Goal: Transaction & Acquisition: Book appointment/travel/reservation

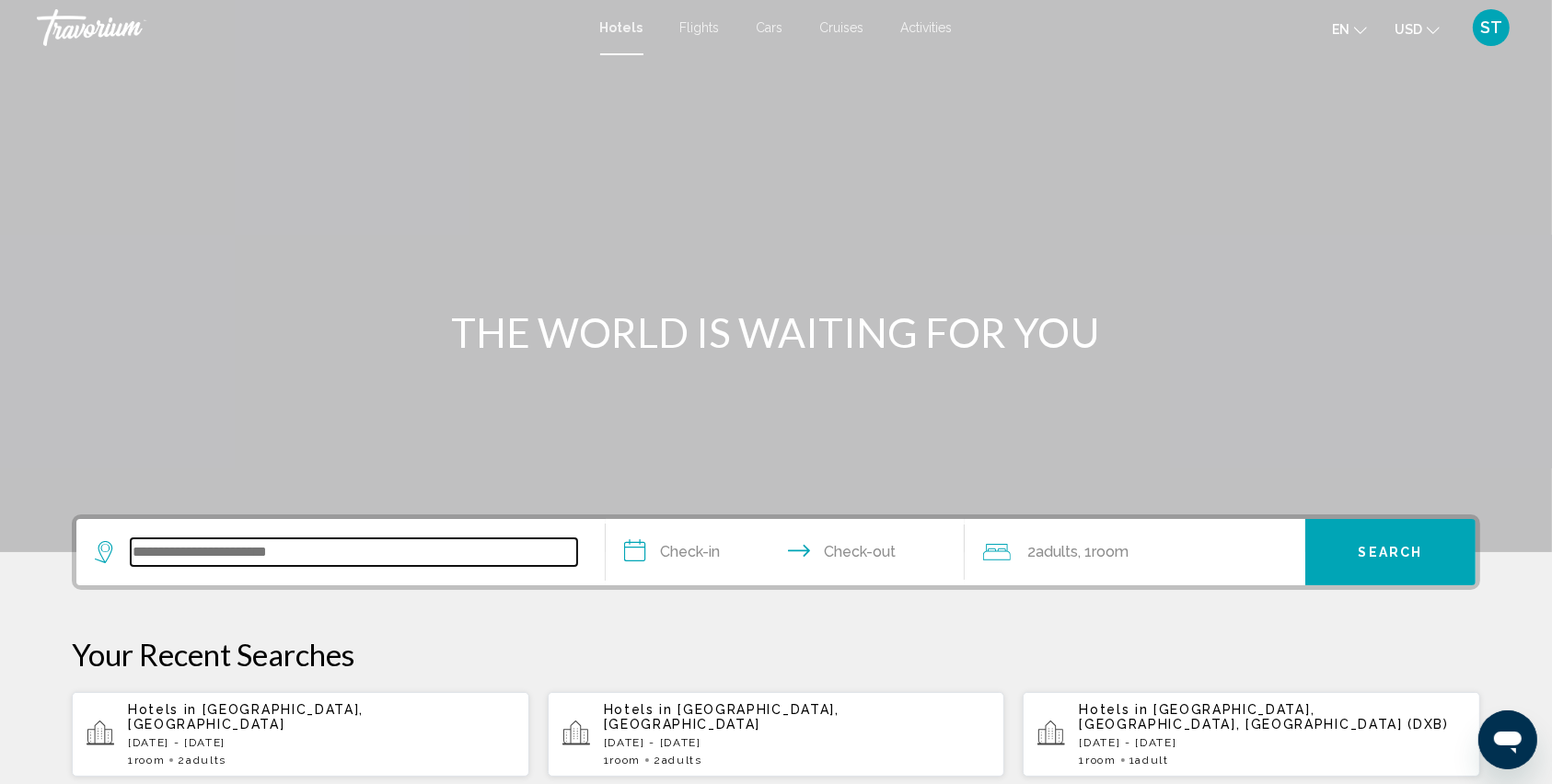
drag, startPoint x: 228, startPoint y: 544, endPoint x: 142, endPoint y: 547, distance: 86.1
click at [142, 547] on input "Search widget" at bounding box center [353, 551] width 447 height 27
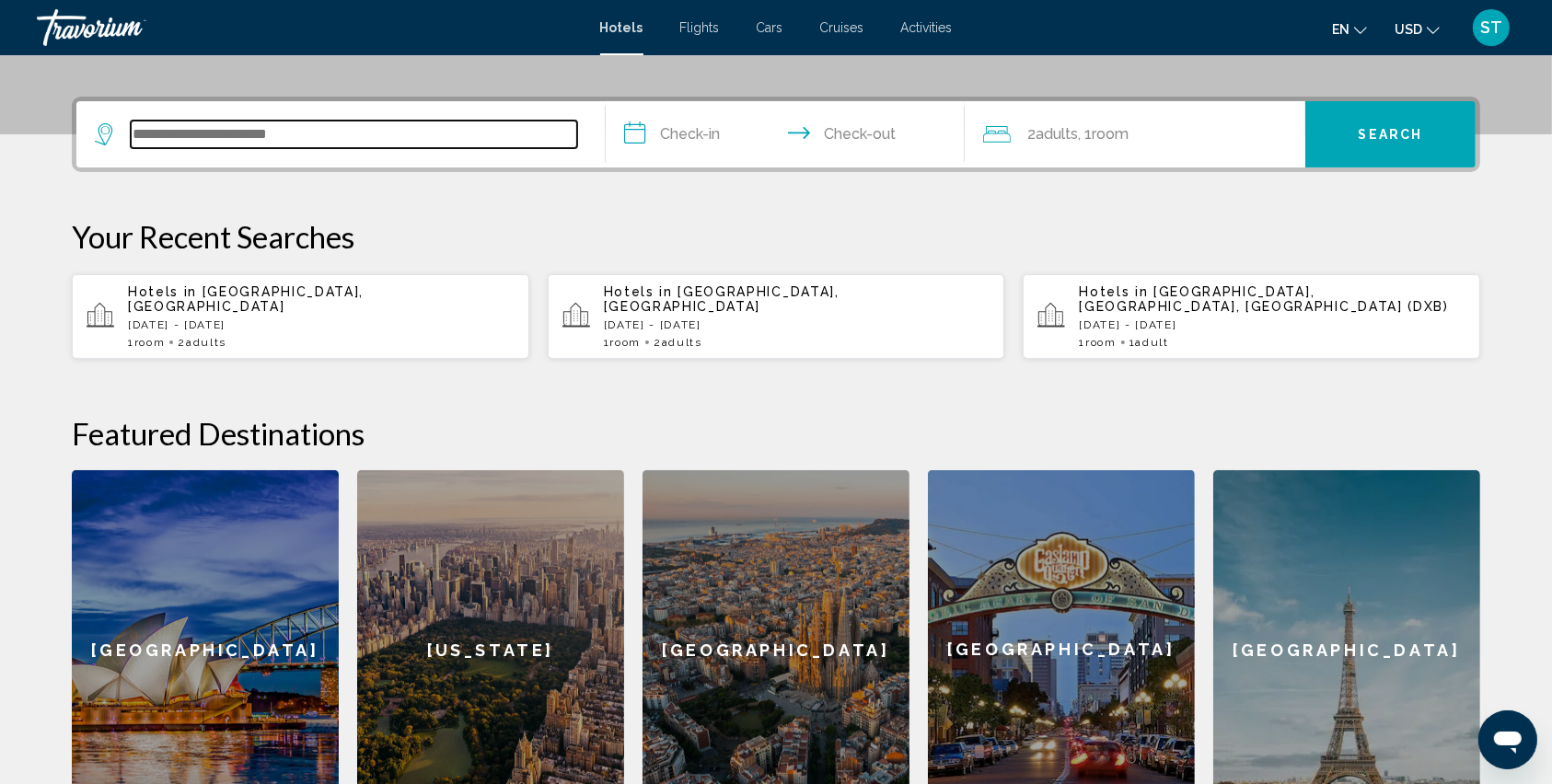
scroll to position [454, 0]
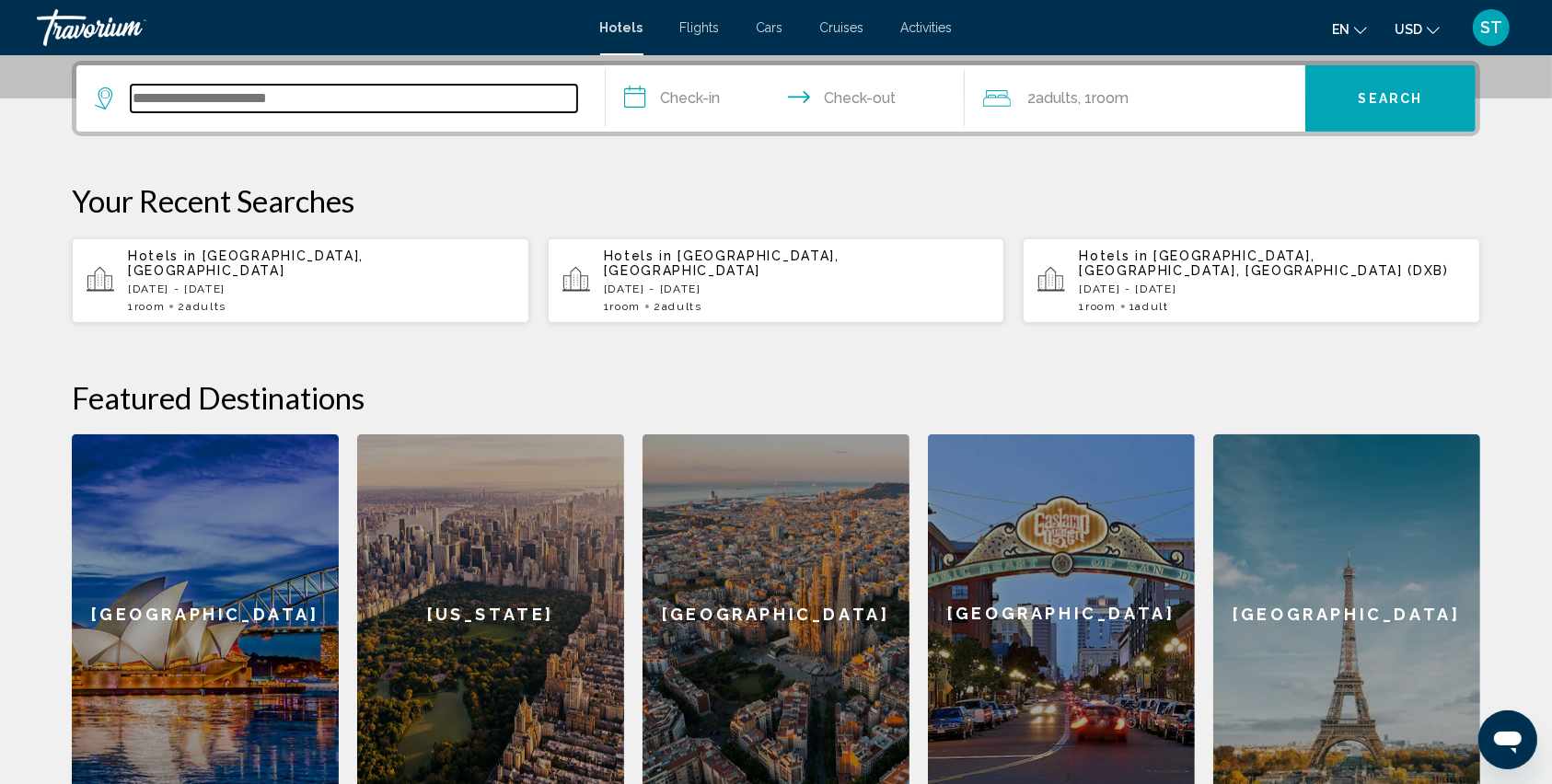
type input "*"
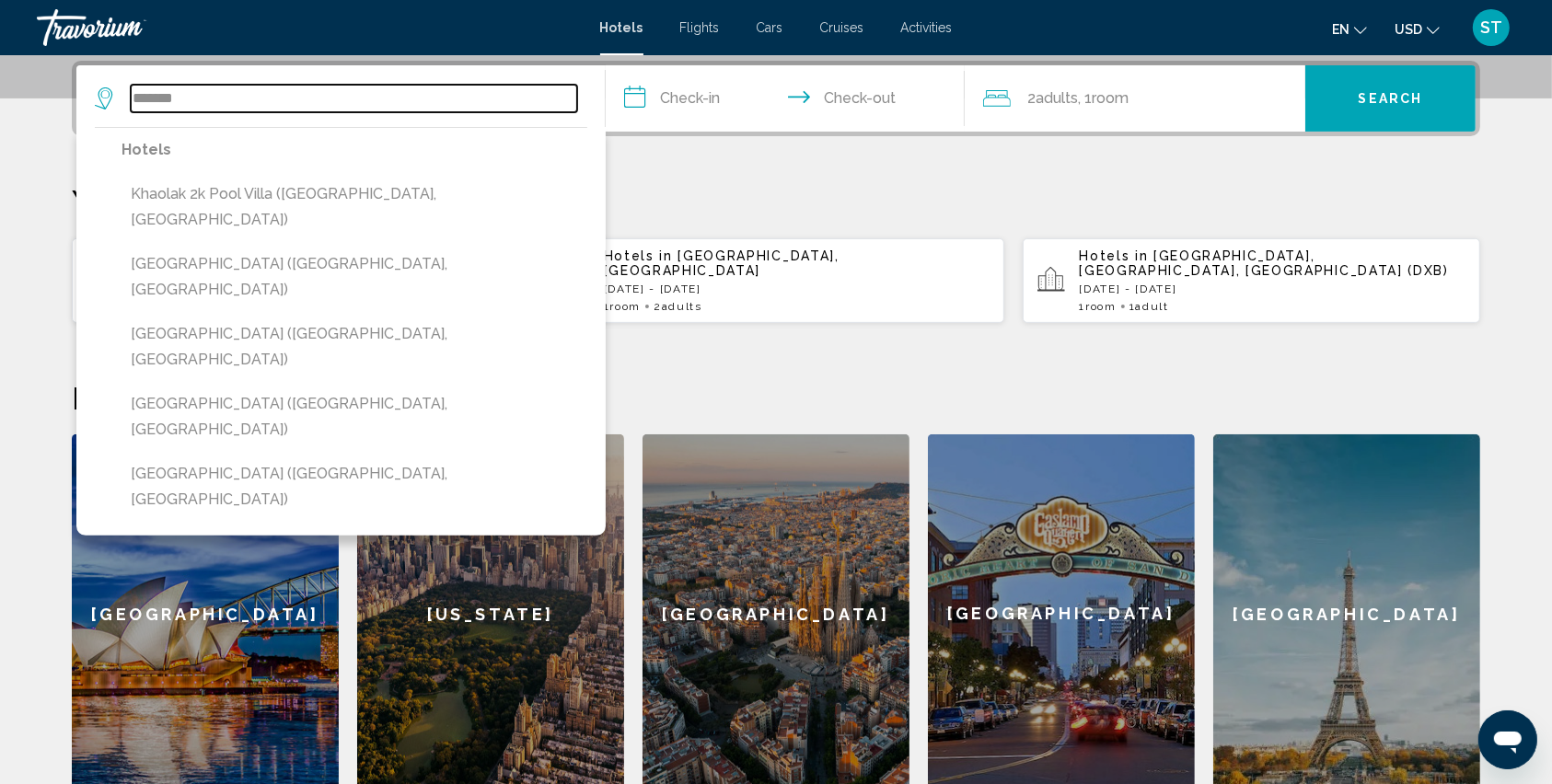
click at [204, 99] on input "*******" at bounding box center [353, 98] width 447 height 27
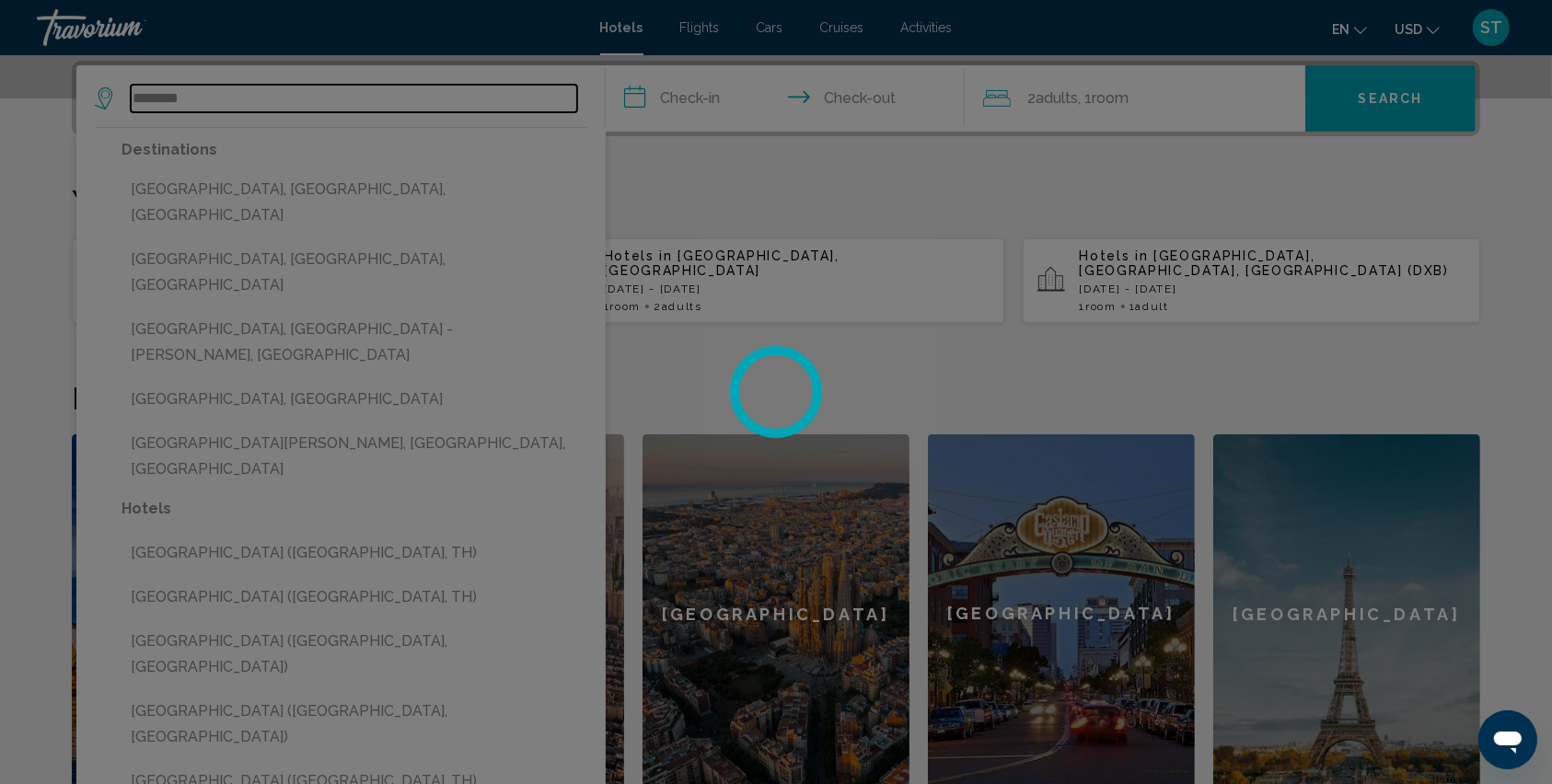
type input "********"
click at [196, 188] on div at bounding box center [776, 392] width 1552 height 784
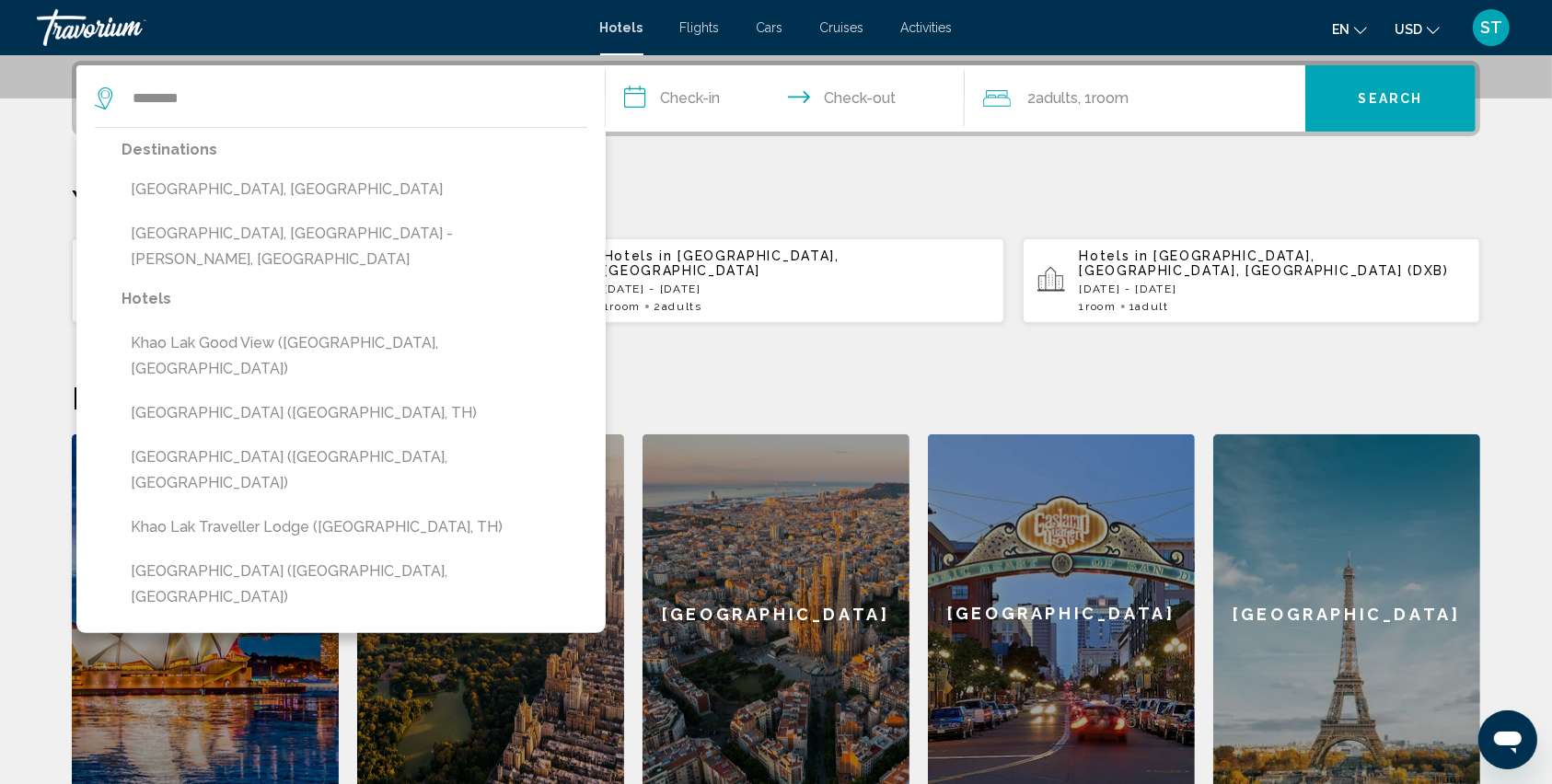
click at [623, 92] on input "**********" at bounding box center [789, 101] width 366 height 72
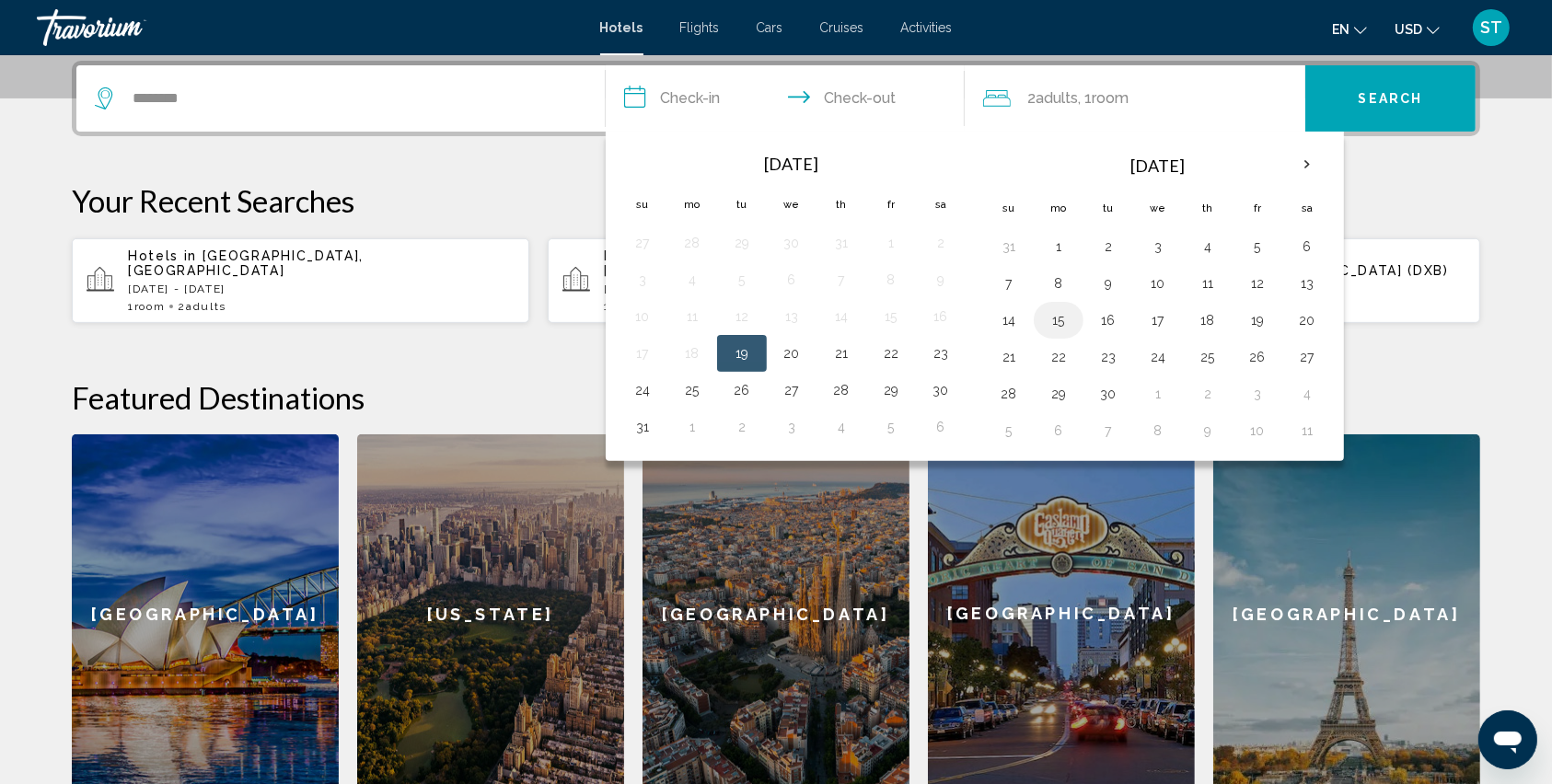
click at [1051, 320] on button "15" at bounding box center [1058, 320] width 29 height 25
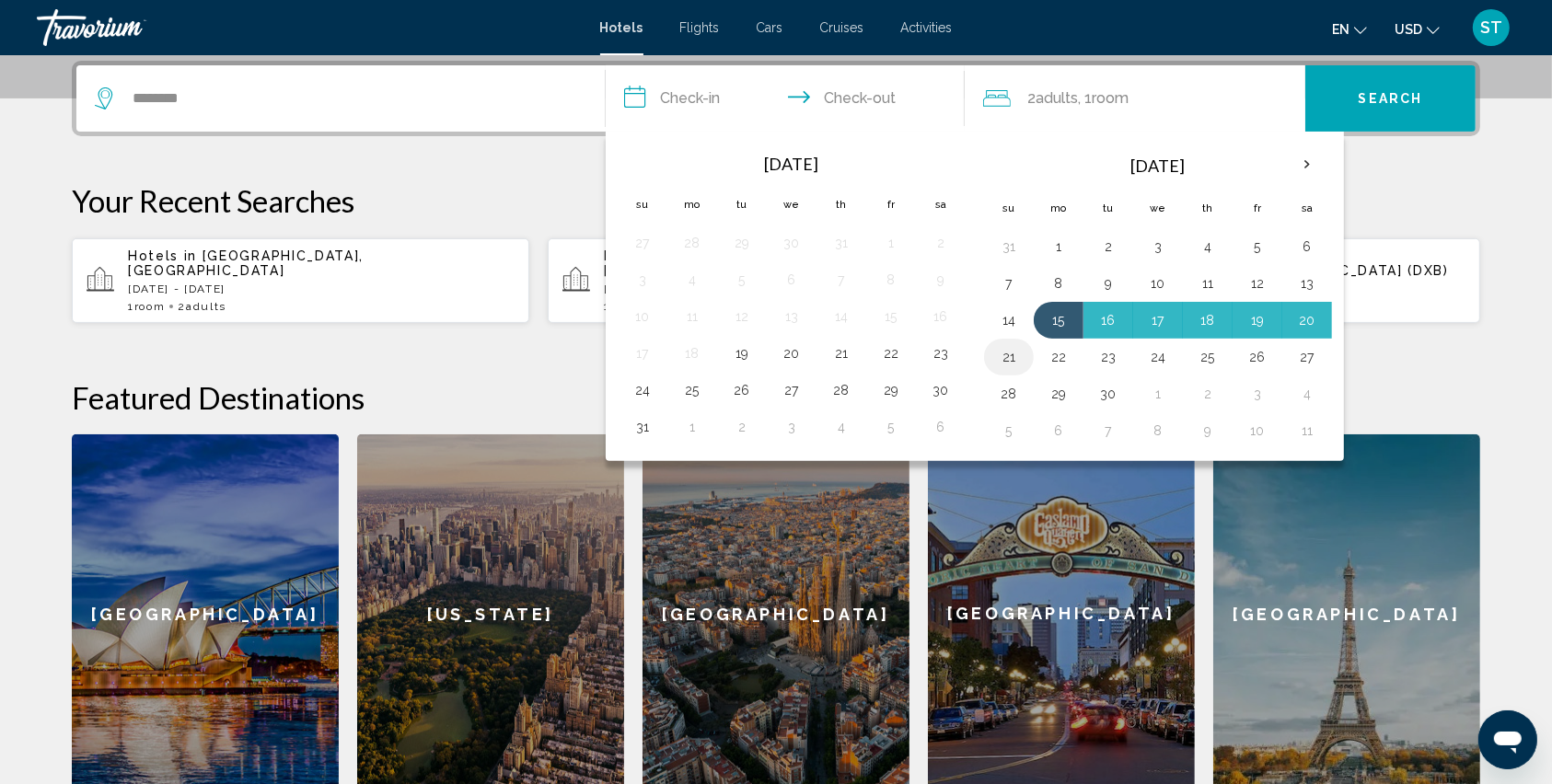
click at [1010, 350] on button "21" at bounding box center [1008, 357] width 29 height 25
type input "**********"
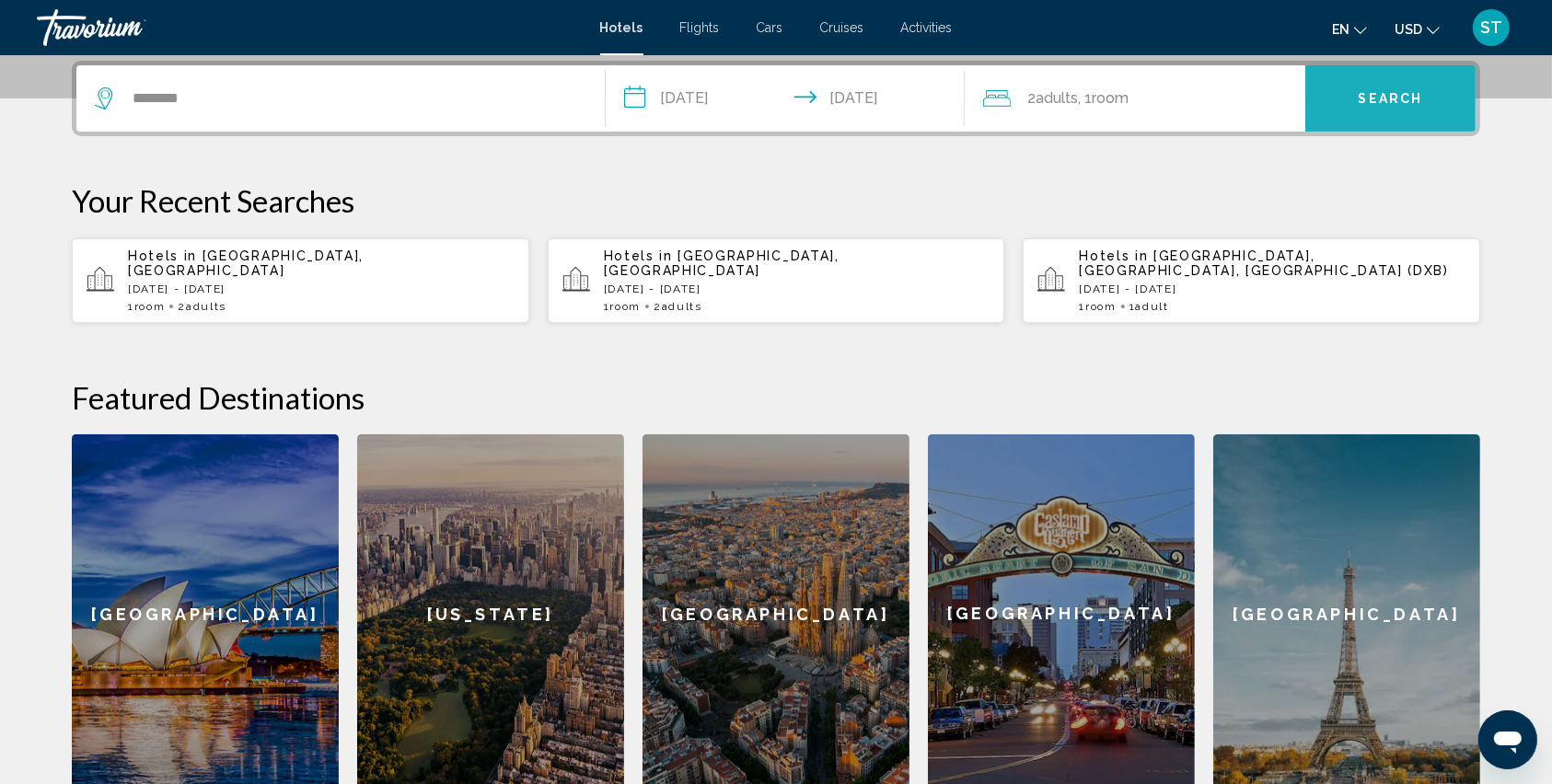
click at [1353, 100] on button "Search" at bounding box center [1391, 98] width 170 height 66
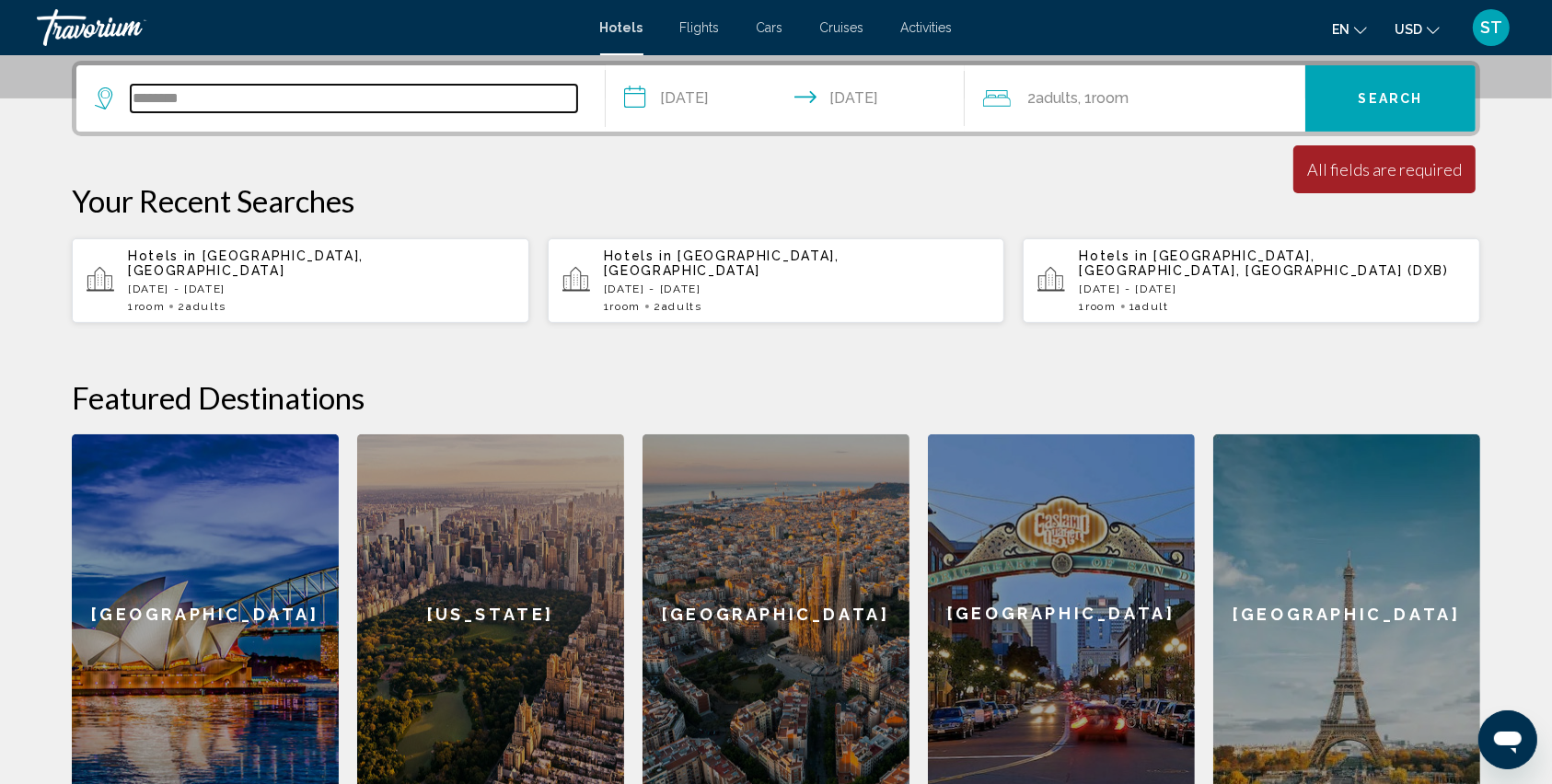
click at [228, 101] on input "********" at bounding box center [353, 98] width 447 height 27
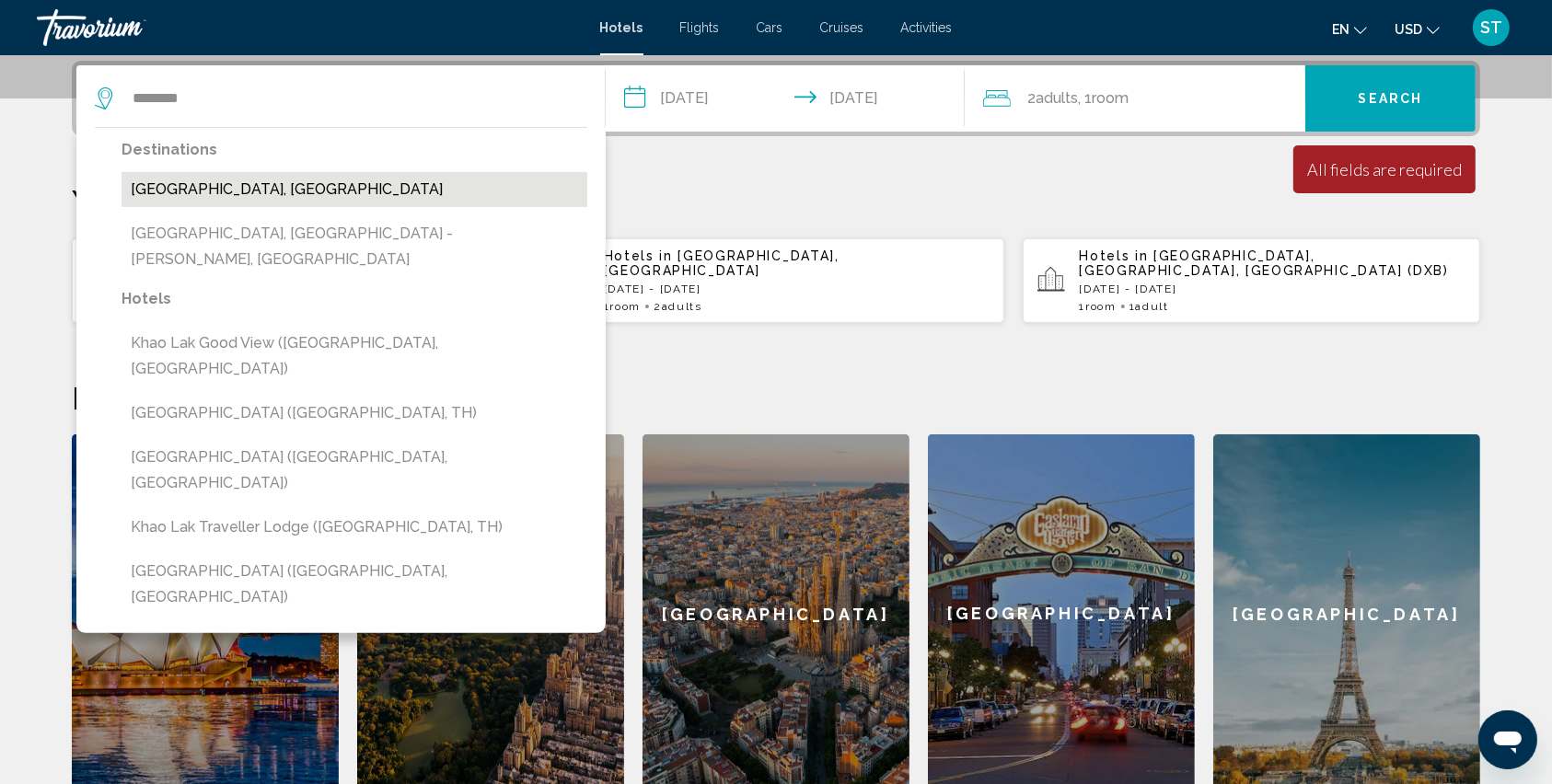
click at [262, 191] on button "[GEOGRAPHIC_DATA], [GEOGRAPHIC_DATA]" at bounding box center [354, 189] width 465 height 35
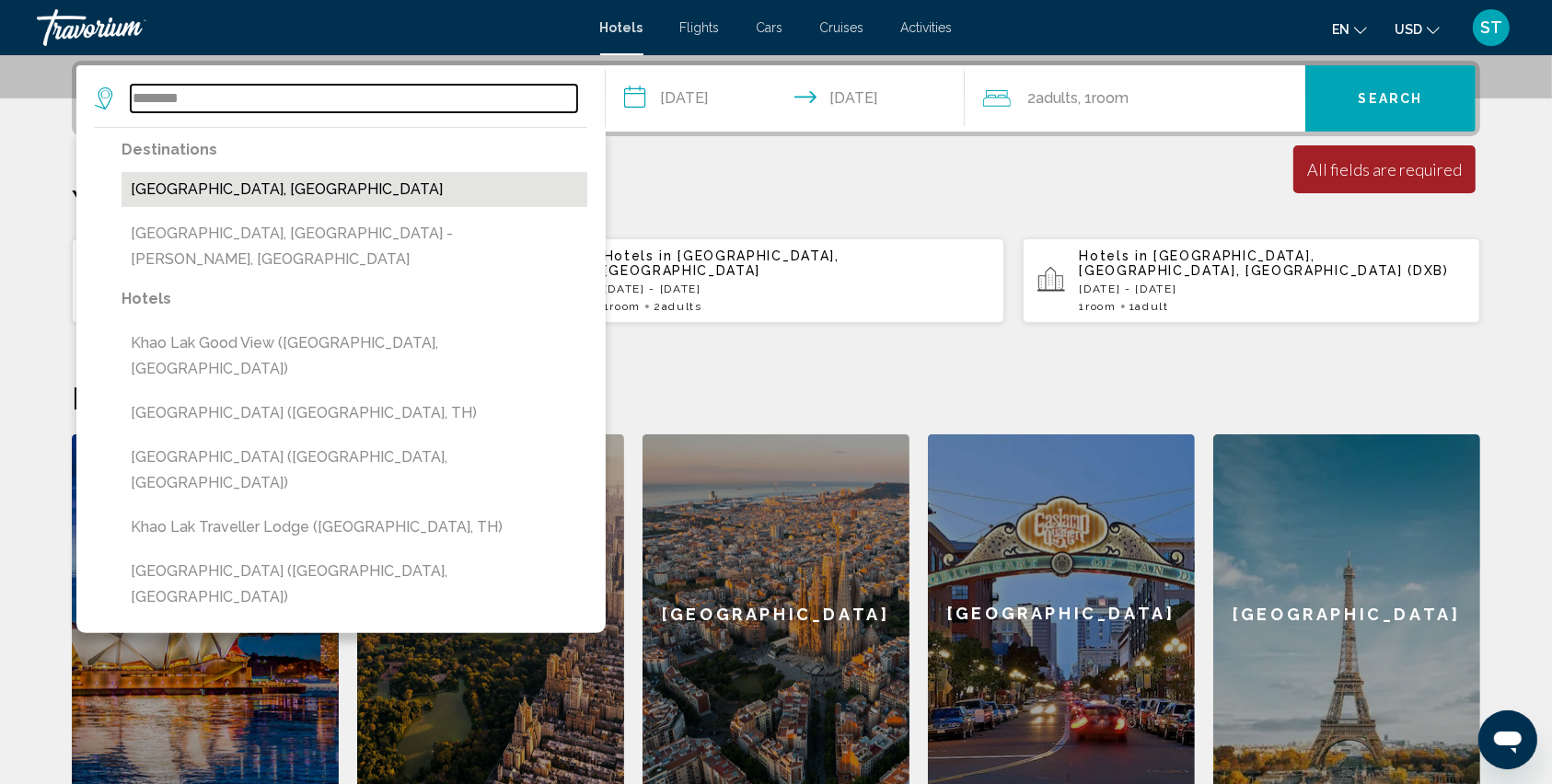
type input "**********"
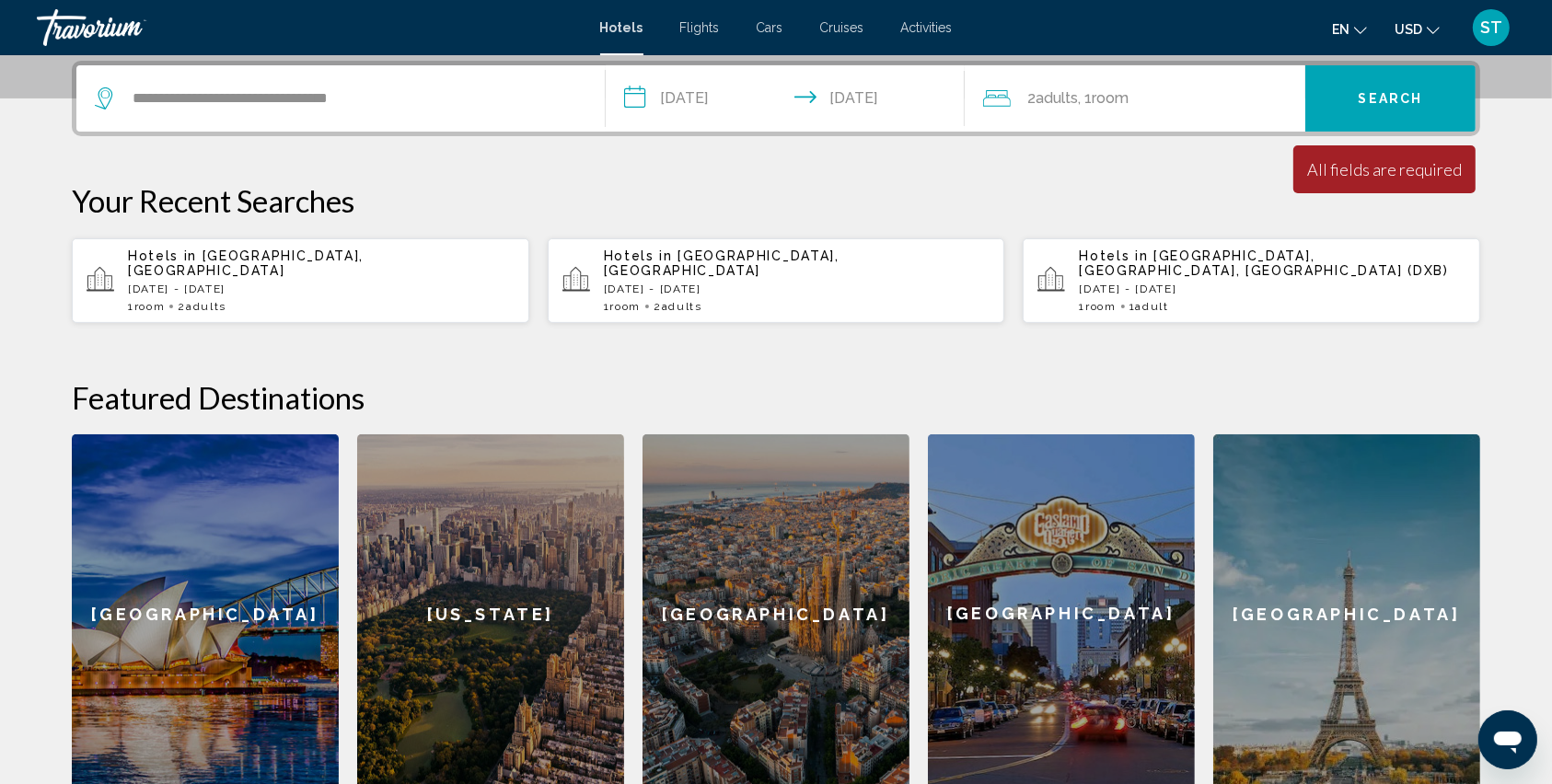
click at [1359, 108] on button "Search" at bounding box center [1391, 98] width 170 height 66
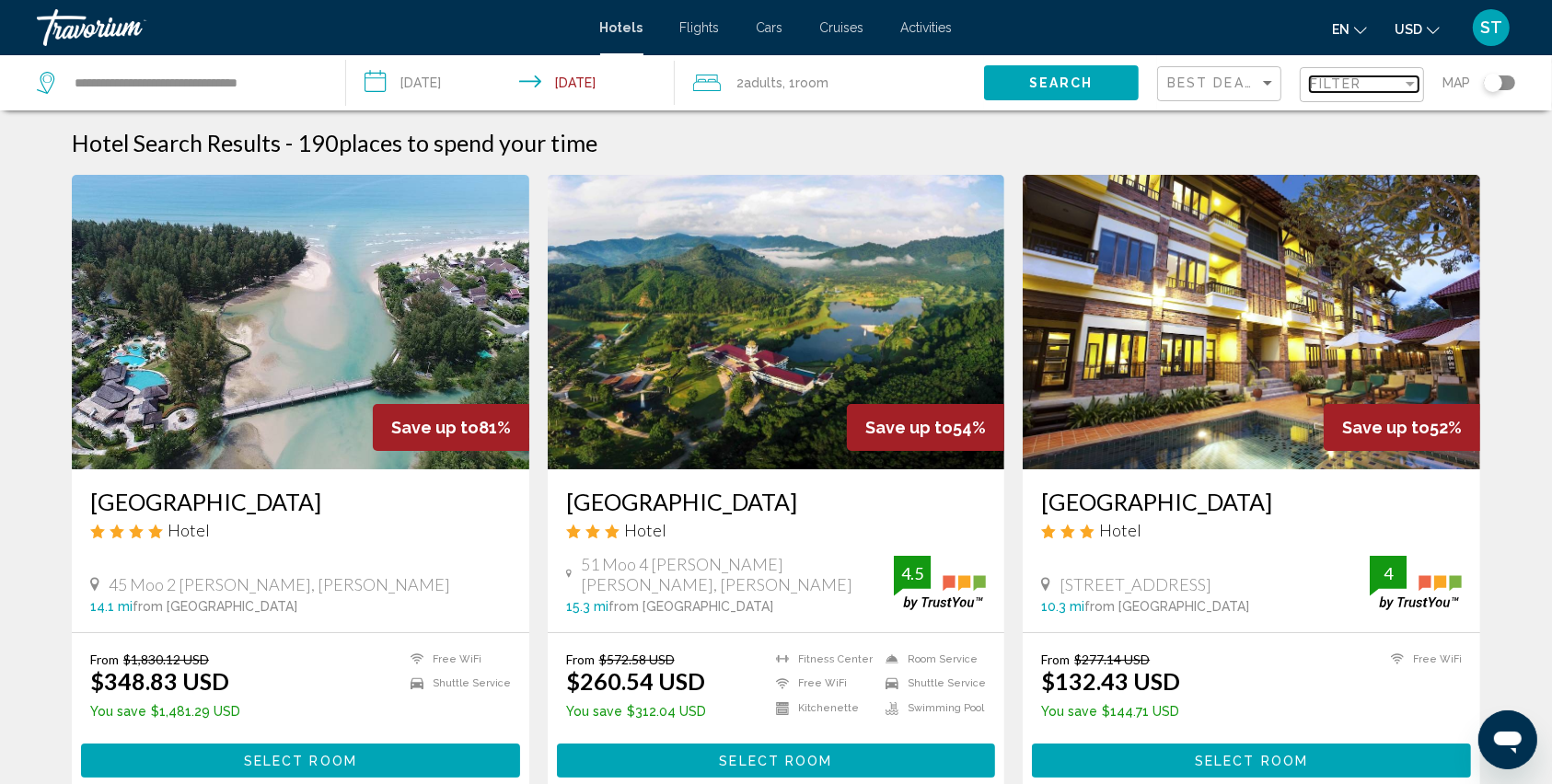
click at [1372, 84] on div "Filter" at bounding box center [1357, 84] width 93 height 15
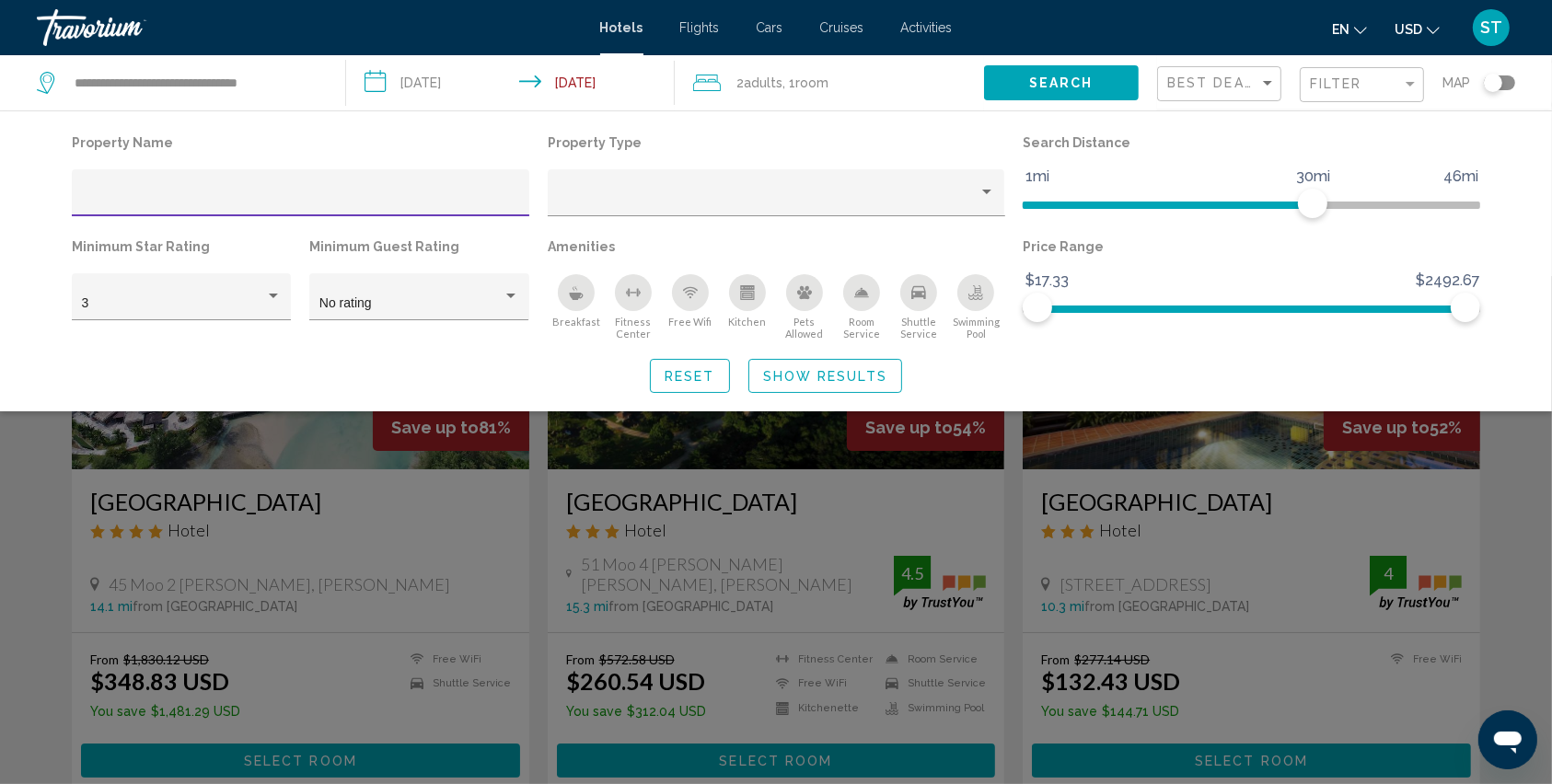
click at [113, 198] on input "Hotel Filters" at bounding box center [301, 200] width 438 height 15
type input "**********"
click at [773, 369] on span "Show Results" at bounding box center [825, 376] width 125 height 15
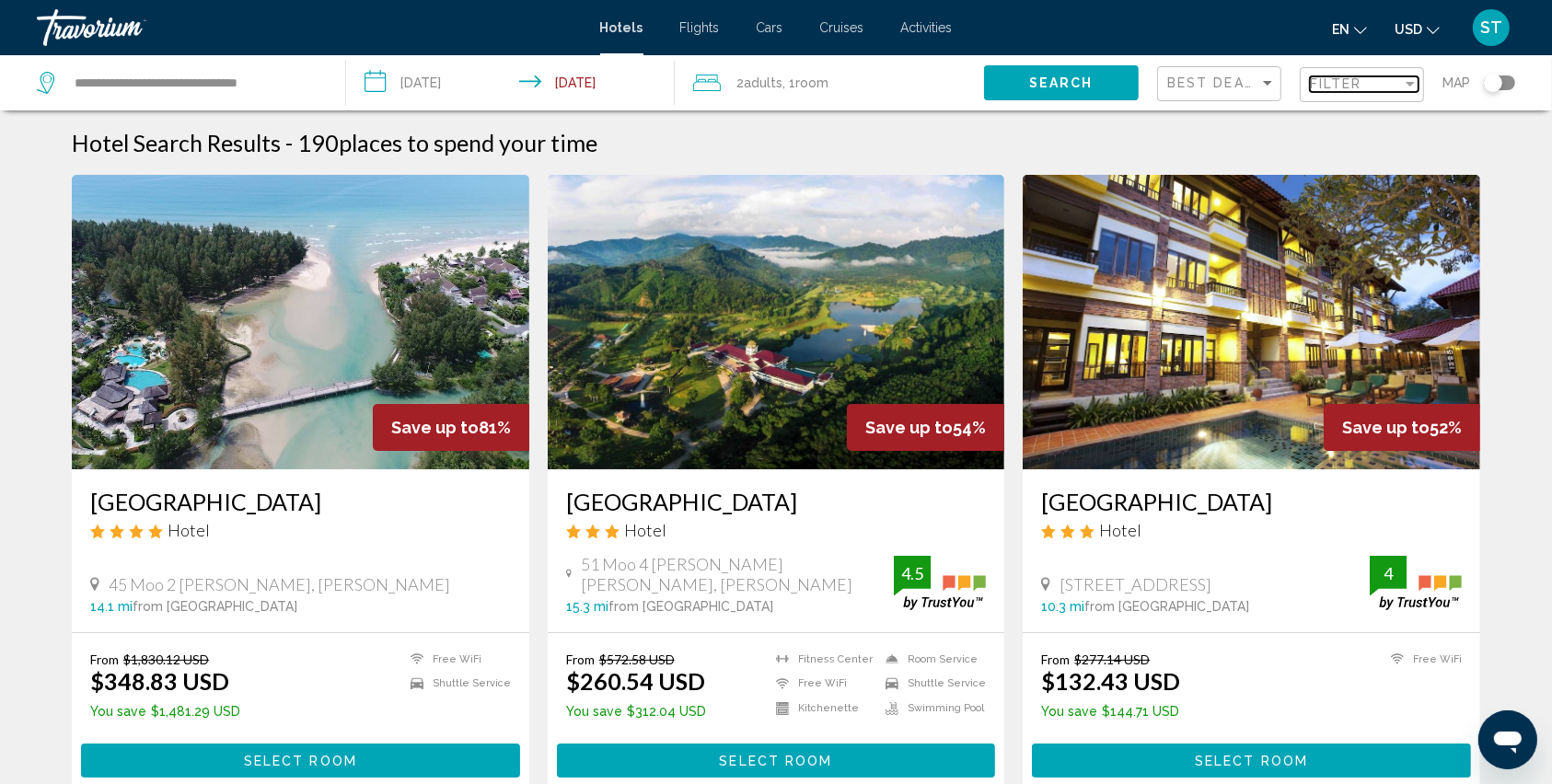
click at [1328, 84] on span "Filter" at bounding box center [1337, 84] width 53 height 15
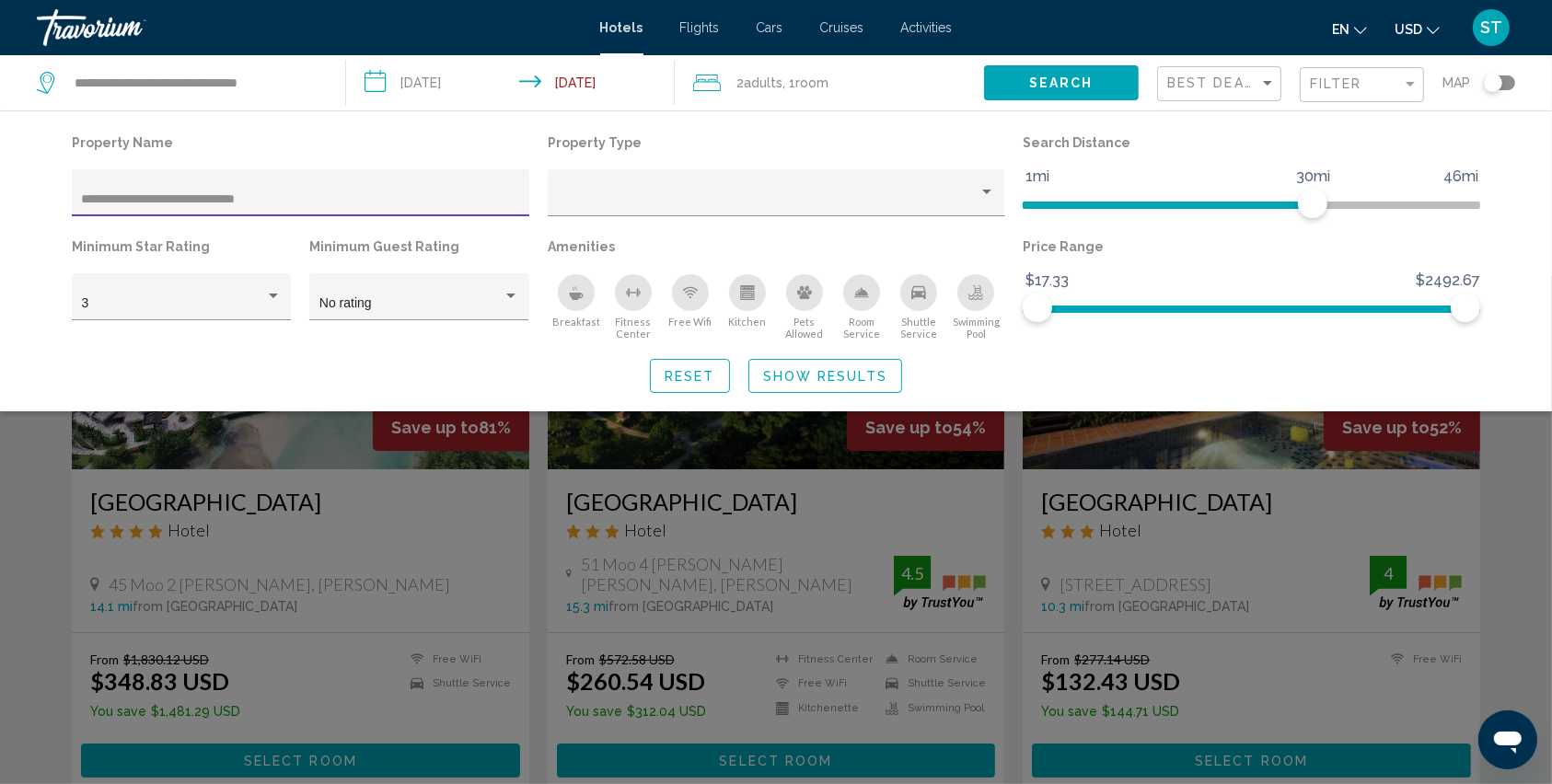
drag, startPoint x: 295, startPoint y: 203, endPoint x: 149, endPoint y: 203, distance: 146.0
click at [149, 203] on input "**********" at bounding box center [301, 200] width 438 height 15
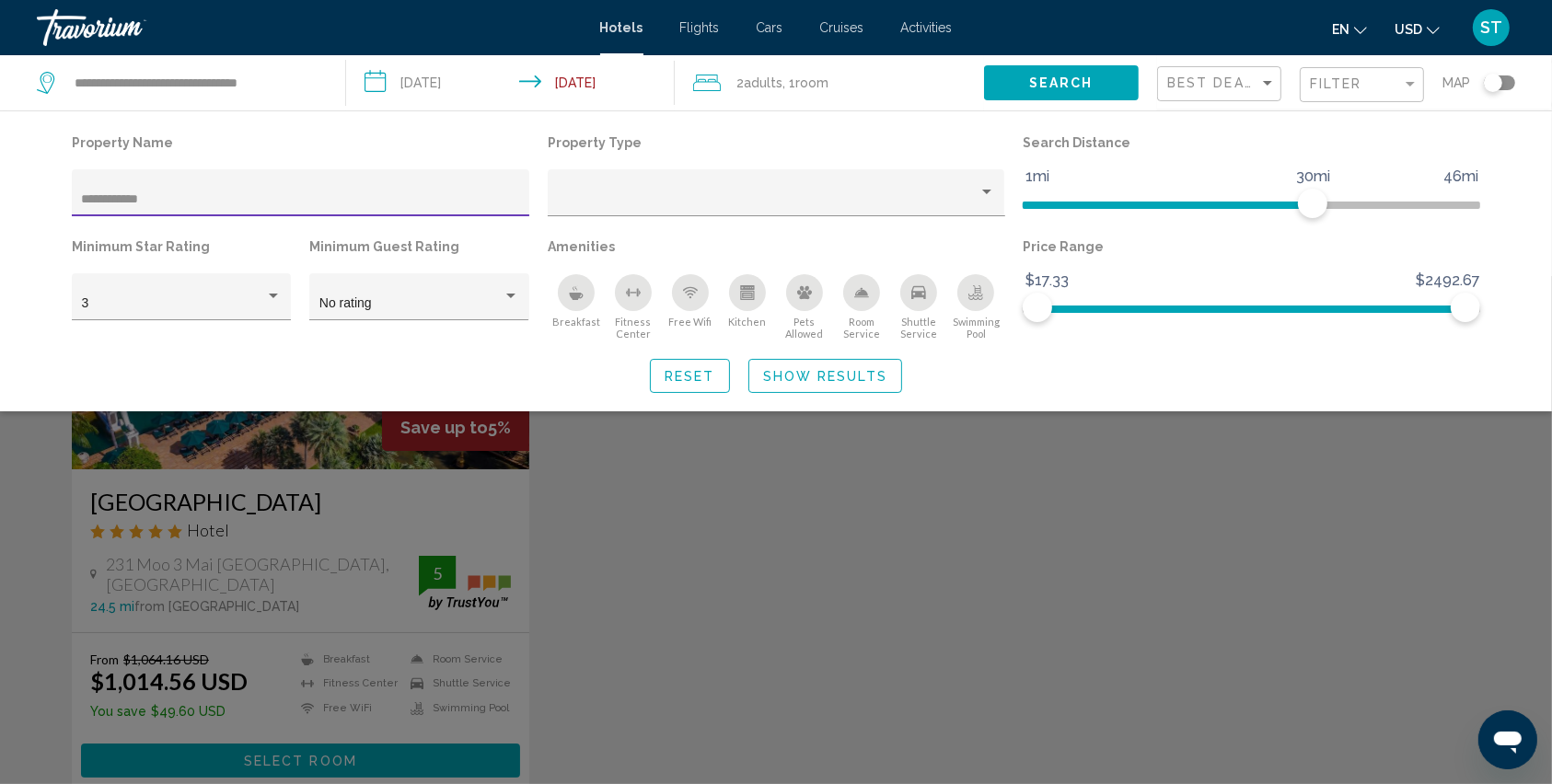
type input "**********"
click at [204, 755] on div "Search widget" at bounding box center [776, 530] width 1552 height 508
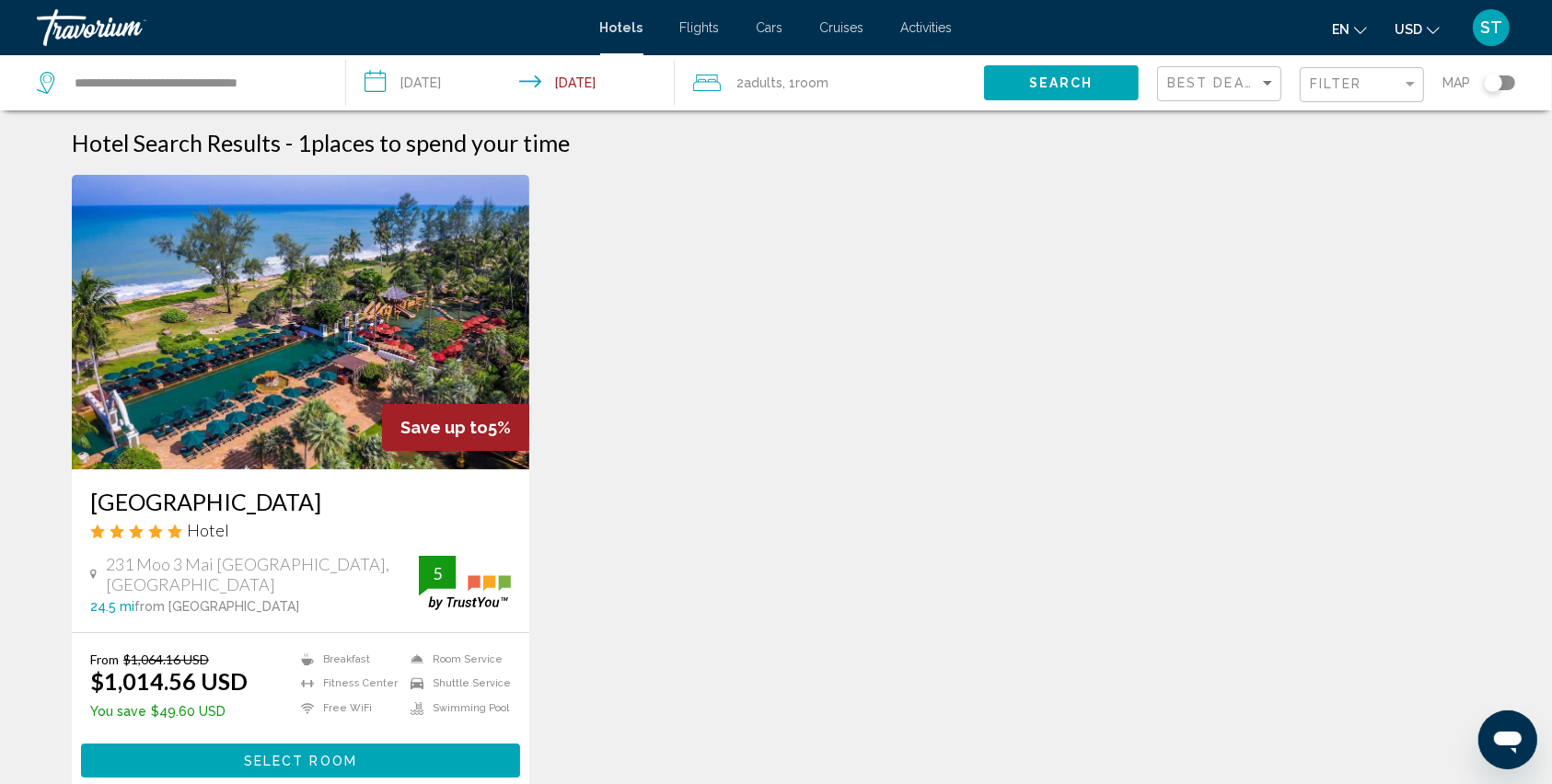
click at [233, 752] on button "Select Room" at bounding box center [300, 760] width 439 height 34
click at [1350, 79] on span "Filter" at bounding box center [1337, 84] width 53 height 15
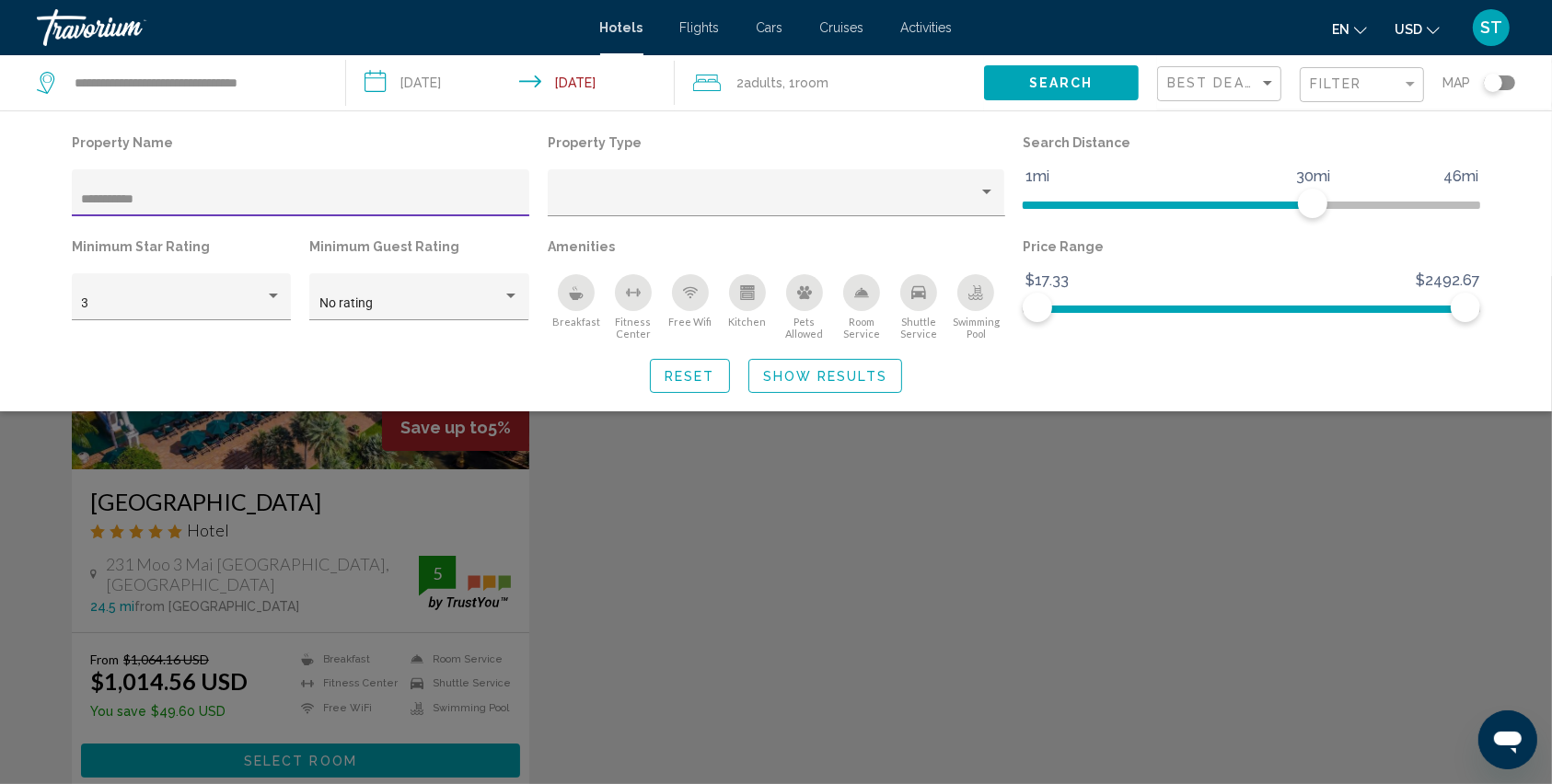
type input "**********"
click at [795, 373] on span "Show Results" at bounding box center [825, 376] width 125 height 15
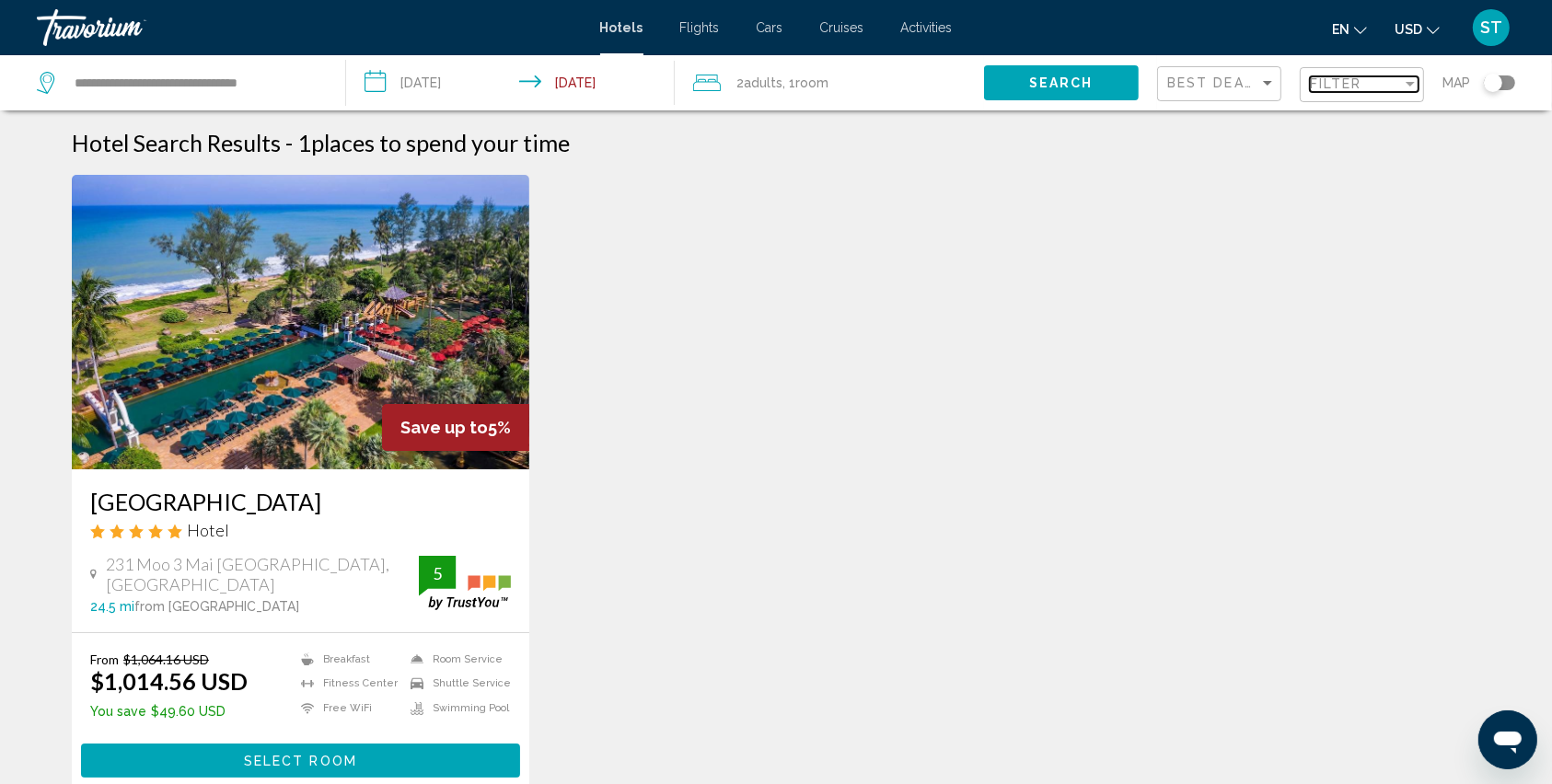
click at [1336, 83] on span "Filter" at bounding box center [1337, 84] width 53 height 15
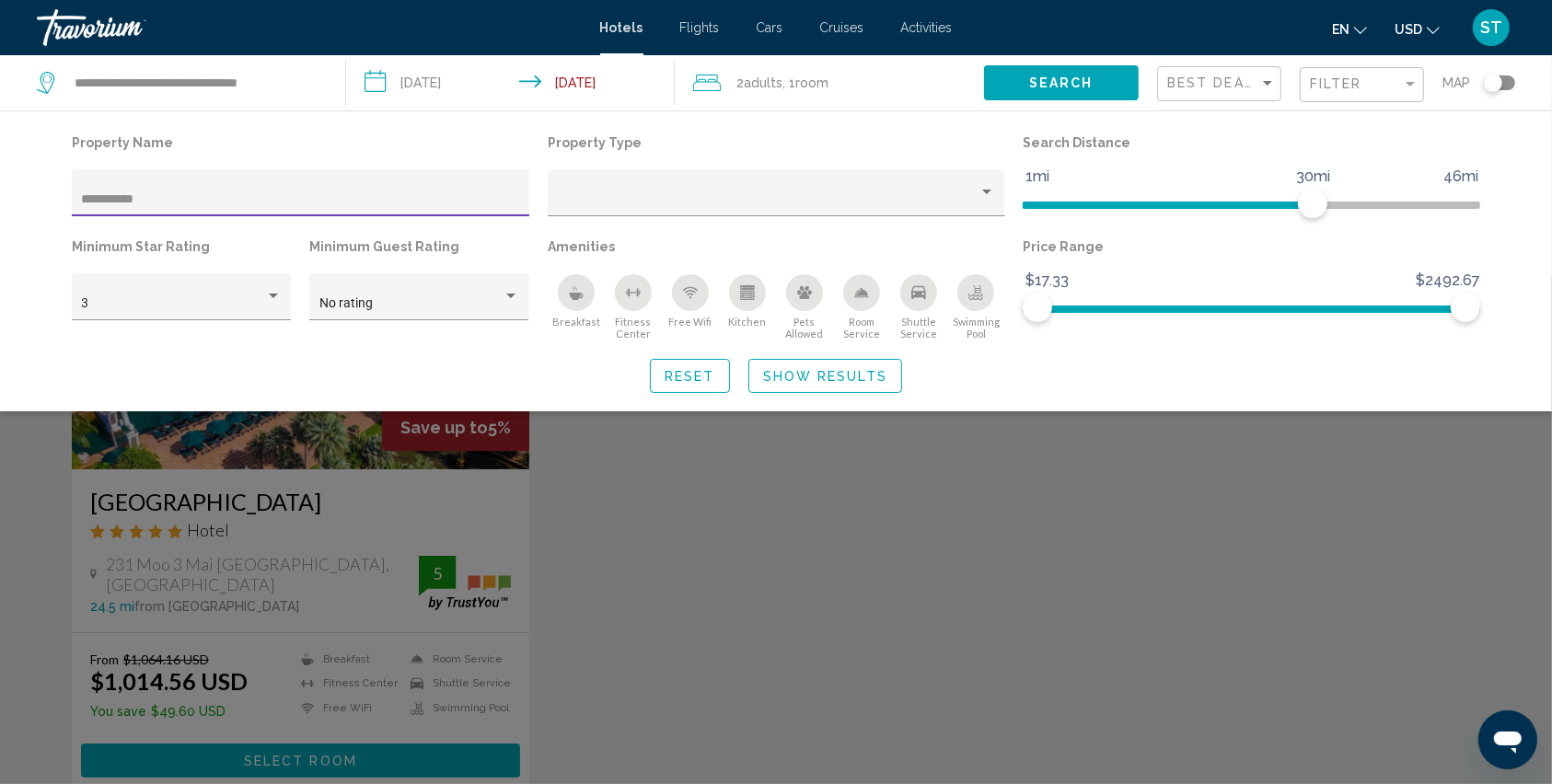
click at [161, 200] on input "**********" at bounding box center [301, 200] width 438 height 15
click at [665, 542] on div "Search widget" at bounding box center [776, 530] width 1552 height 508
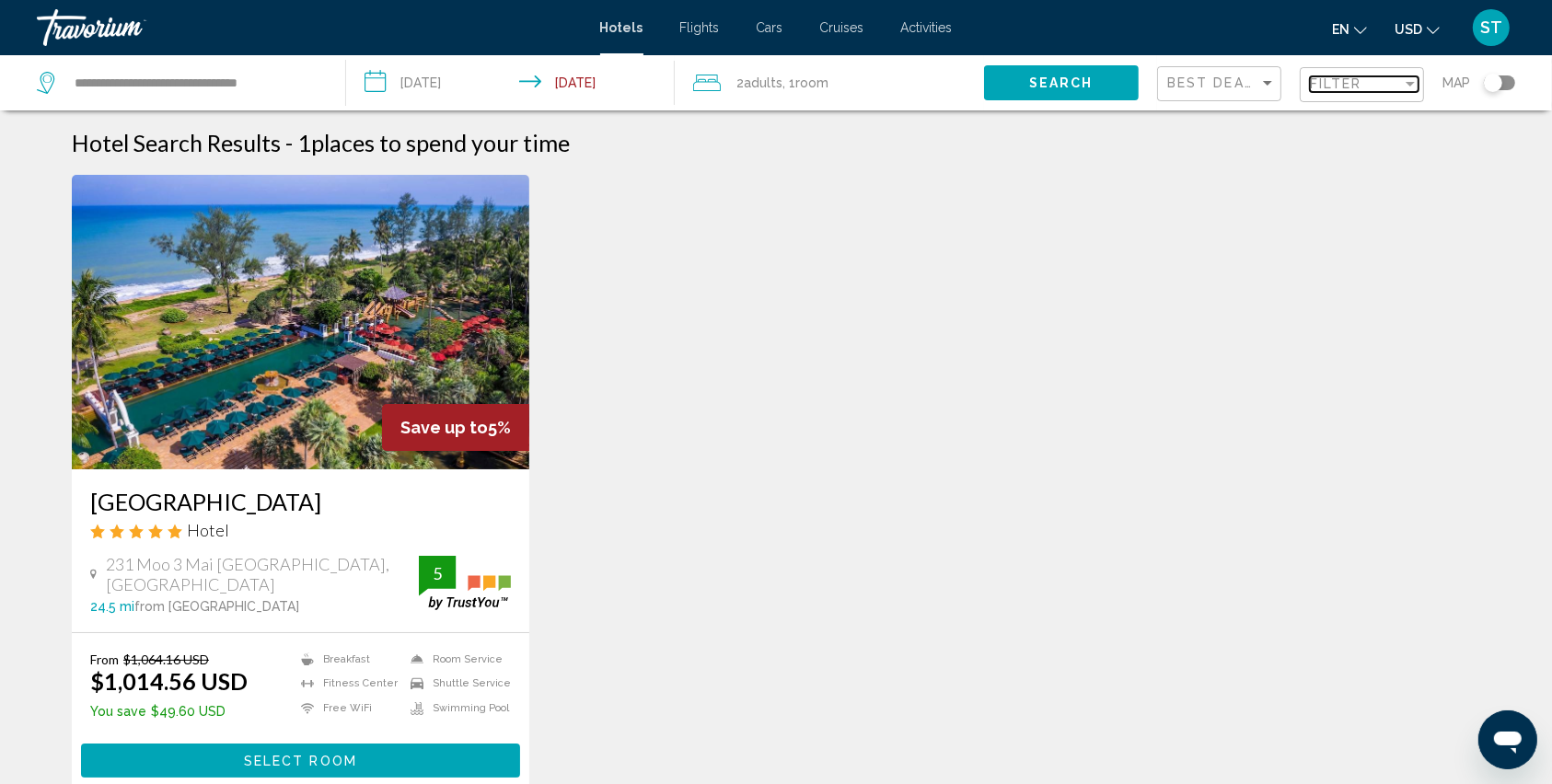
click at [1341, 89] on span "Filter" at bounding box center [1337, 84] width 53 height 15
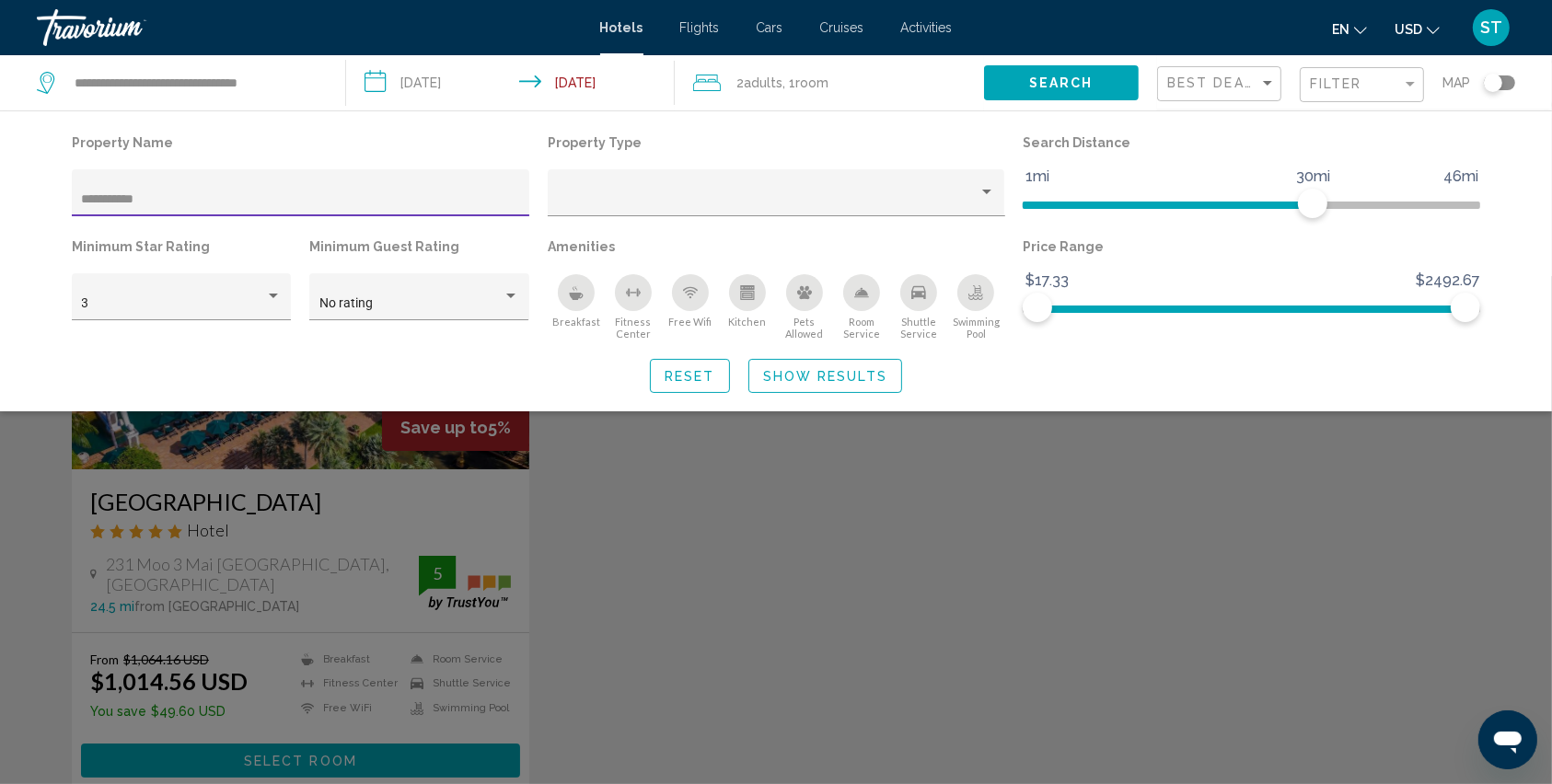
drag, startPoint x: 152, startPoint y: 195, endPoint x: 52, endPoint y: 175, distance: 102.0
click at [52, 175] on div "**********" at bounding box center [776, 260] width 1482 height 263
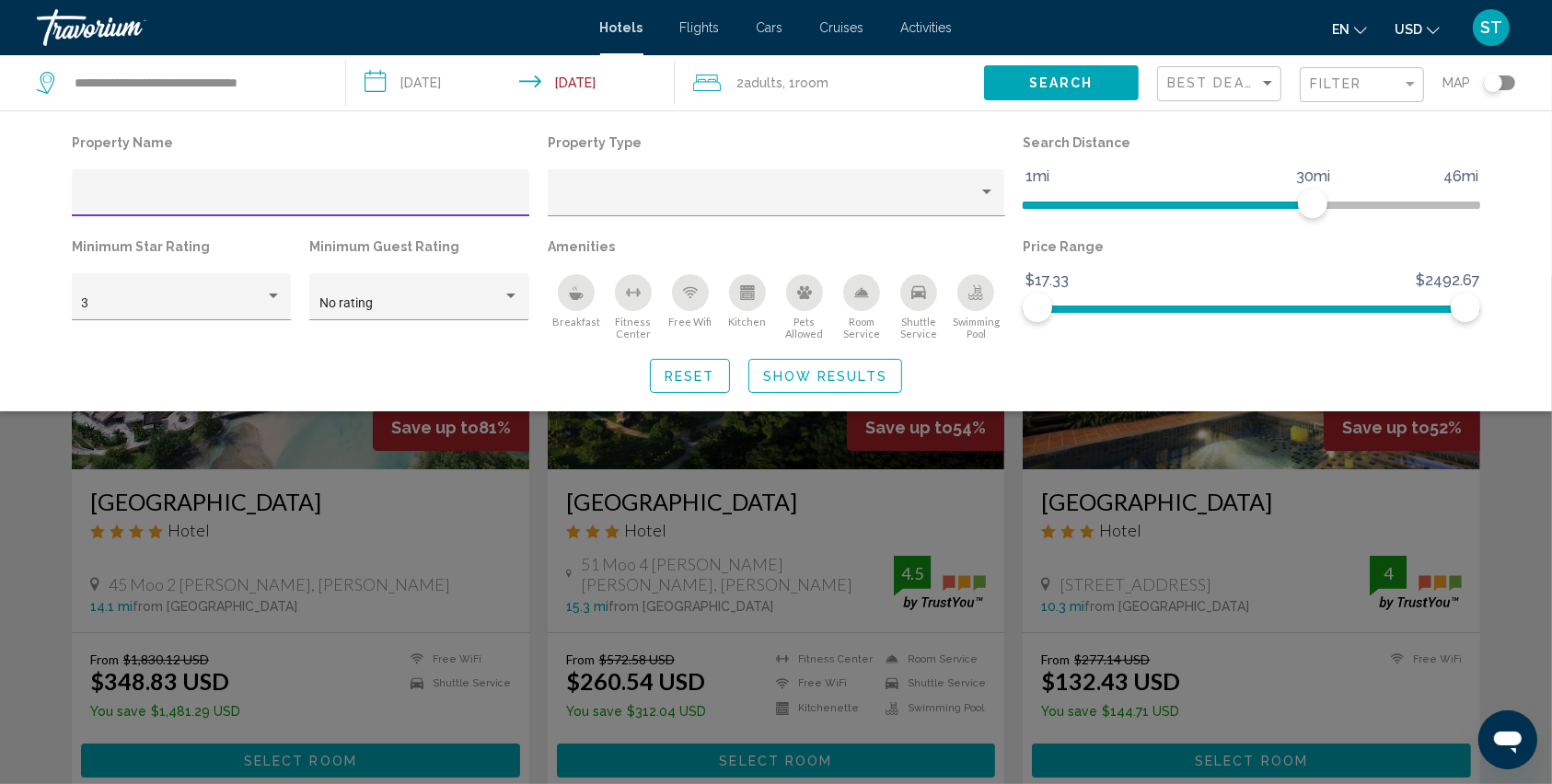
click at [818, 373] on span "Show Results" at bounding box center [825, 376] width 125 height 15
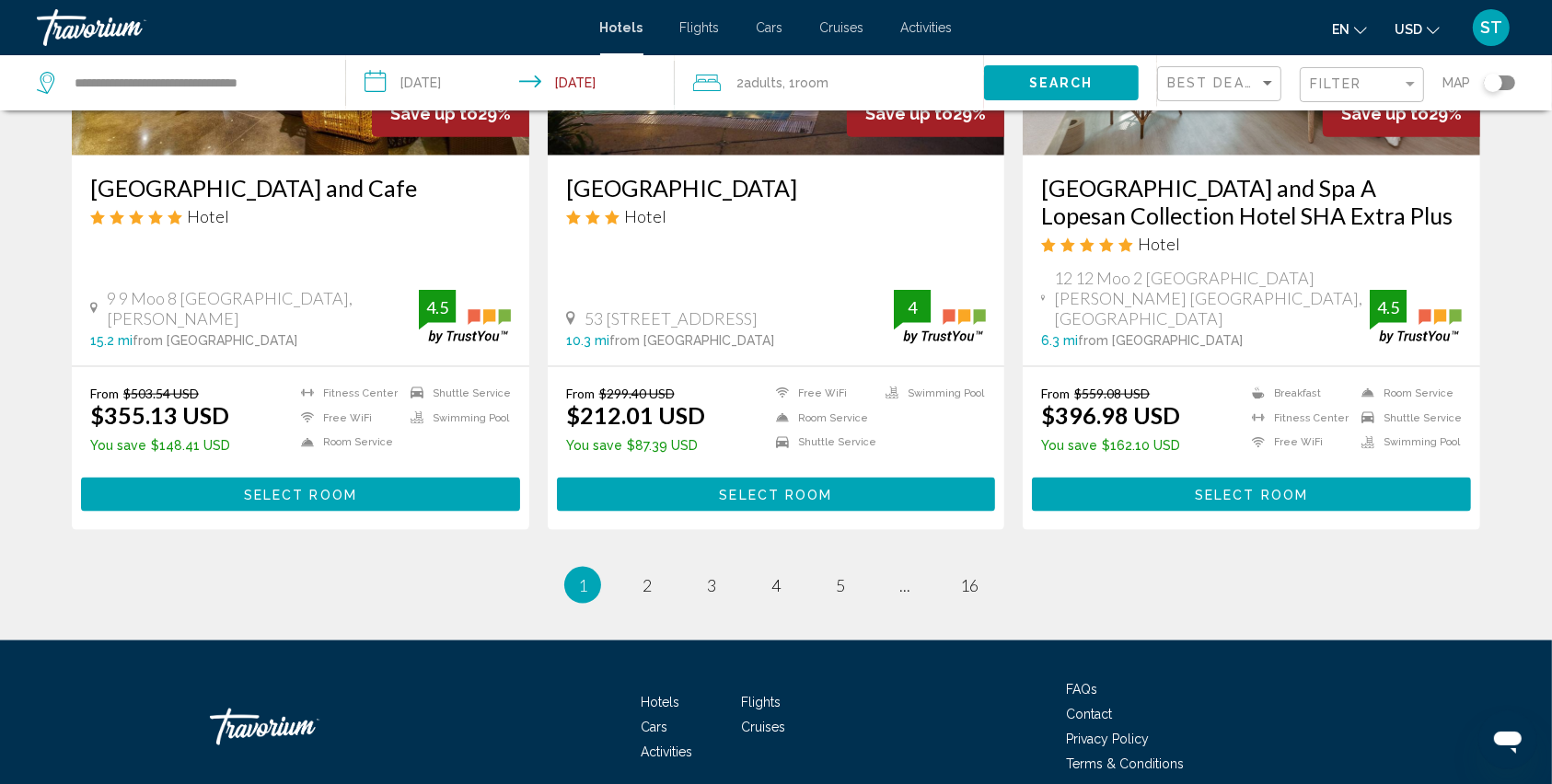
scroll to position [2330, 0]
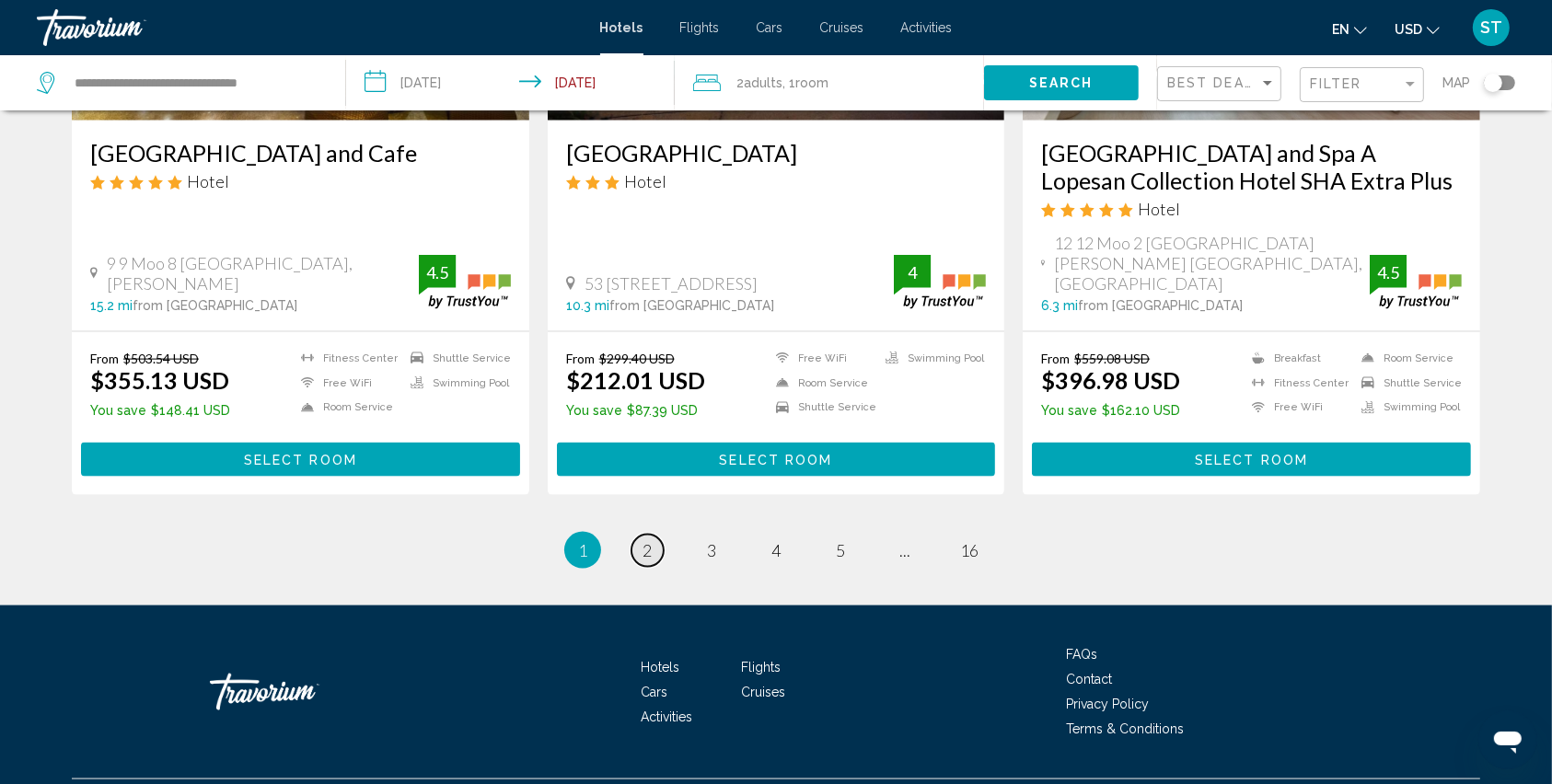
click at [636, 535] on link "page 2" at bounding box center [648, 551] width 32 height 32
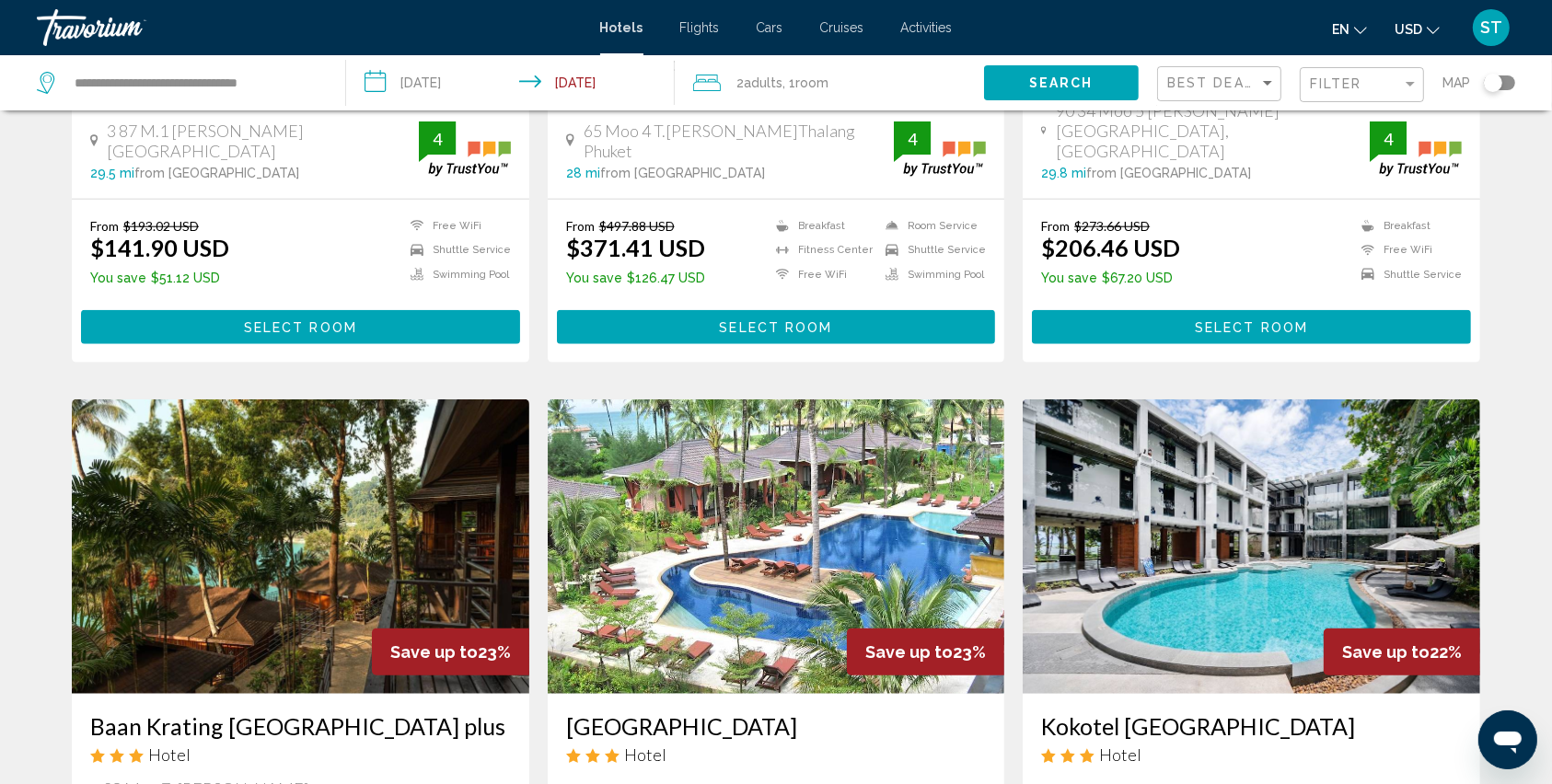
scroll to position [1962, 0]
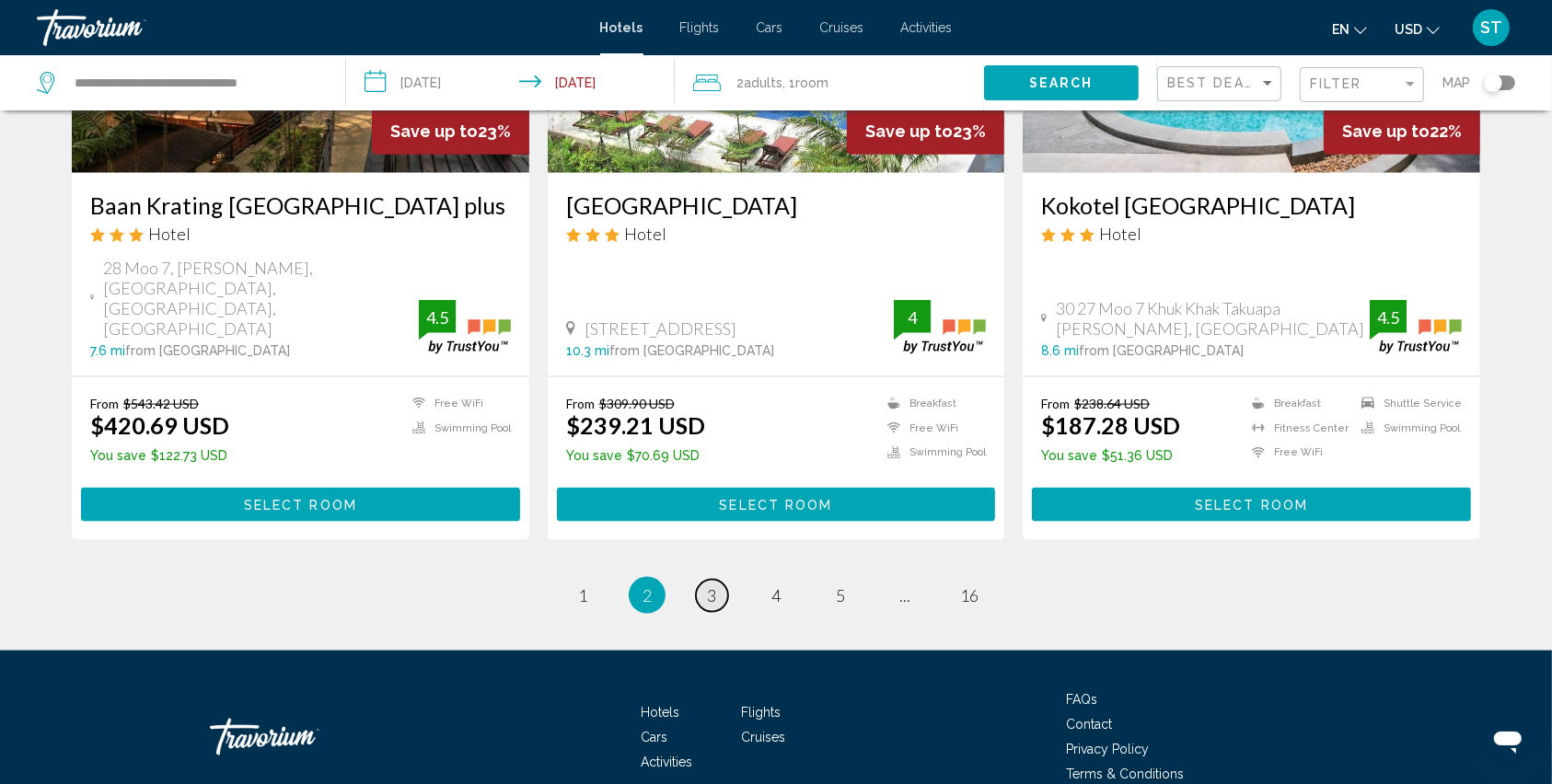
click at [700, 579] on link "page 3" at bounding box center [712, 595] width 32 height 32
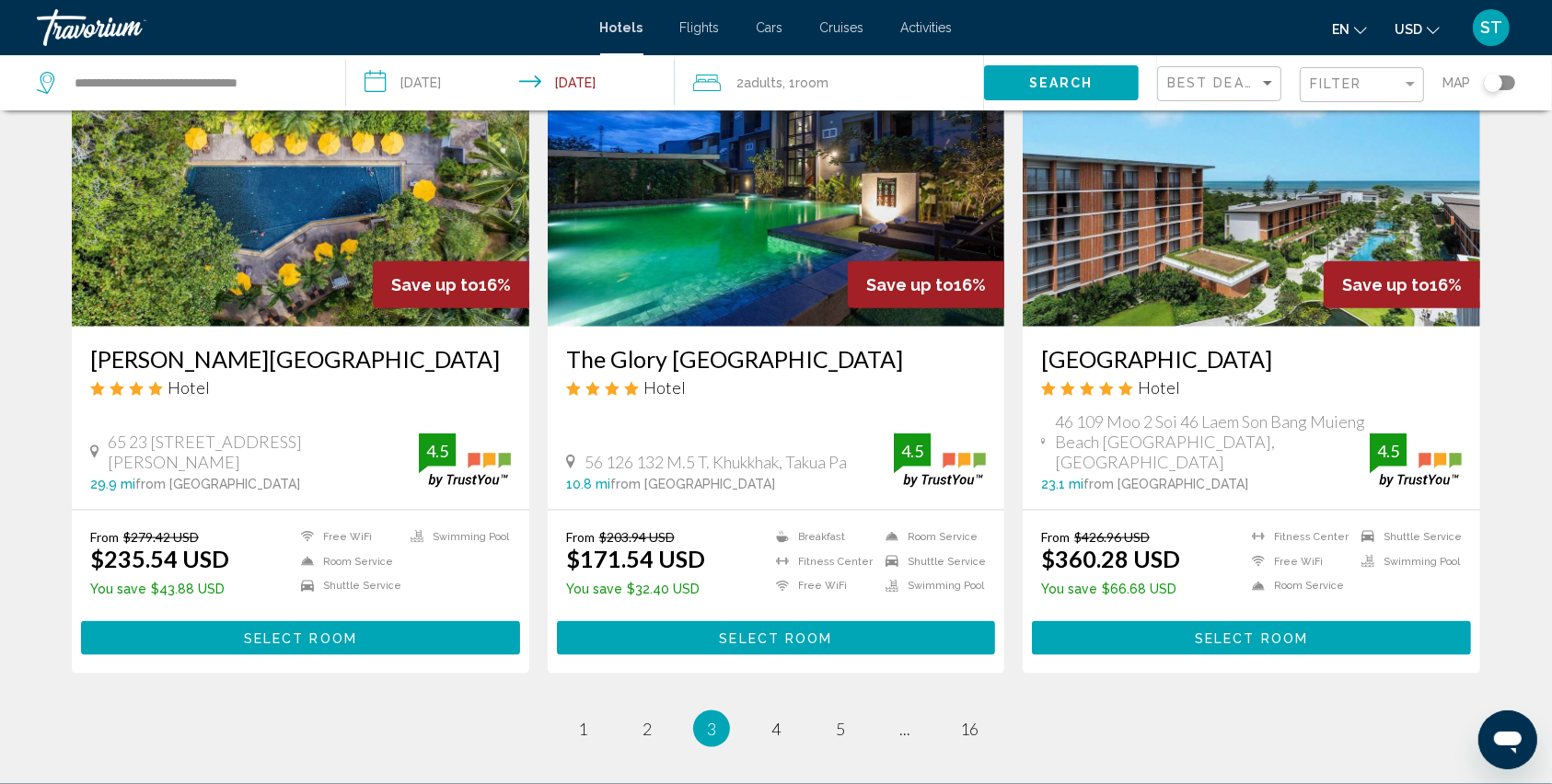
scroll to position [2318, 0]
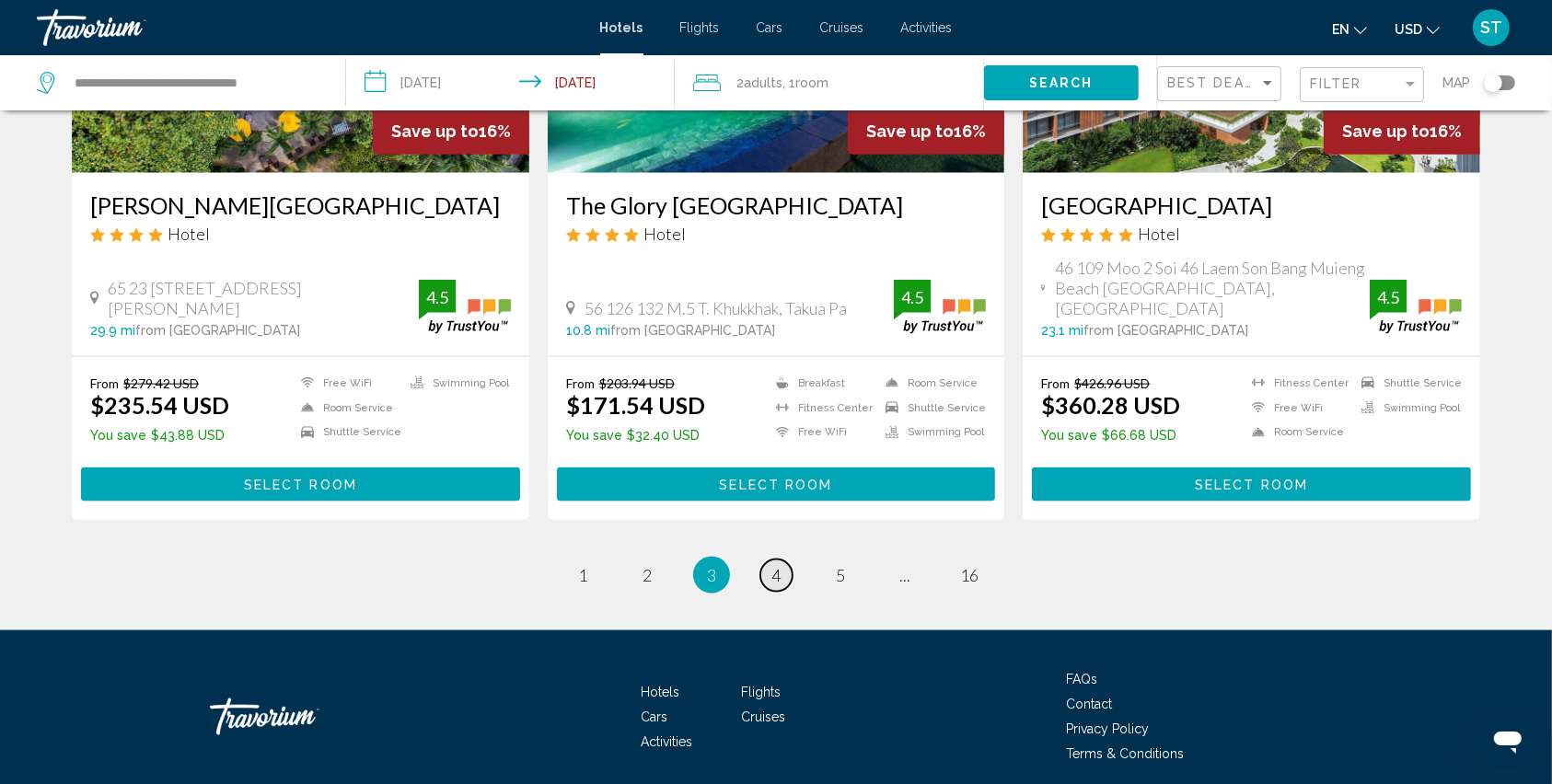
click at [780, 565] on span "4" at bounding box center [776, 575] width 9 height 20
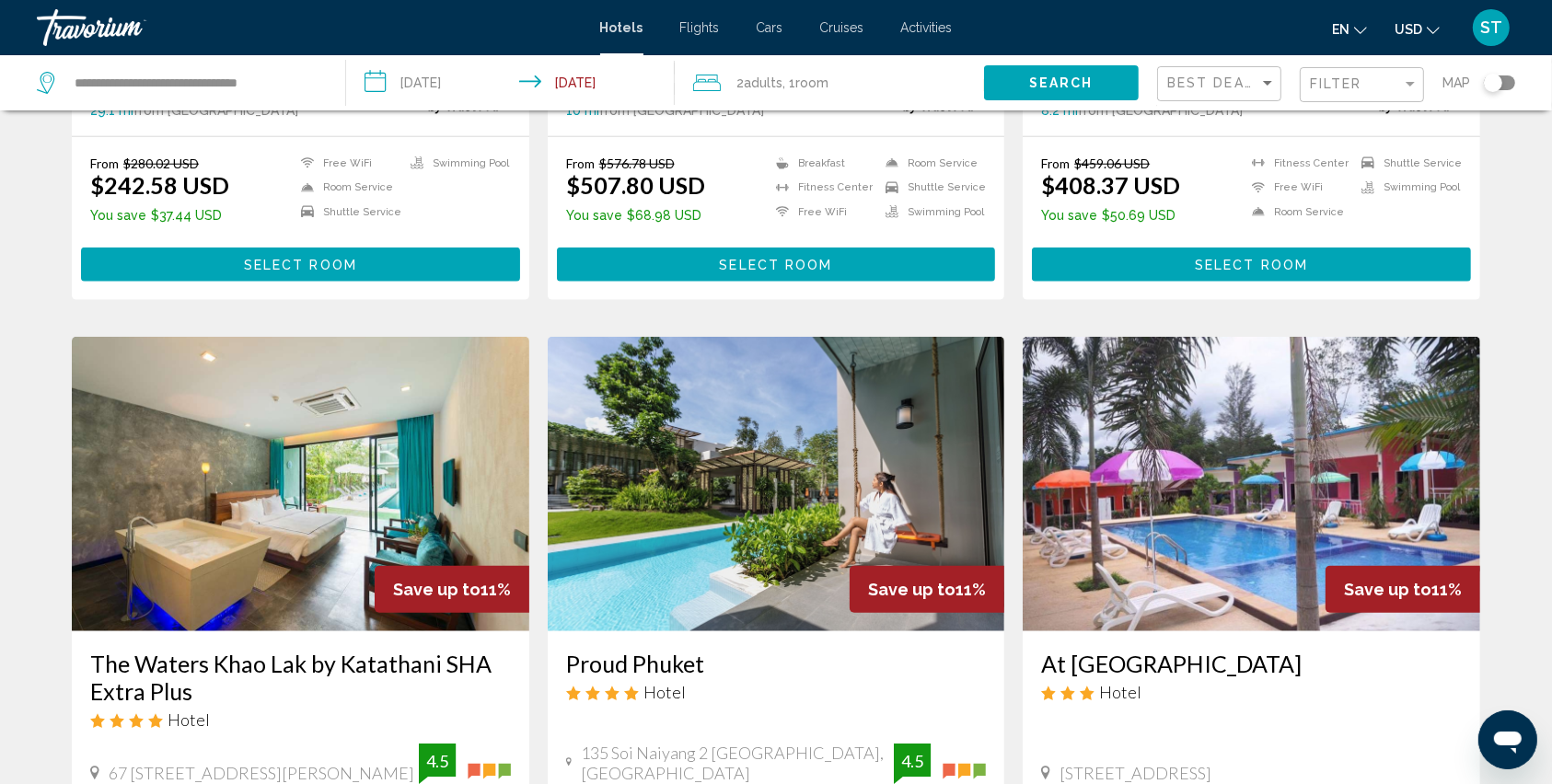
scroll to position [2084, 0]
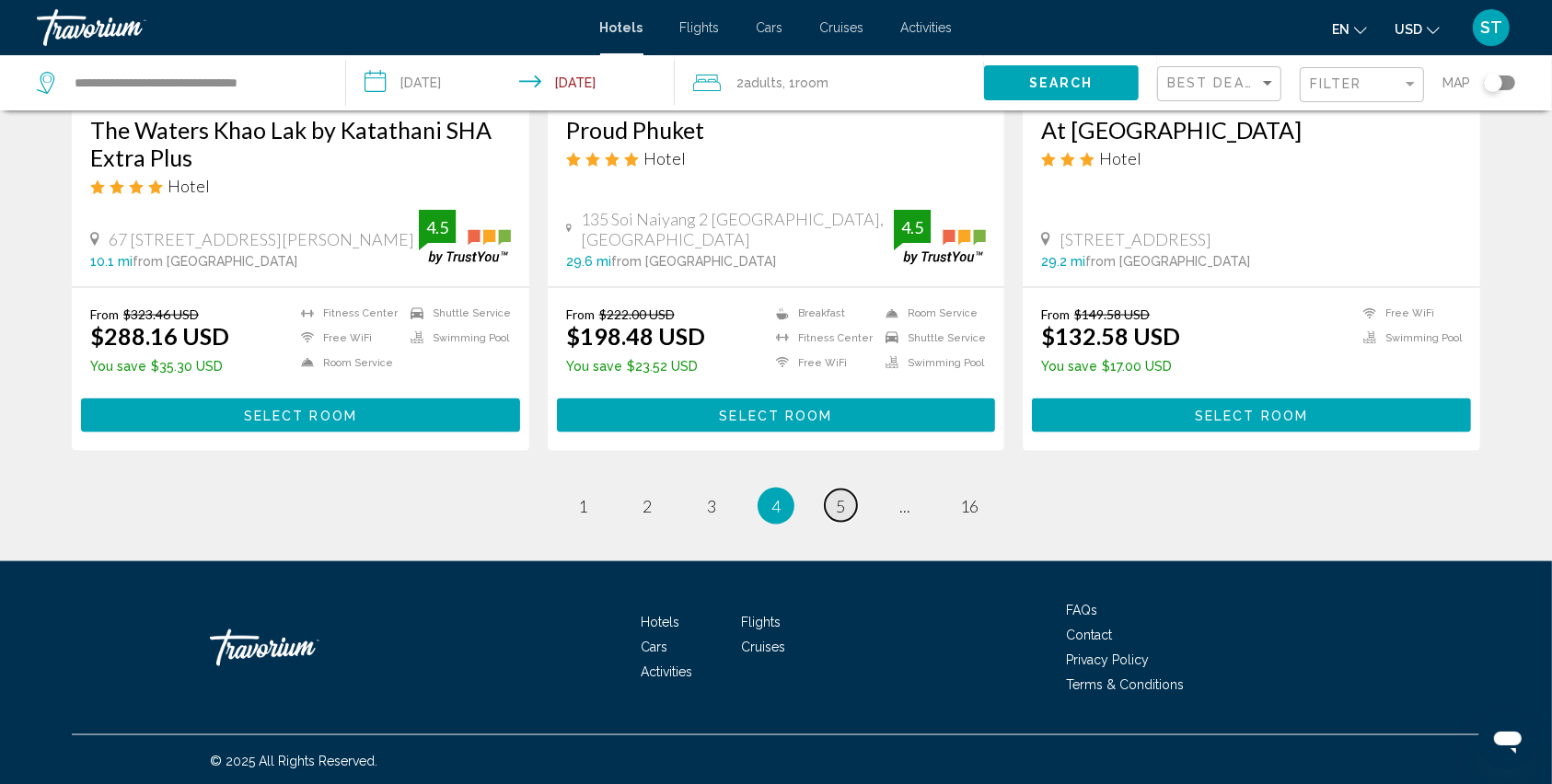
click at [831, 495] on link "page 5" at bounding box center [841, 506] width 32 height 32
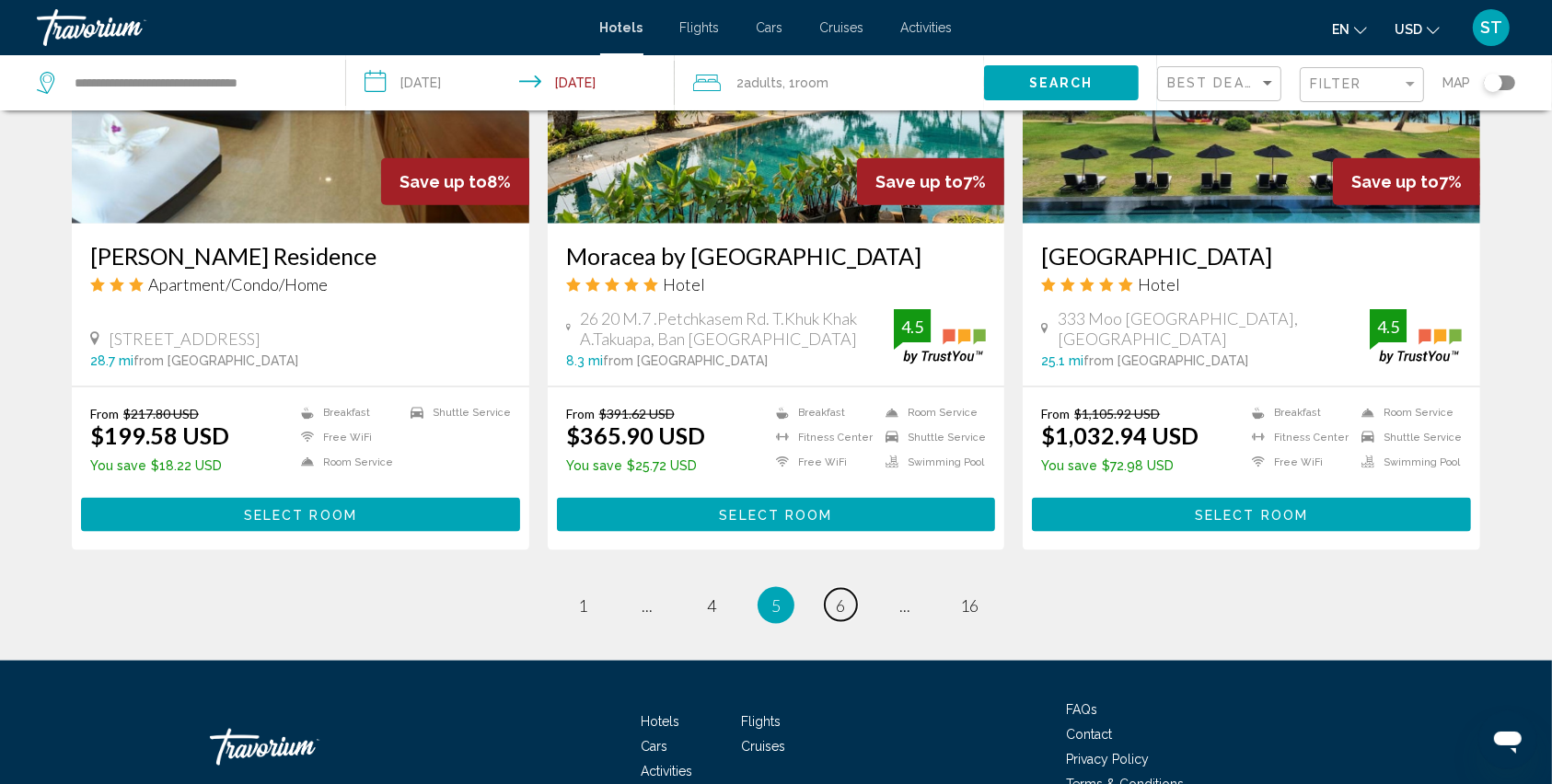
scroll to position [2366, 0]
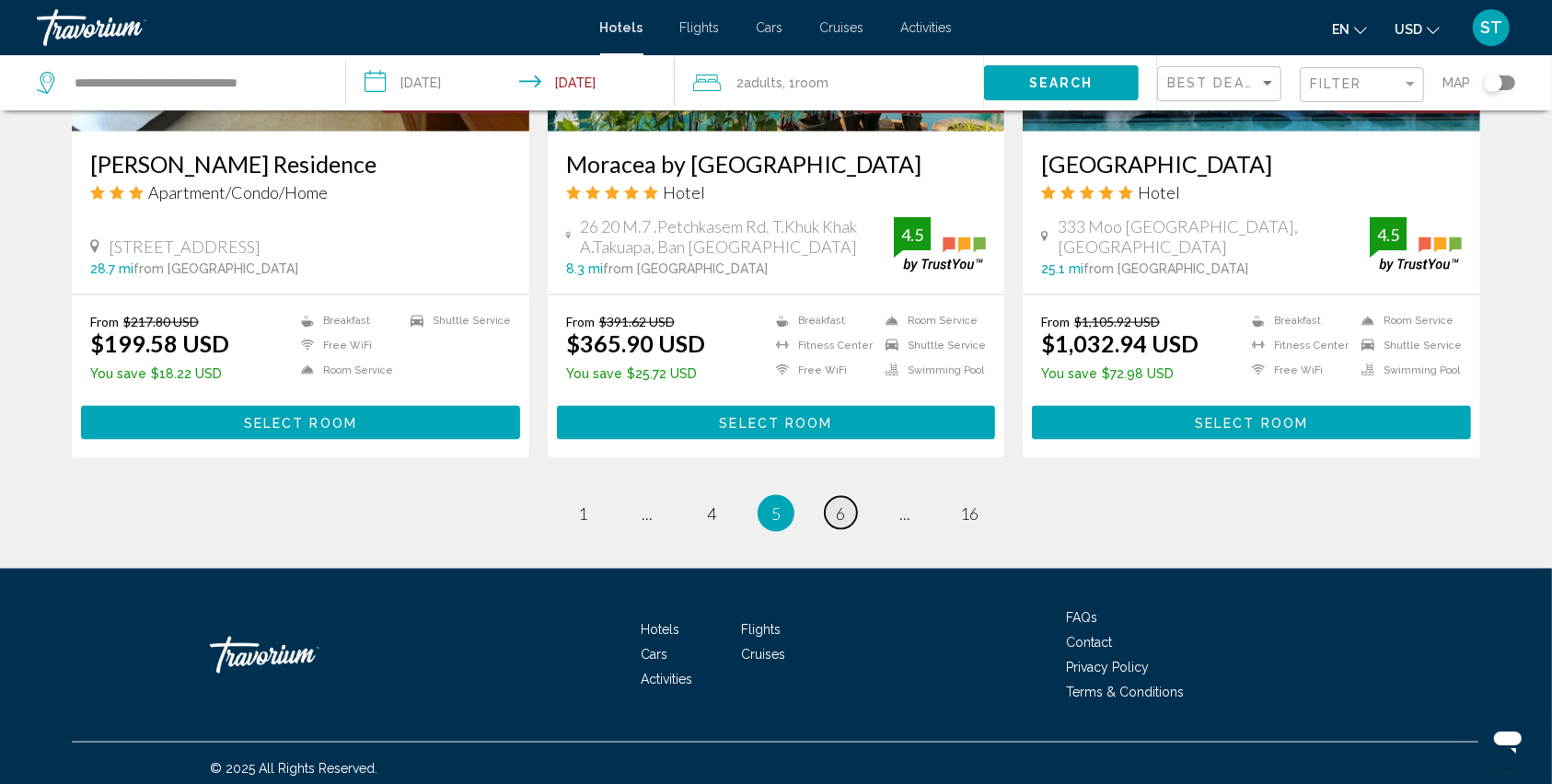
click at [835, 497] on link "page 6" at bounding box center [841, 513] width 32 height 32
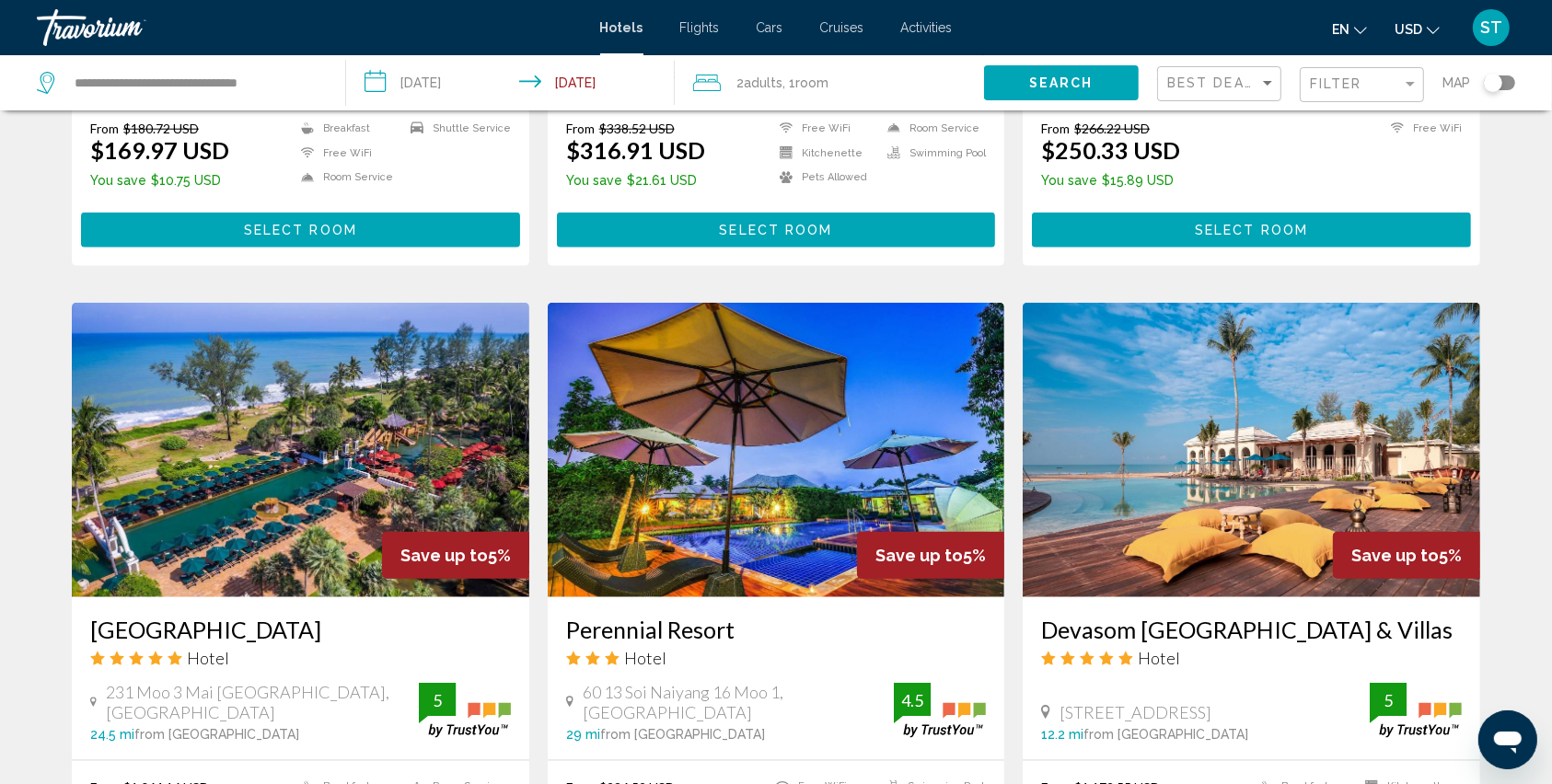
scroll to position [2084, 0]
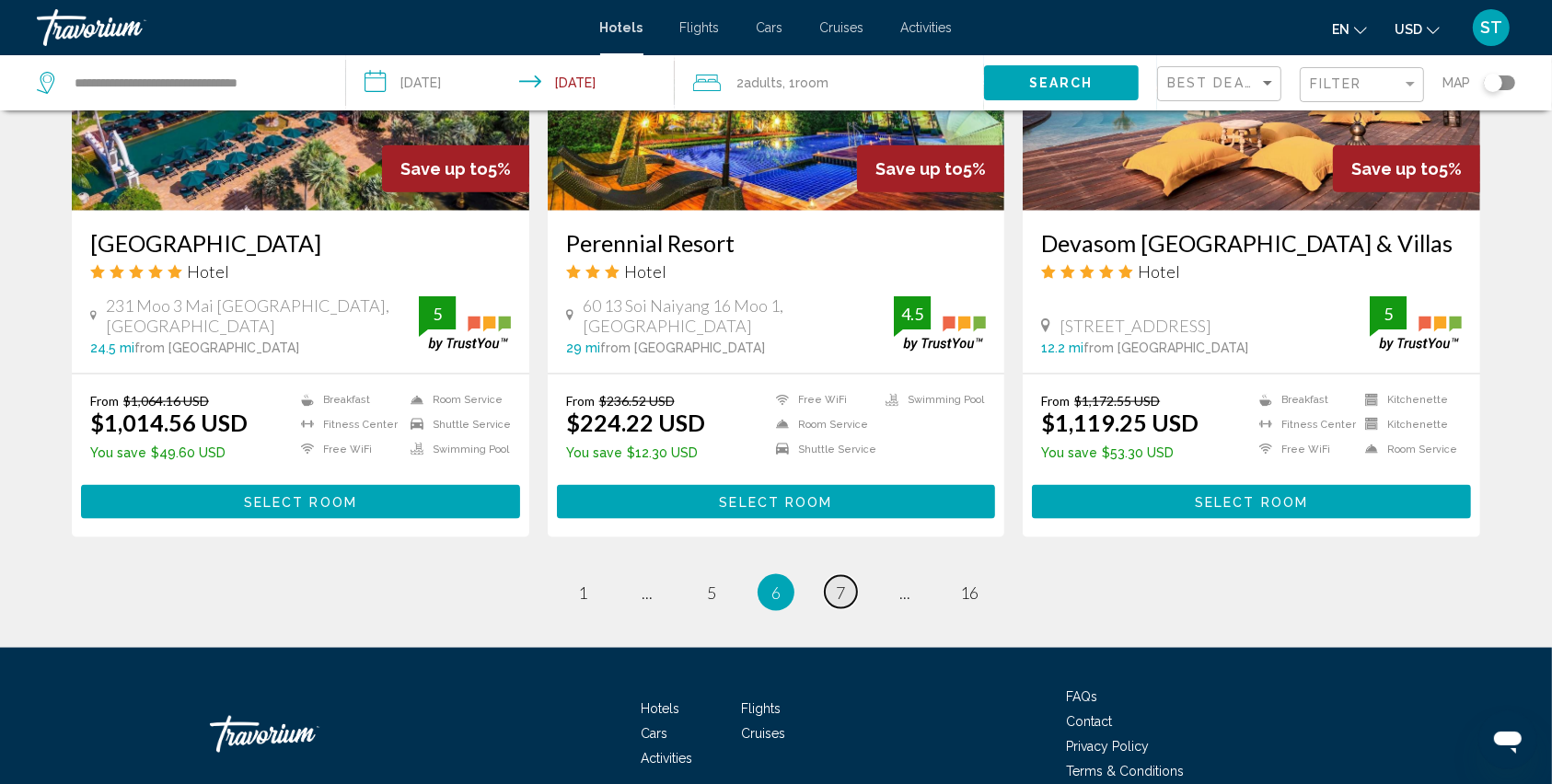
click at [832, 575] on link "page 7" at bounding box center [841, 592] width 32 height 32
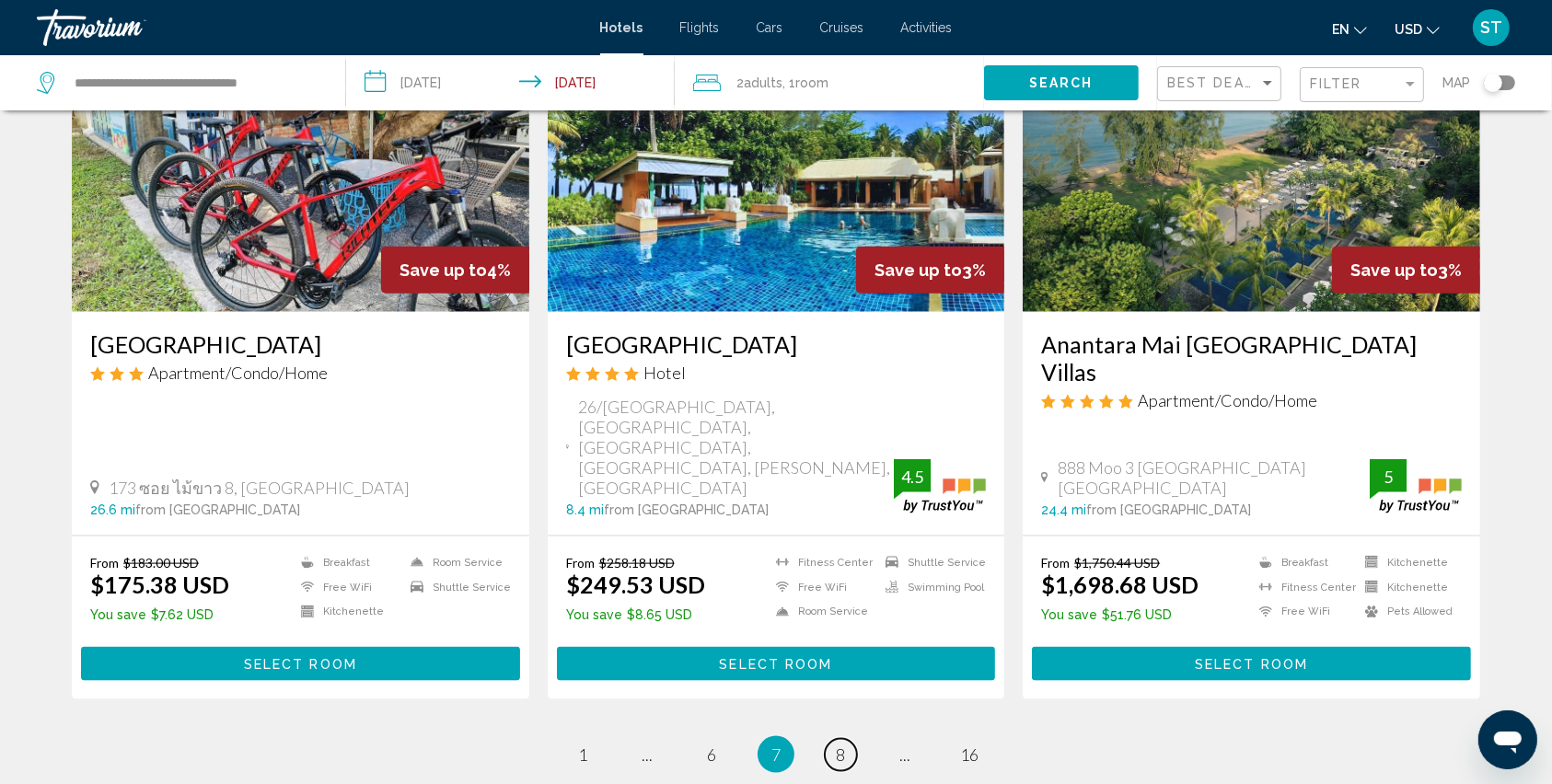
scroll to position [2330, 0]
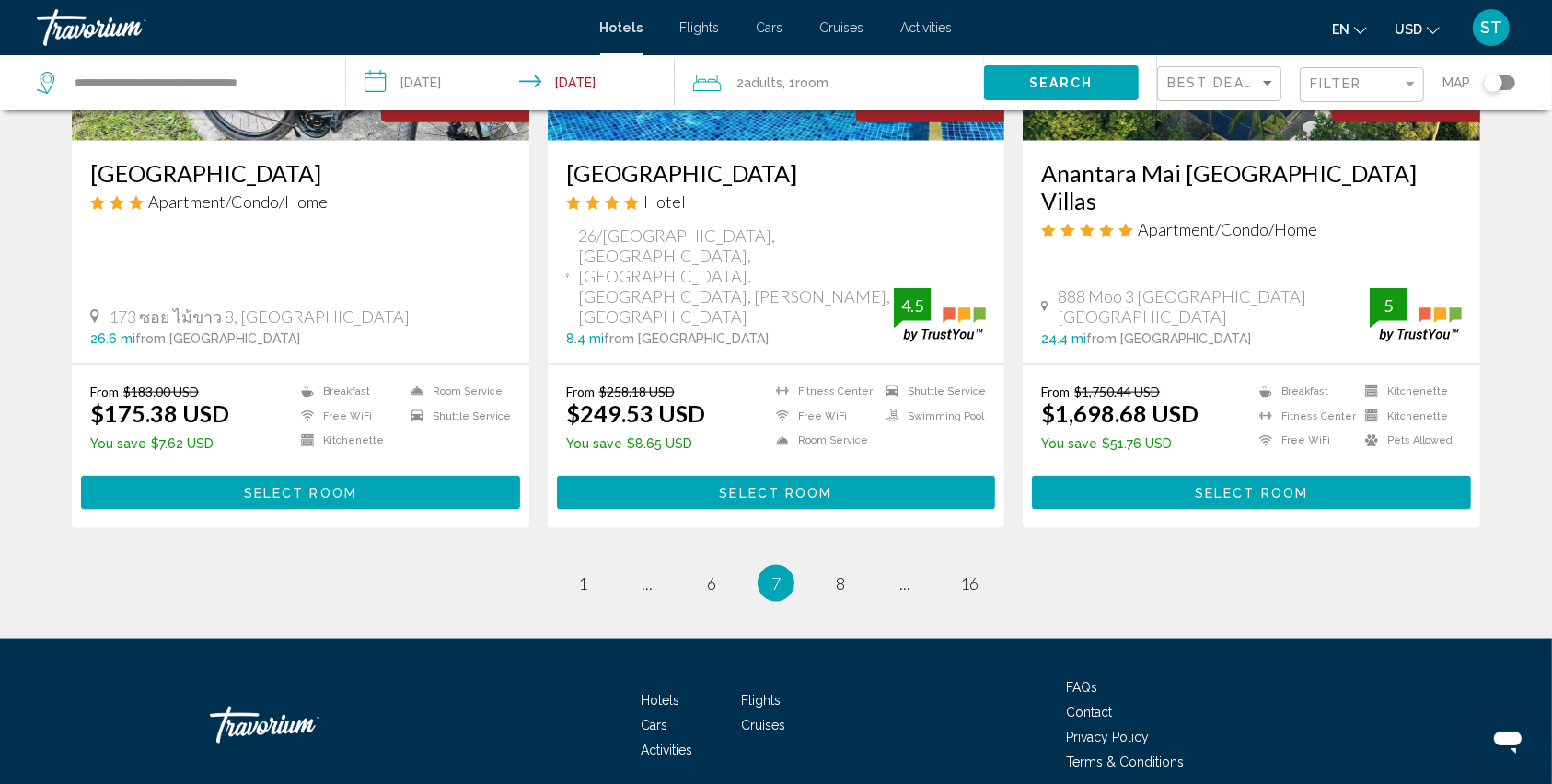
click at [766, 565] on li "You're on page 7" at bounding box center [775, 583] width 37 height 37
click at [715, 573] on span "6" at bounding box center [712, 582] width 9 height 20
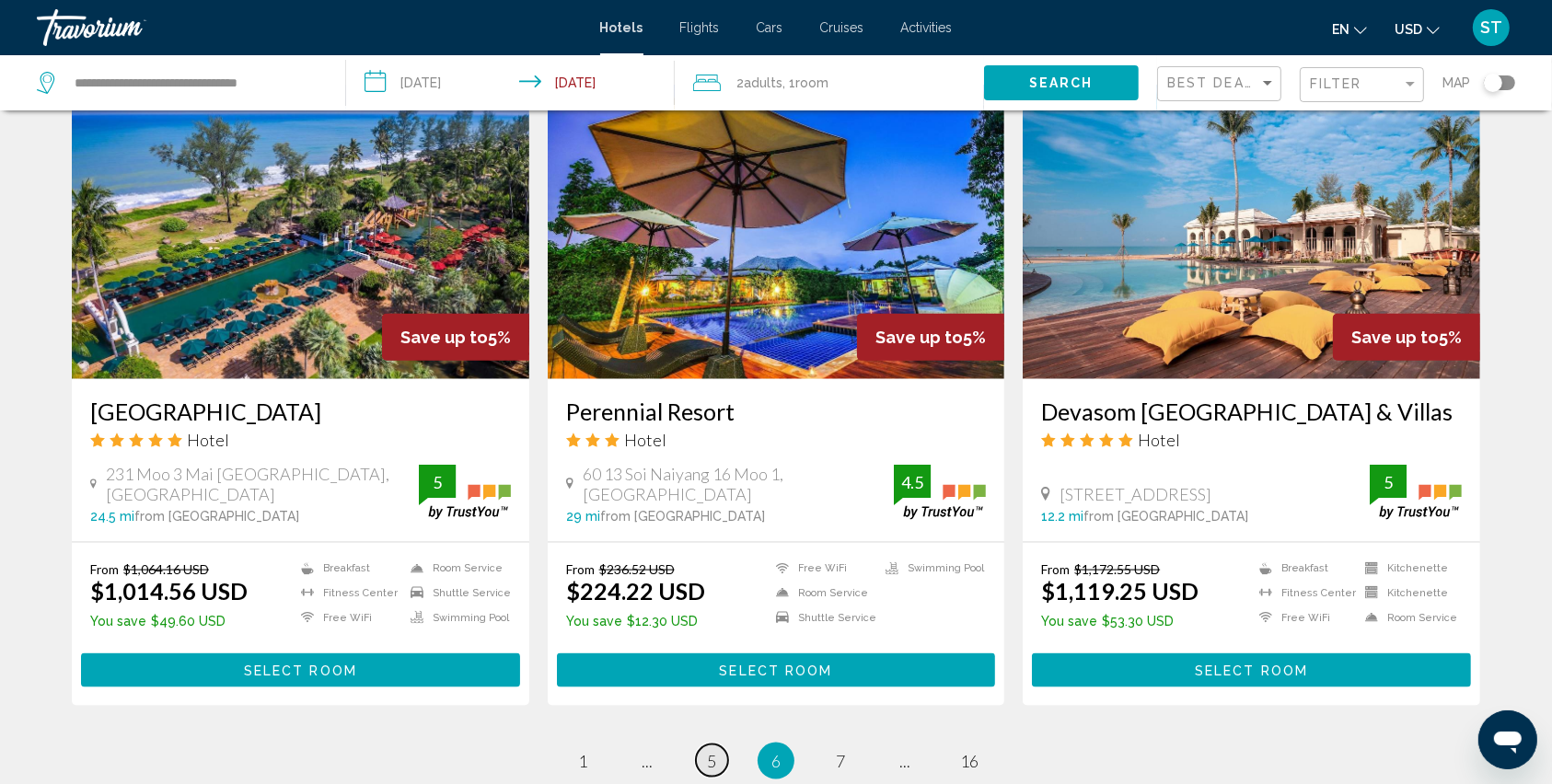
scroll to position [2332, 0]
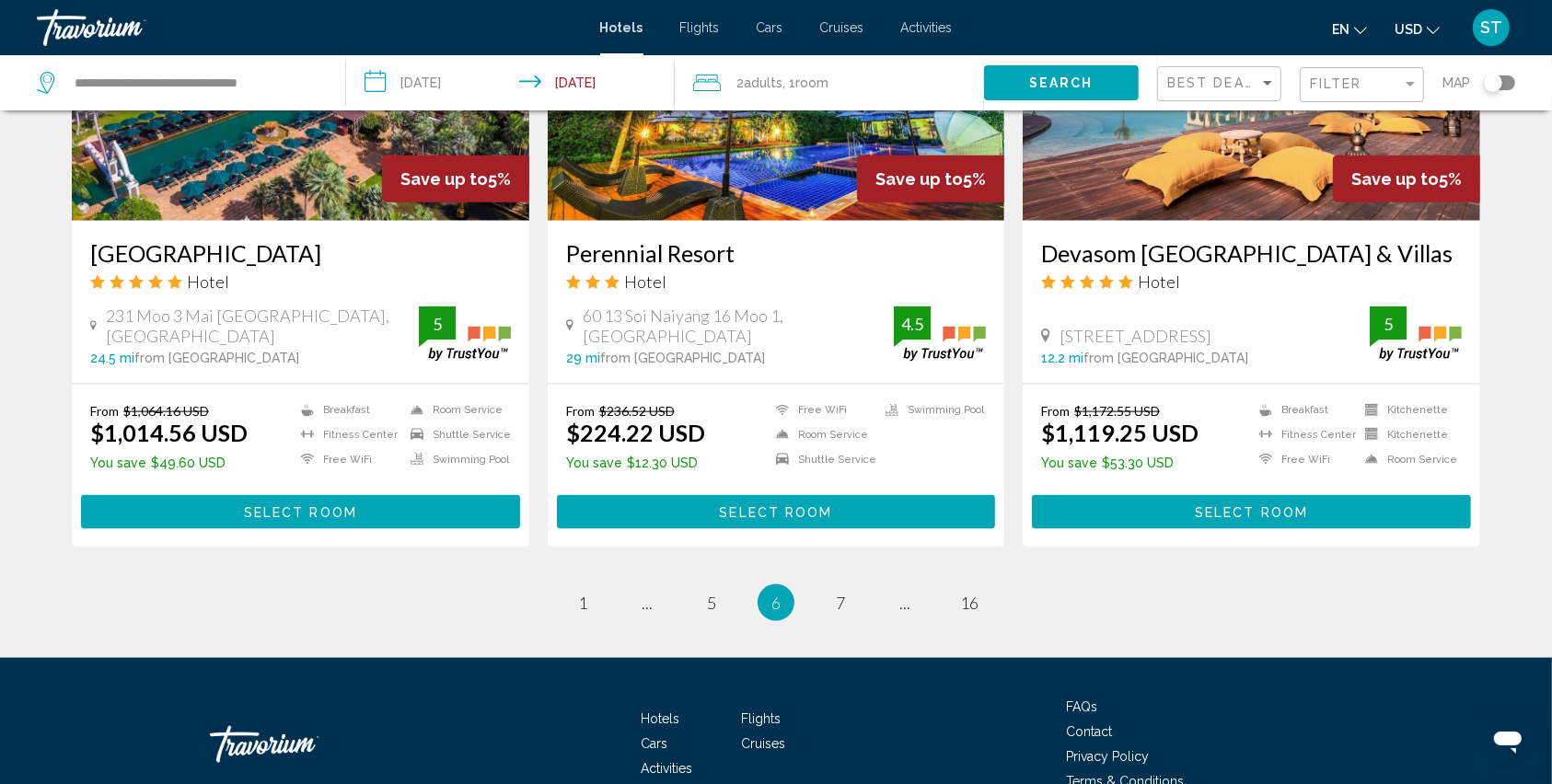
click at [781, 584] on li "You're on page 6" at bounding box center [775, 602] width 37 height 37
click at [774, 592] on span "6" at bounding box center [776, 602] width 9 height 20
click at [832, 586] on link "page 7" at bounding box center [841, 602] width 32 height 32
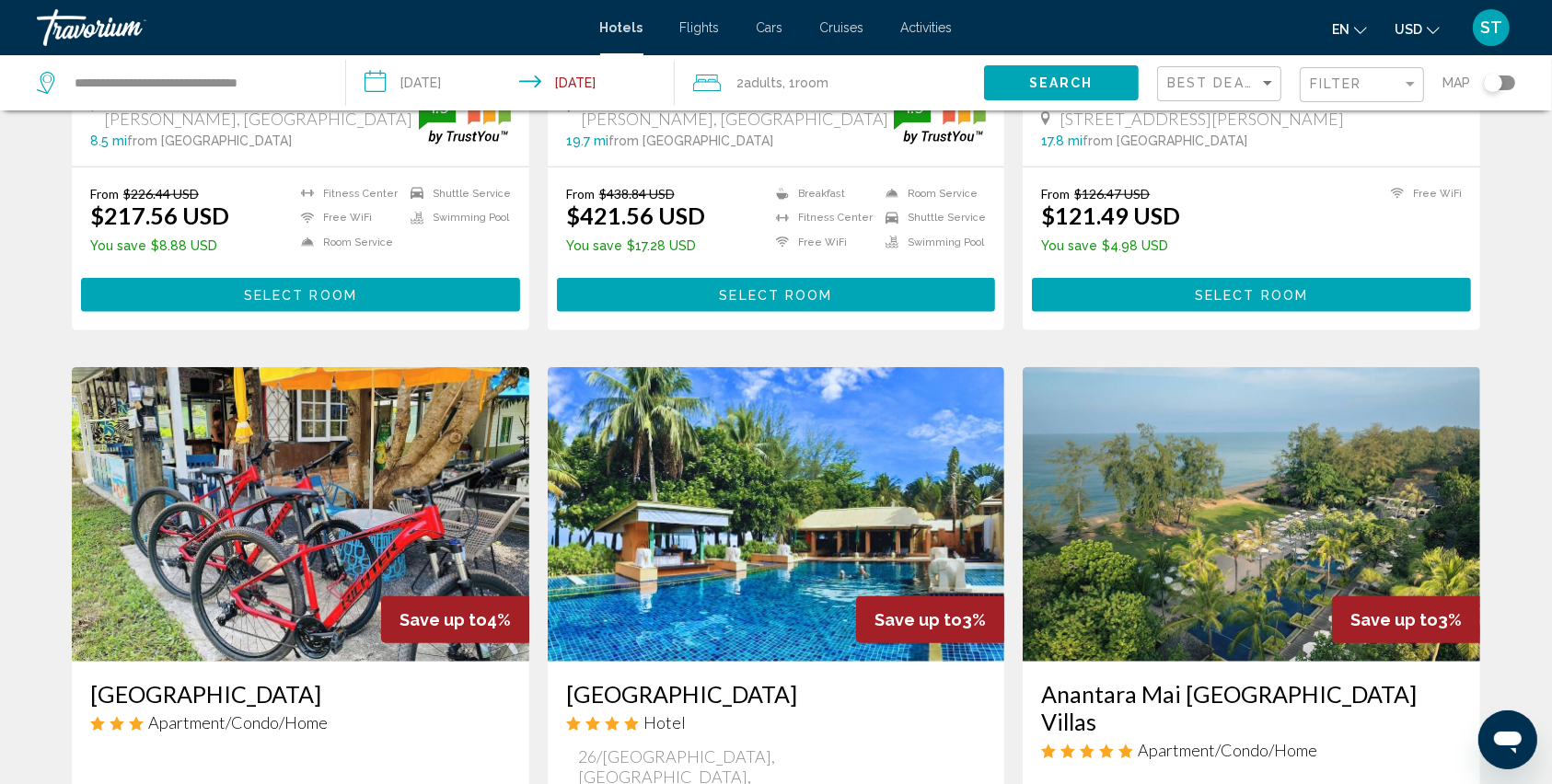
scroll to position [1962, 0]
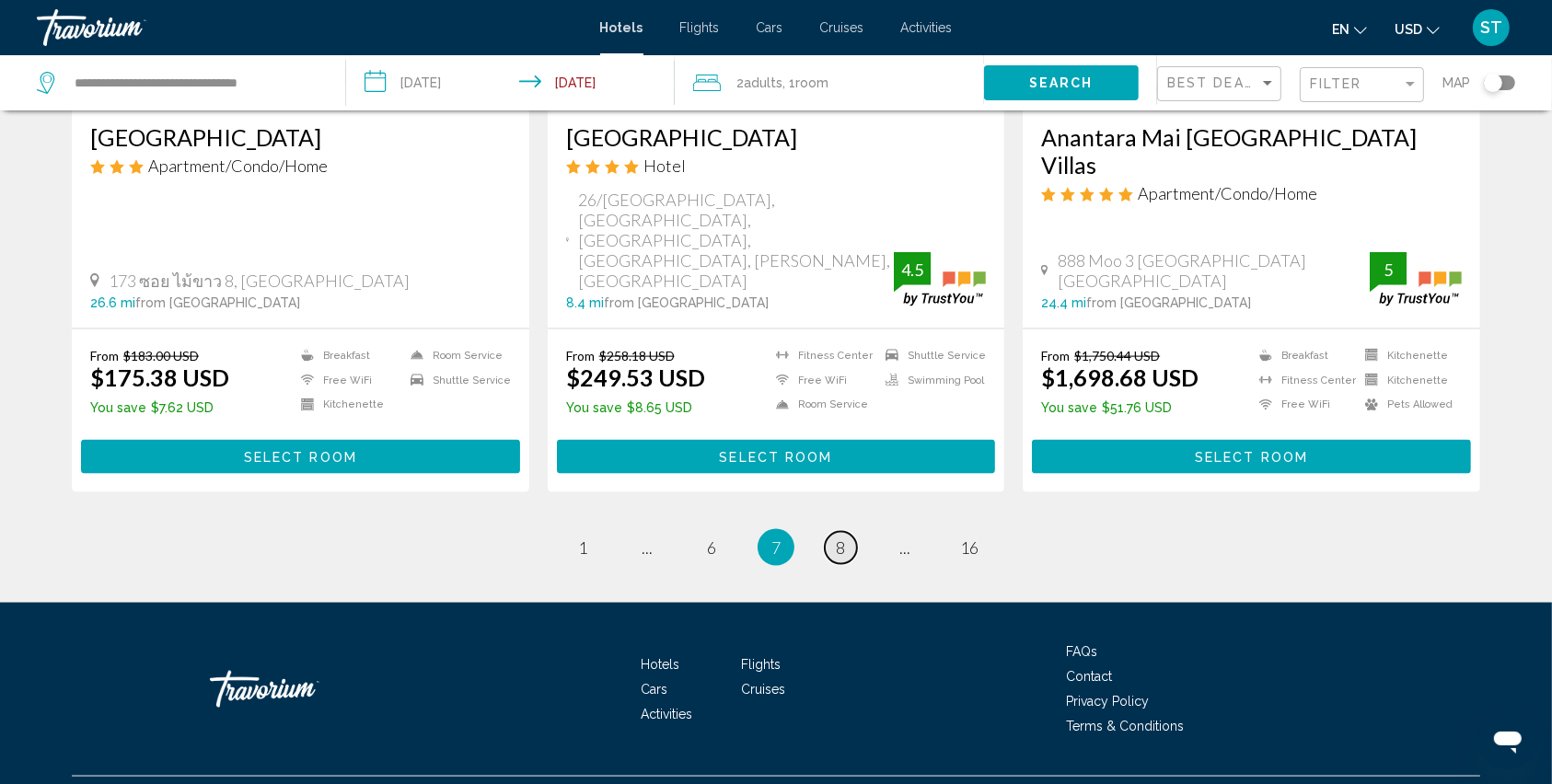
click at [849, 532] on link "page 8" at bounding box center [841, 548] width 32 height 32
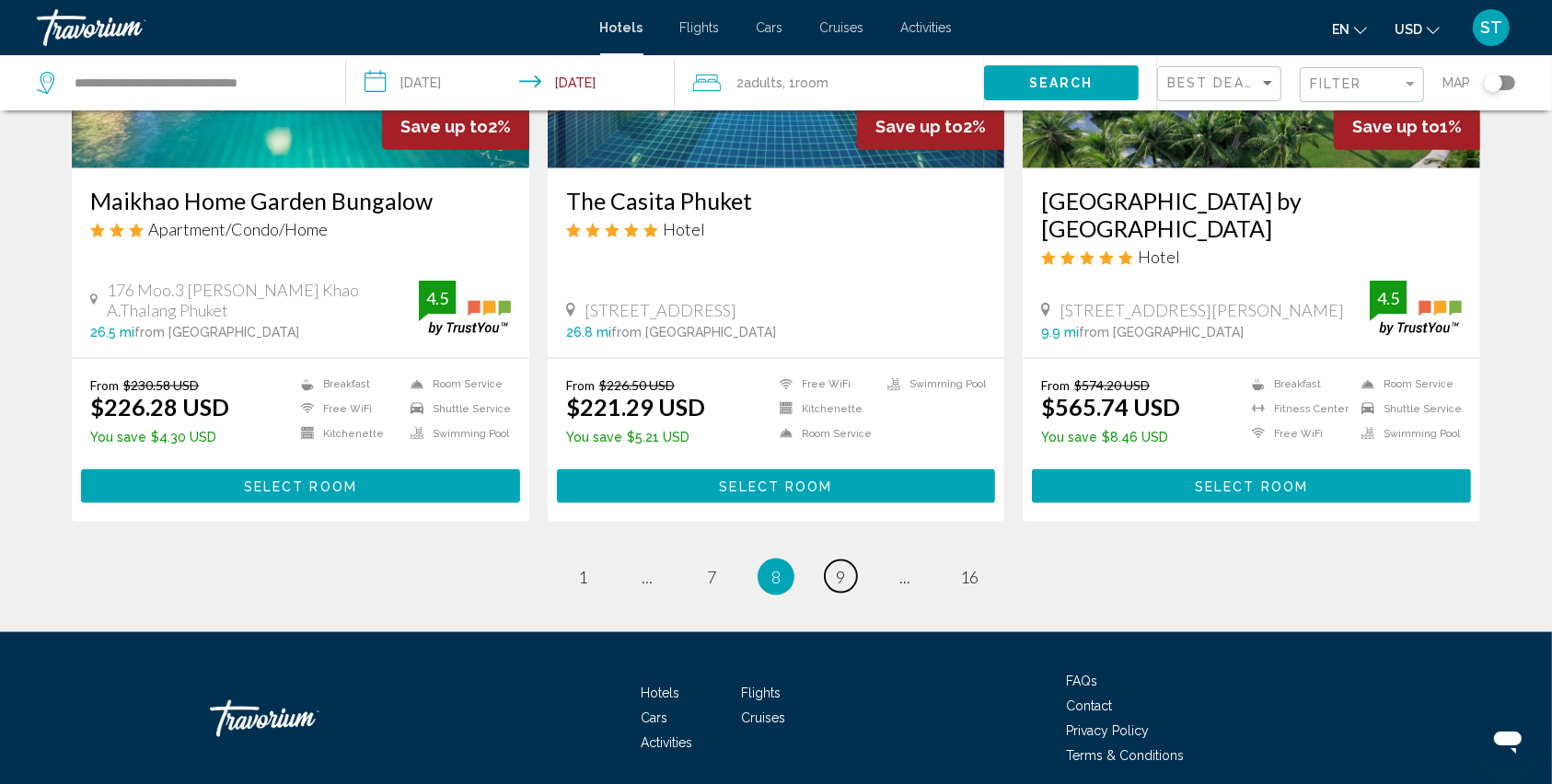
scroll to position [2344, 0]
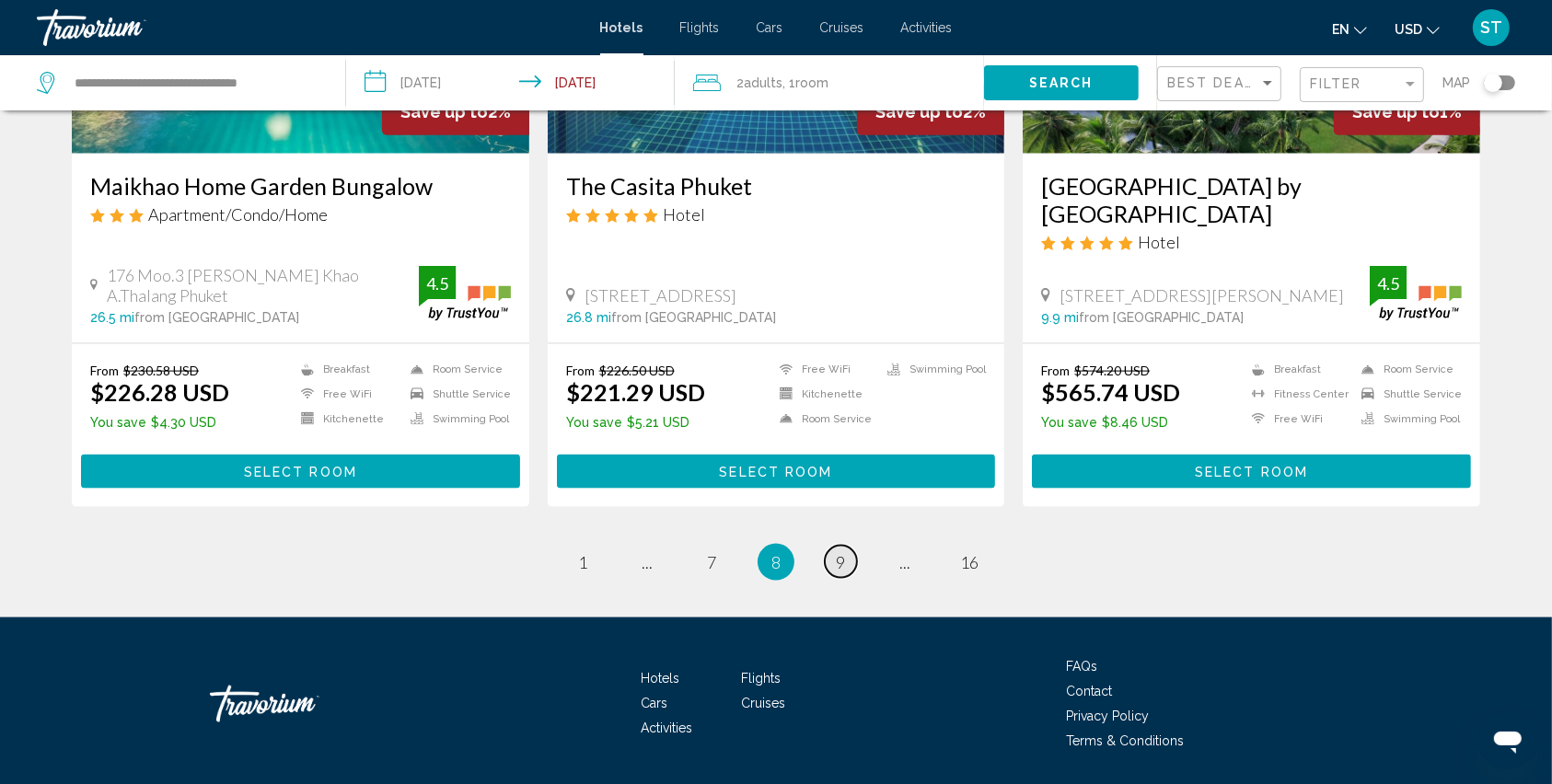
click at [839, 552] on span "9" at bounding box center [840, 561] width 9 height 20
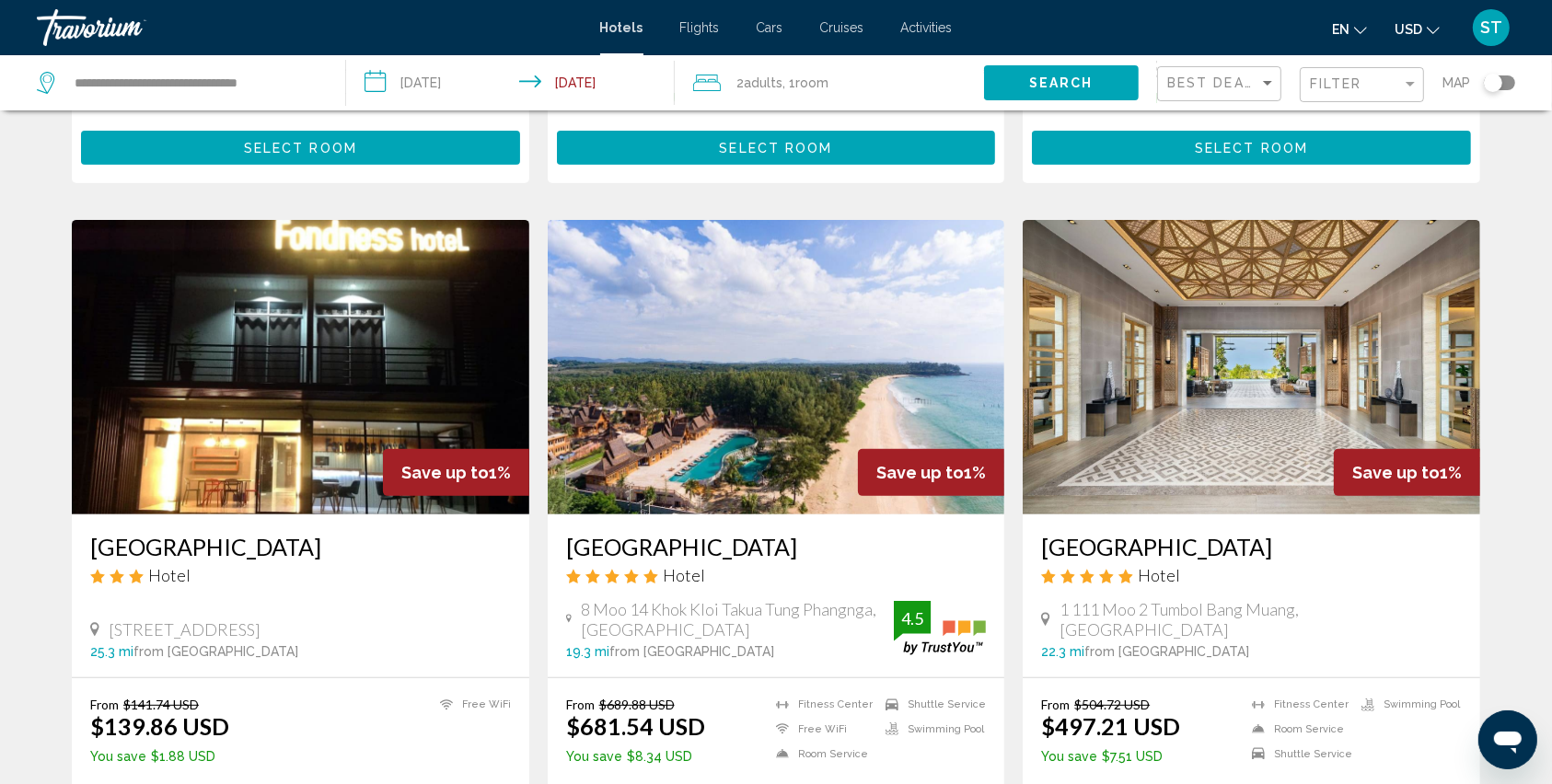
scroll to position [736, 0]
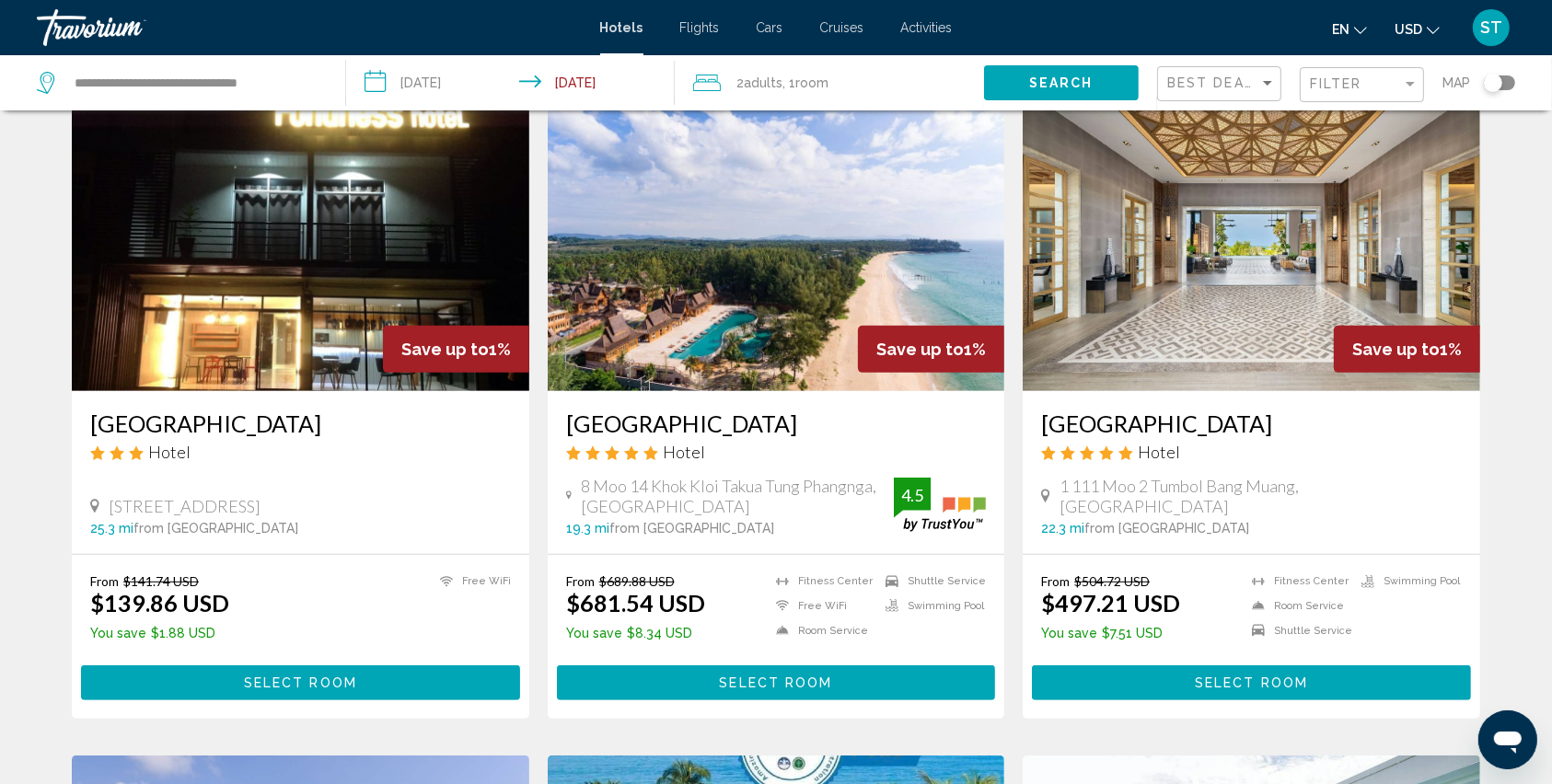
click at [1250, 678] on span "Select Room" at bounding box center [1252, 684] width 113 height 15
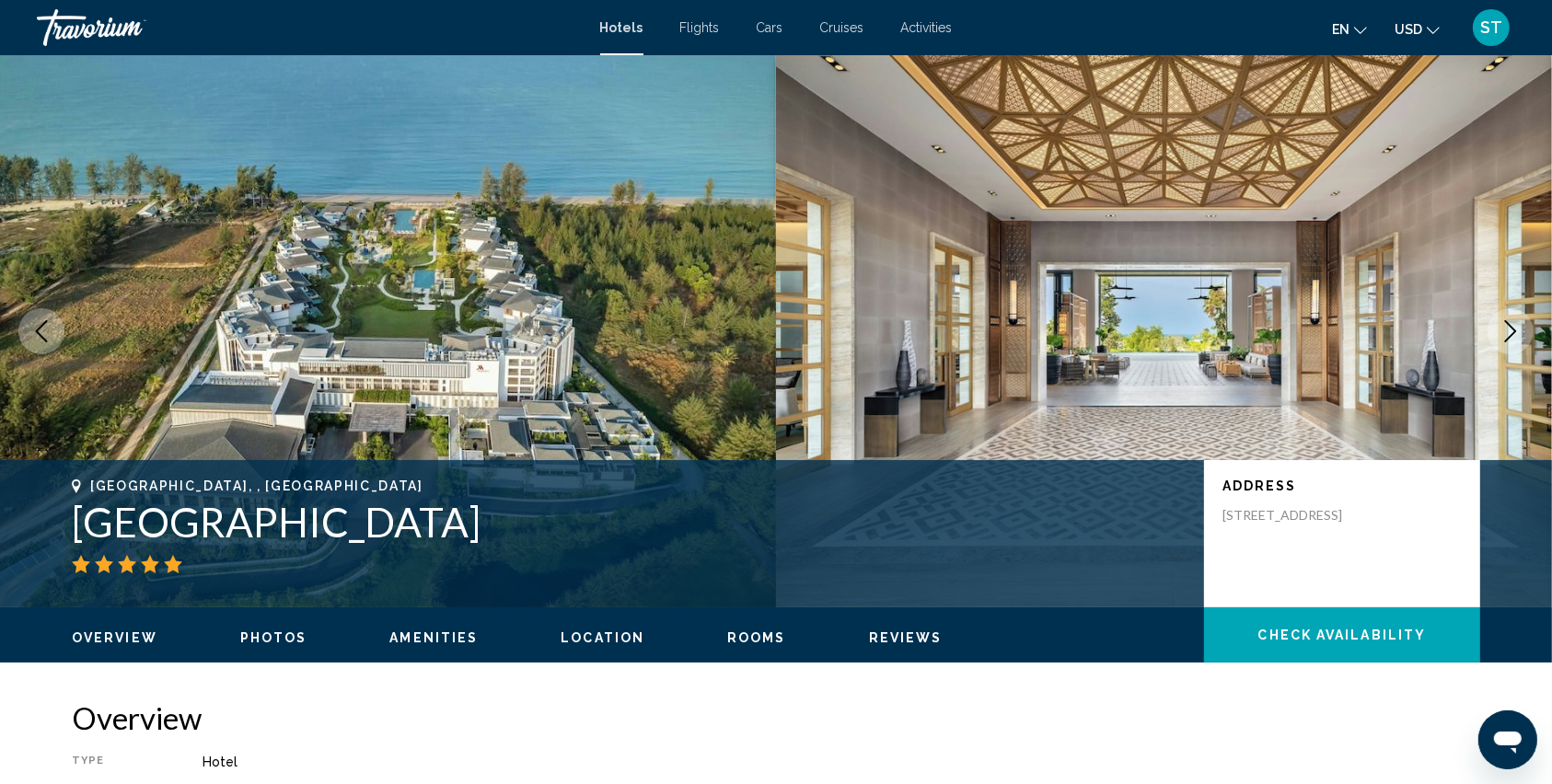
click at [1516, 340] on icon "Next image" at bounding box center [1510, 330] width 22 height 22
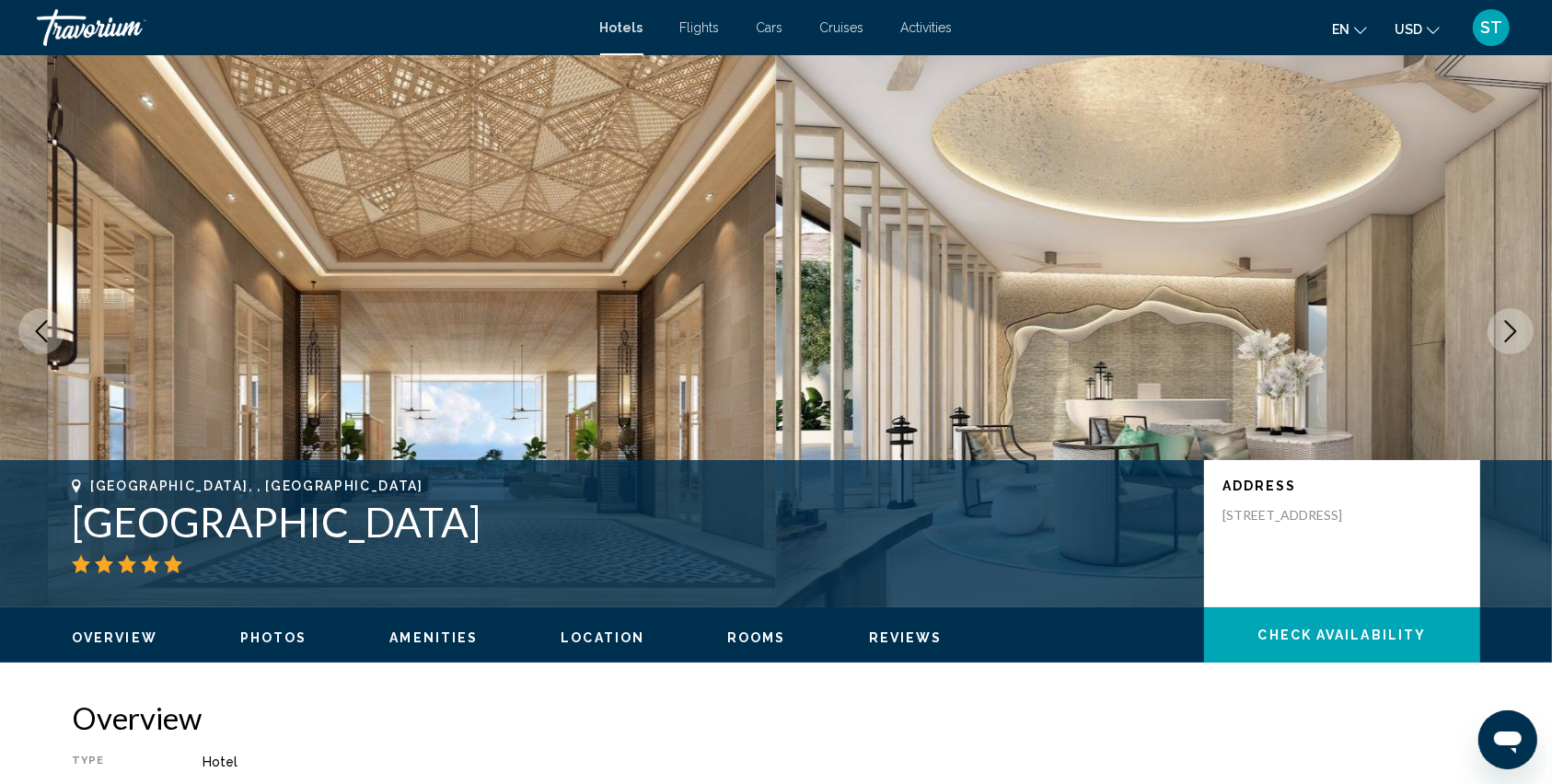
click at [1516, 340] on icon "Next image" at bounding box center [1510, 330] width 22 height 22
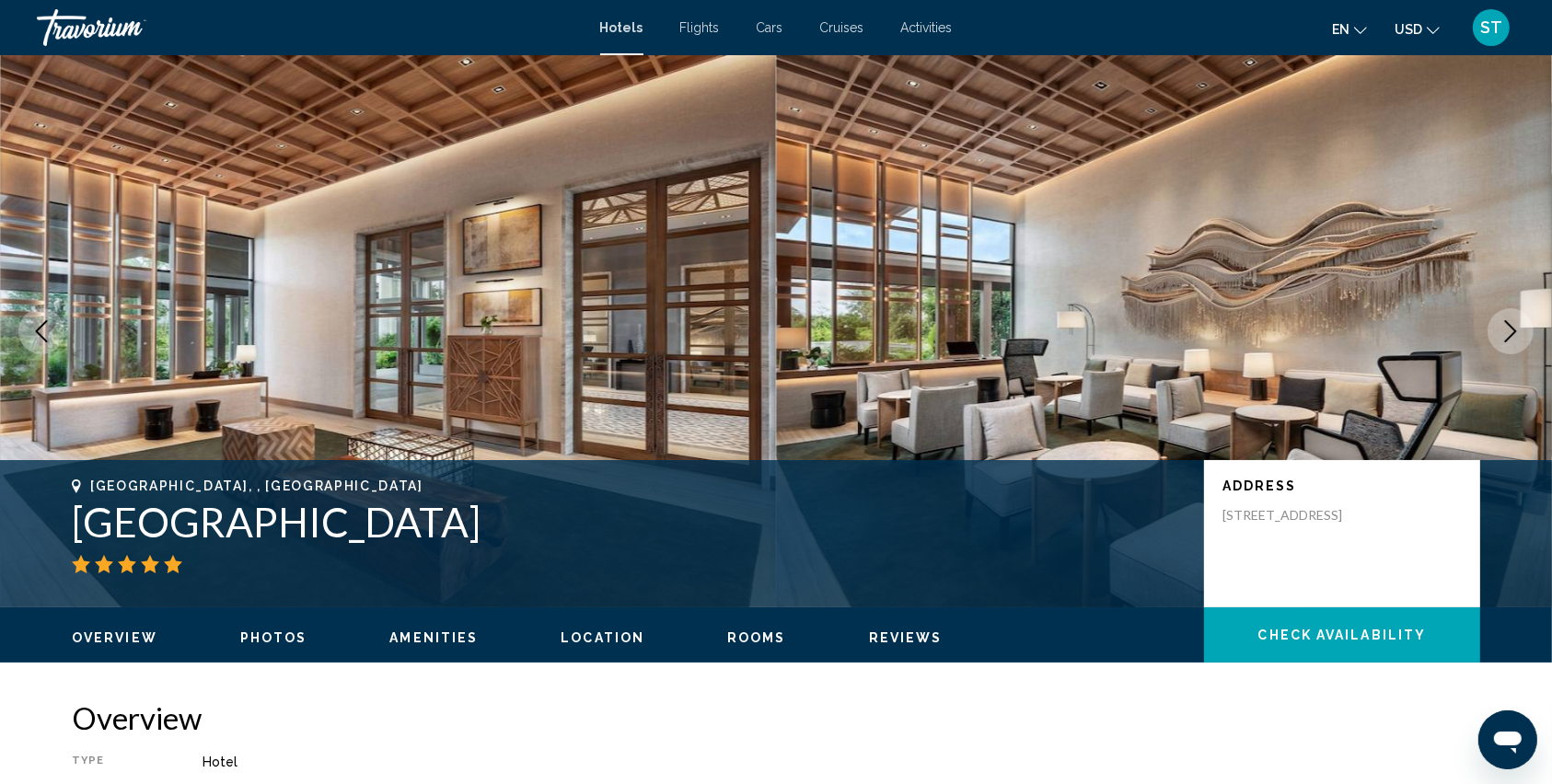
click at [1516, 340] on icon "Next image" at bounding box center [1510, 330] width 22 height 22
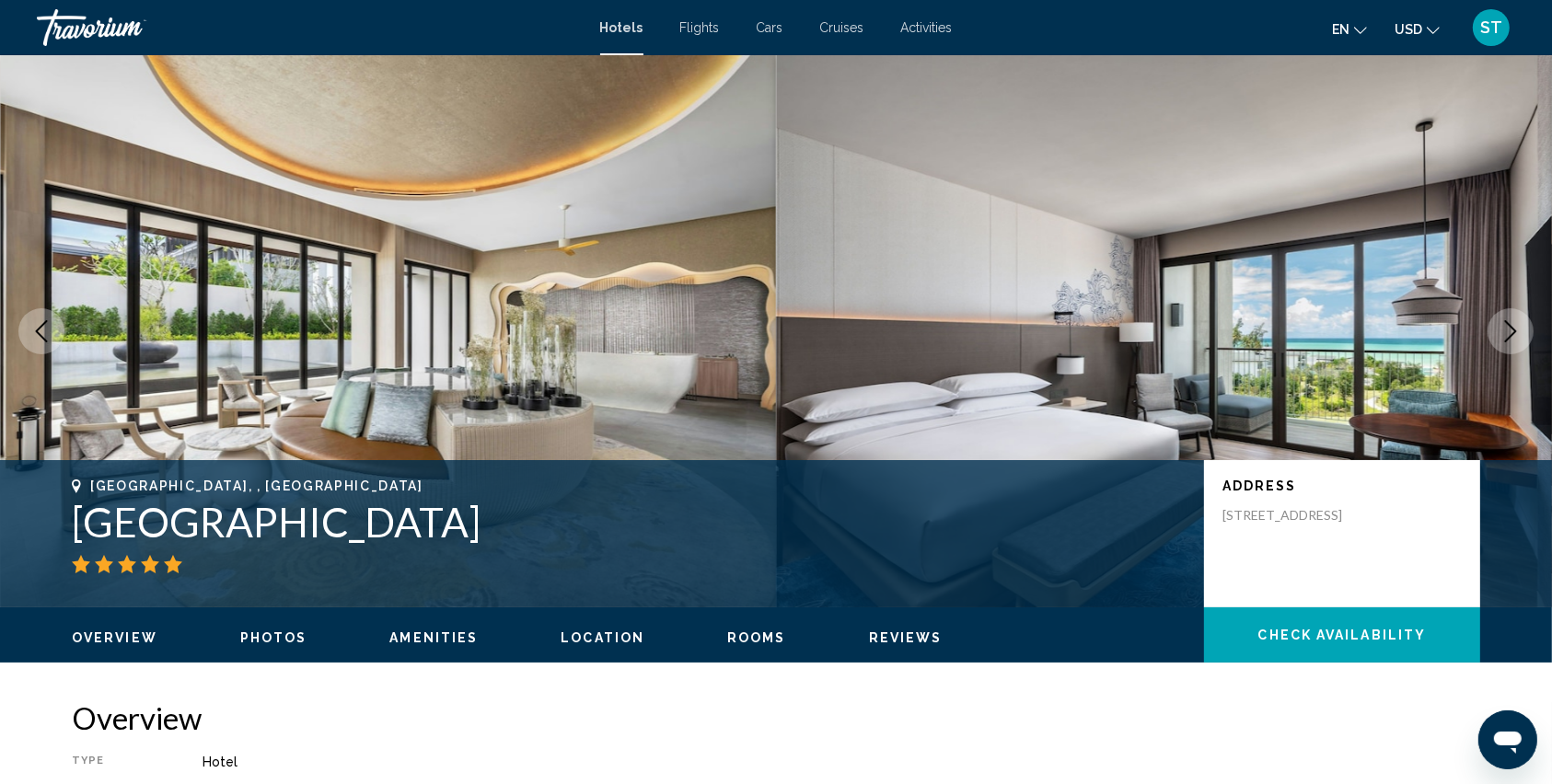
click at [1516, 340] on icon "Next image" at bounding box center [1510, 330] width 22 height 22
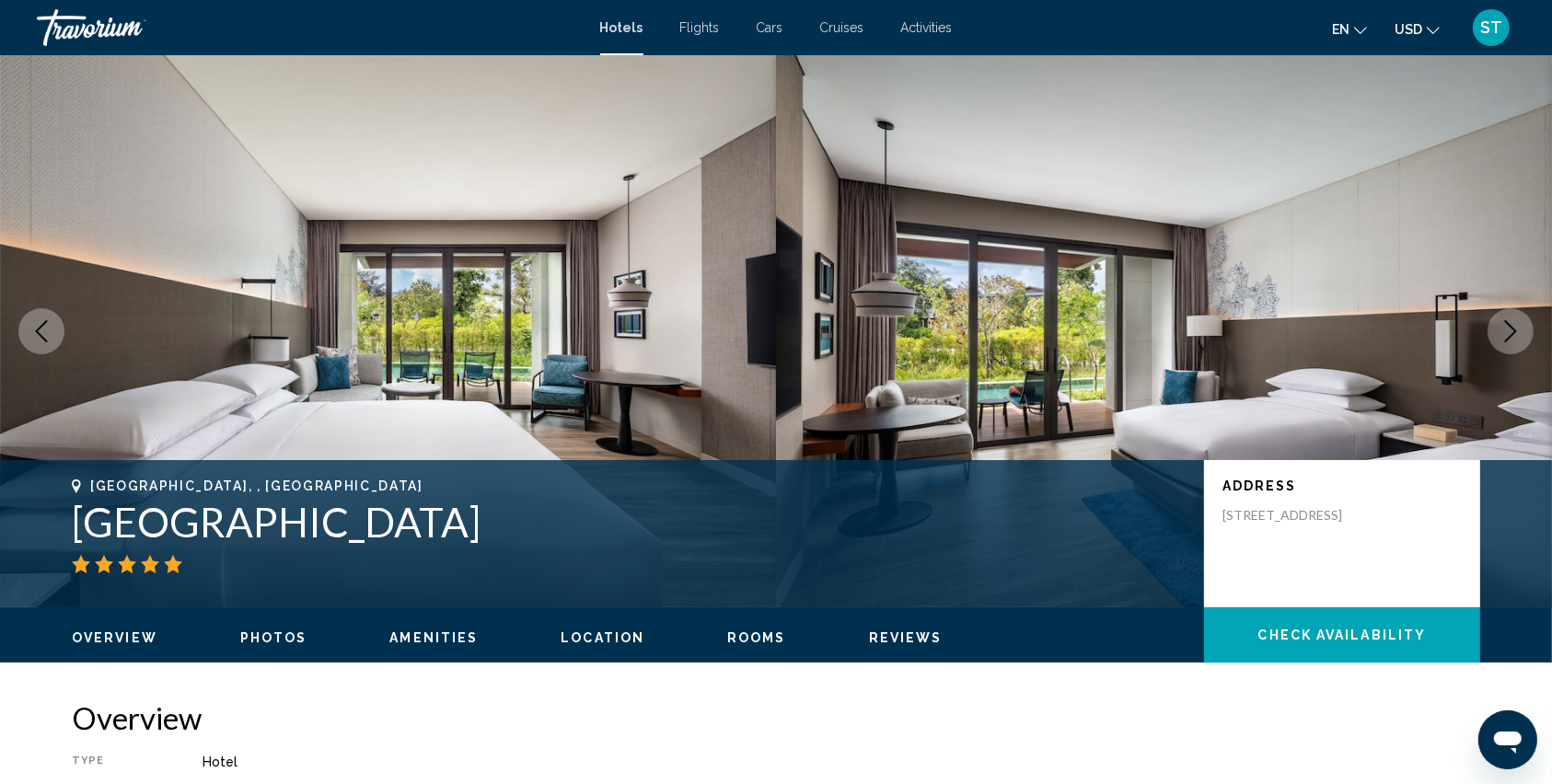
click at [1516, 340] on icon "Next image" at bounding box center [1510, 330] width 22 height 22
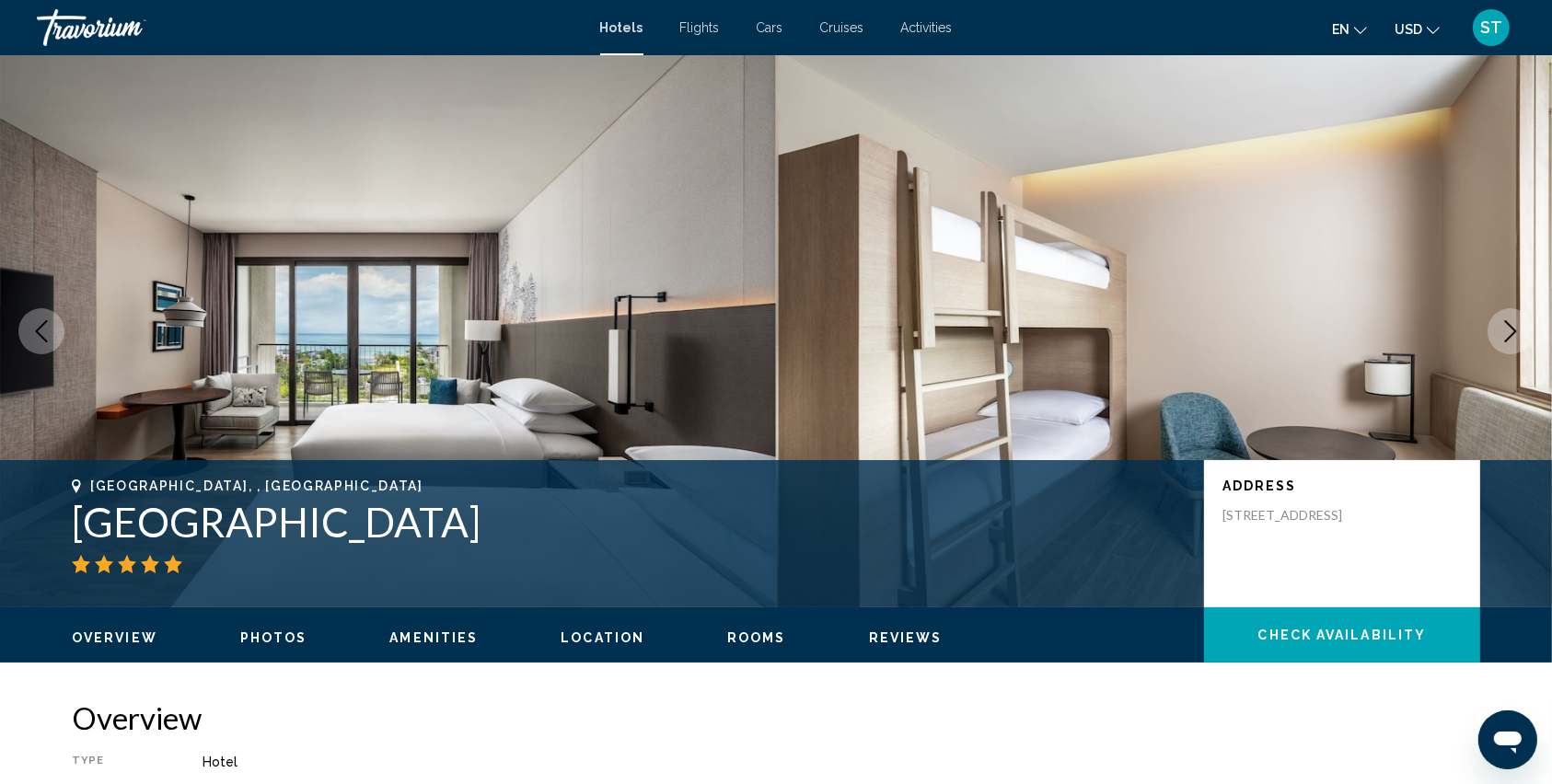
click at [1516, 340] on icon "Next image" at bounding box center [1510, 330] width 22 height 22
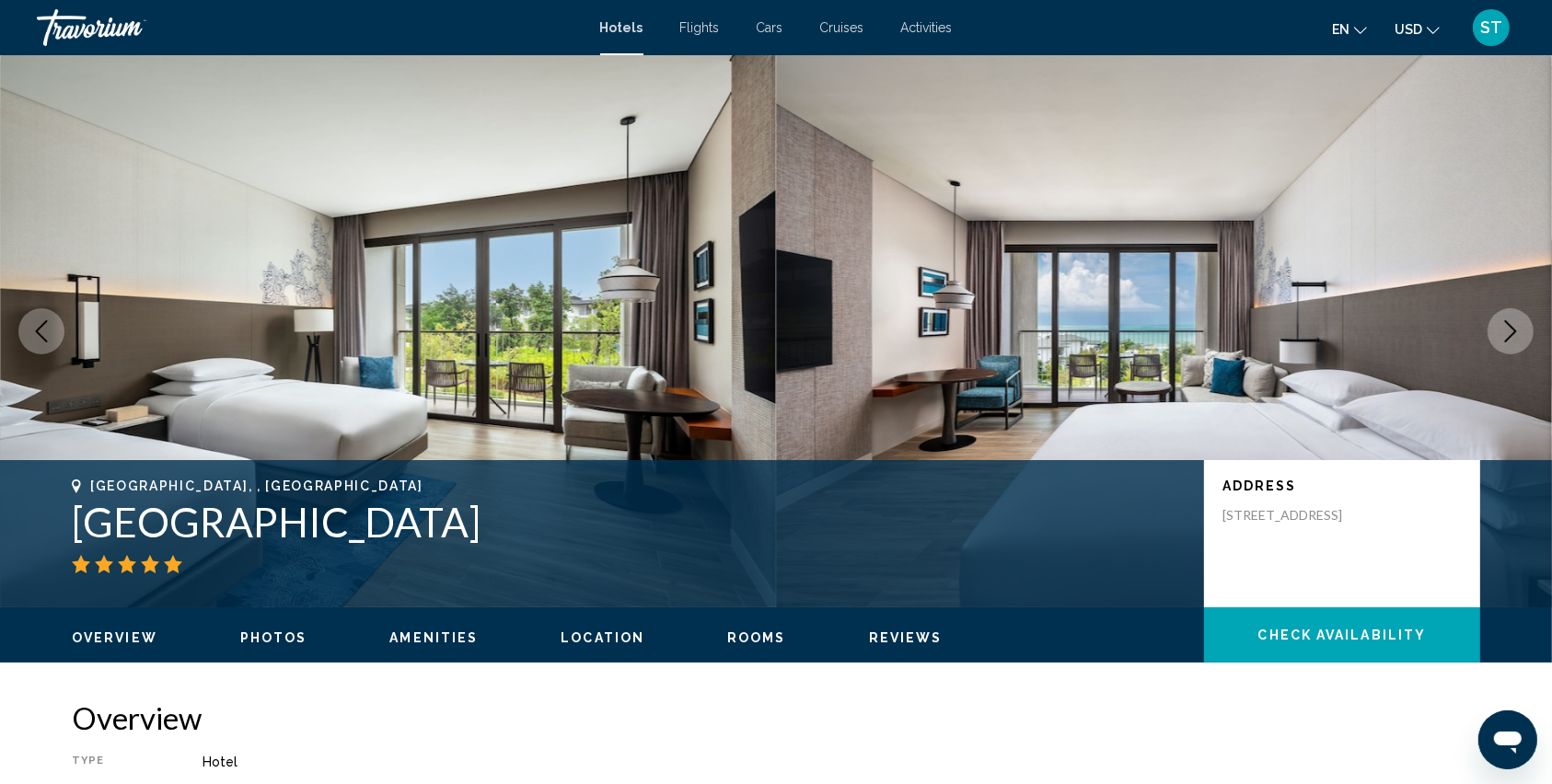
click at [1516, 340] on icon "Next image" at bounding box center [1510, 330] width 22 height 22
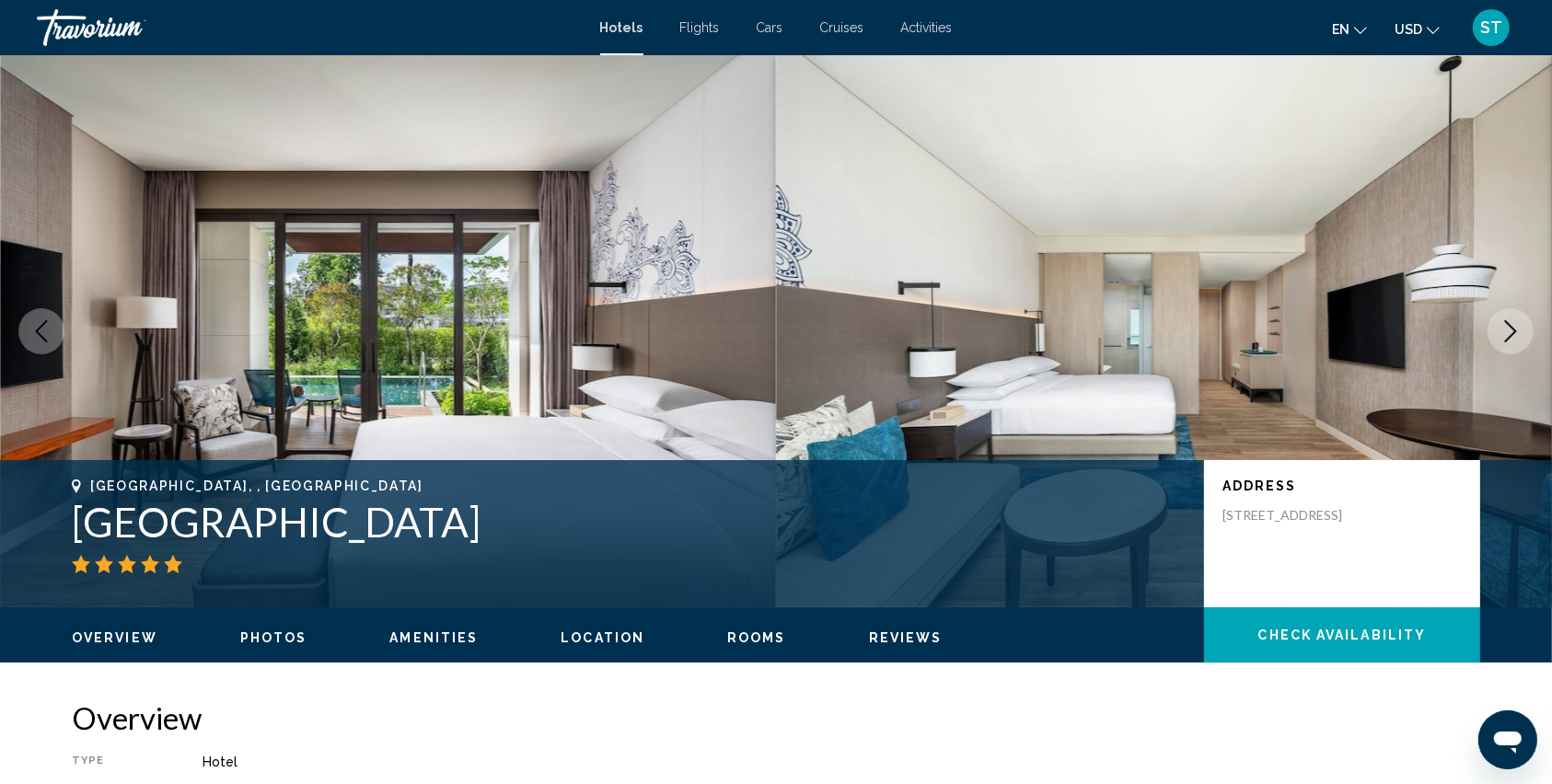
click at [1516, 340] on icon "Next image" at bounding box center [1510, 330] width 22 height 22
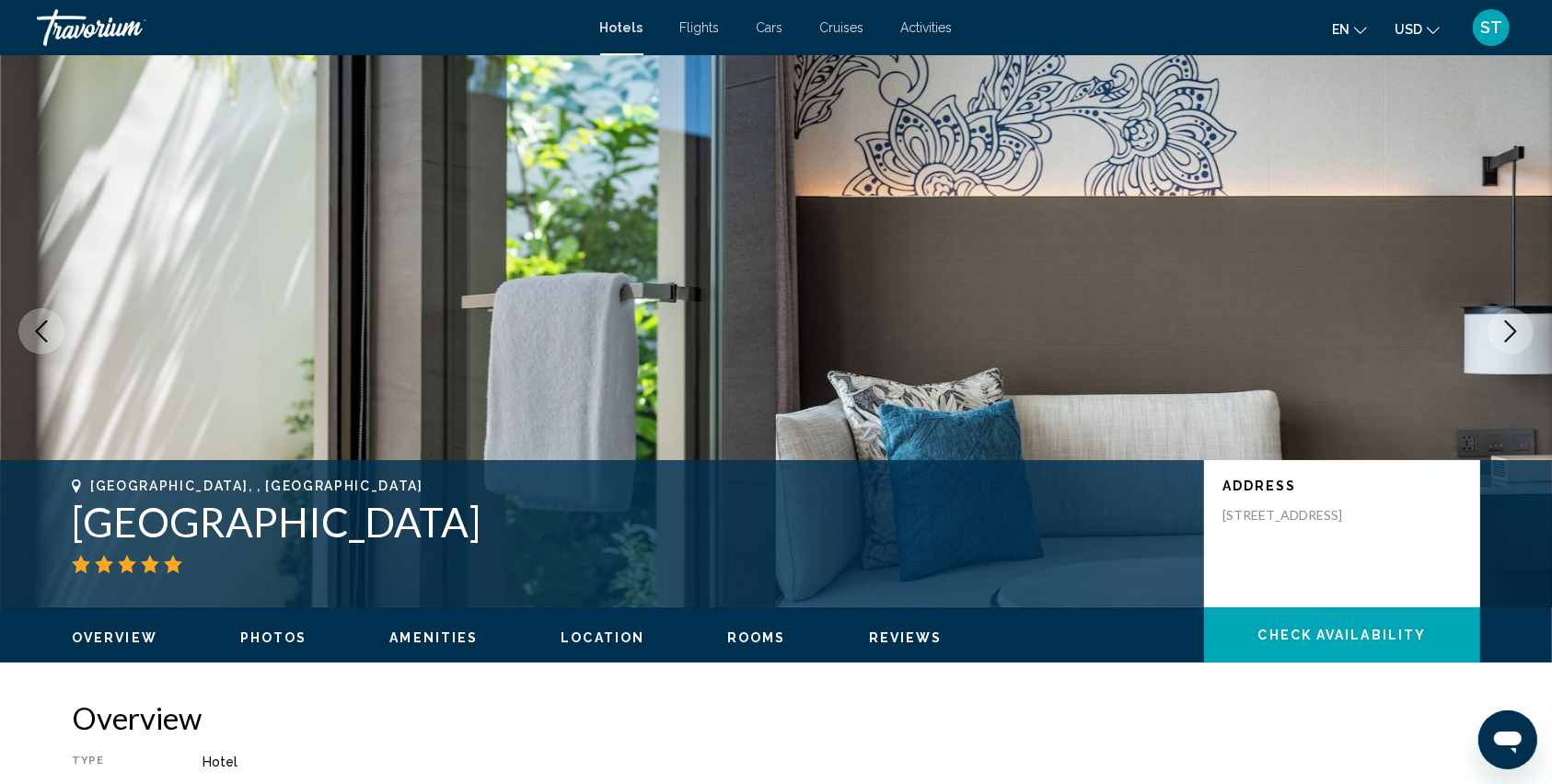
click at [1516, 340] on icon "Next image" at bounding box center [1510, 330] width 22 height 22
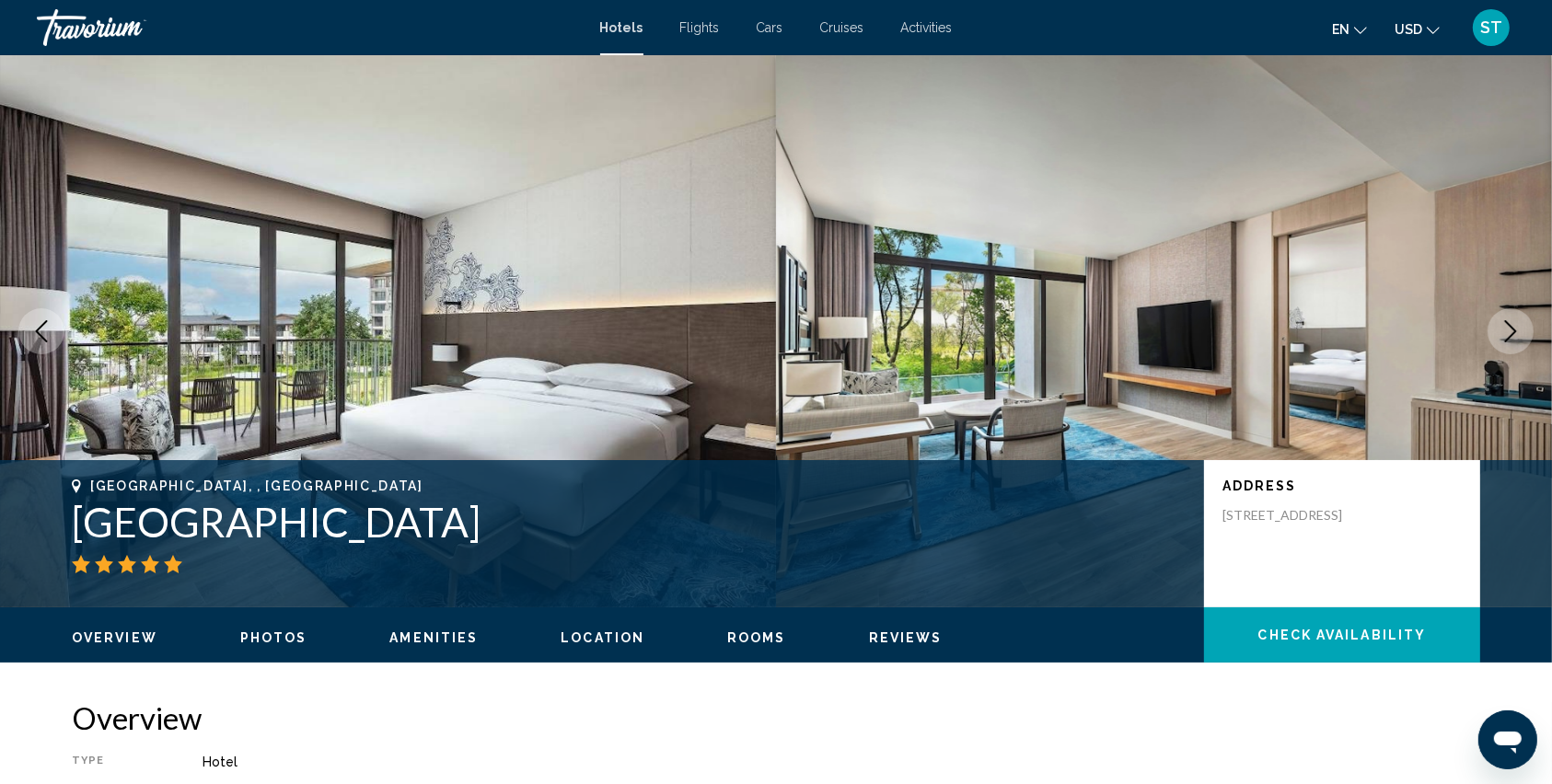
click at [1516, 340] on icon "Next image" at bounding box center [1510, 330] width 22 height 22
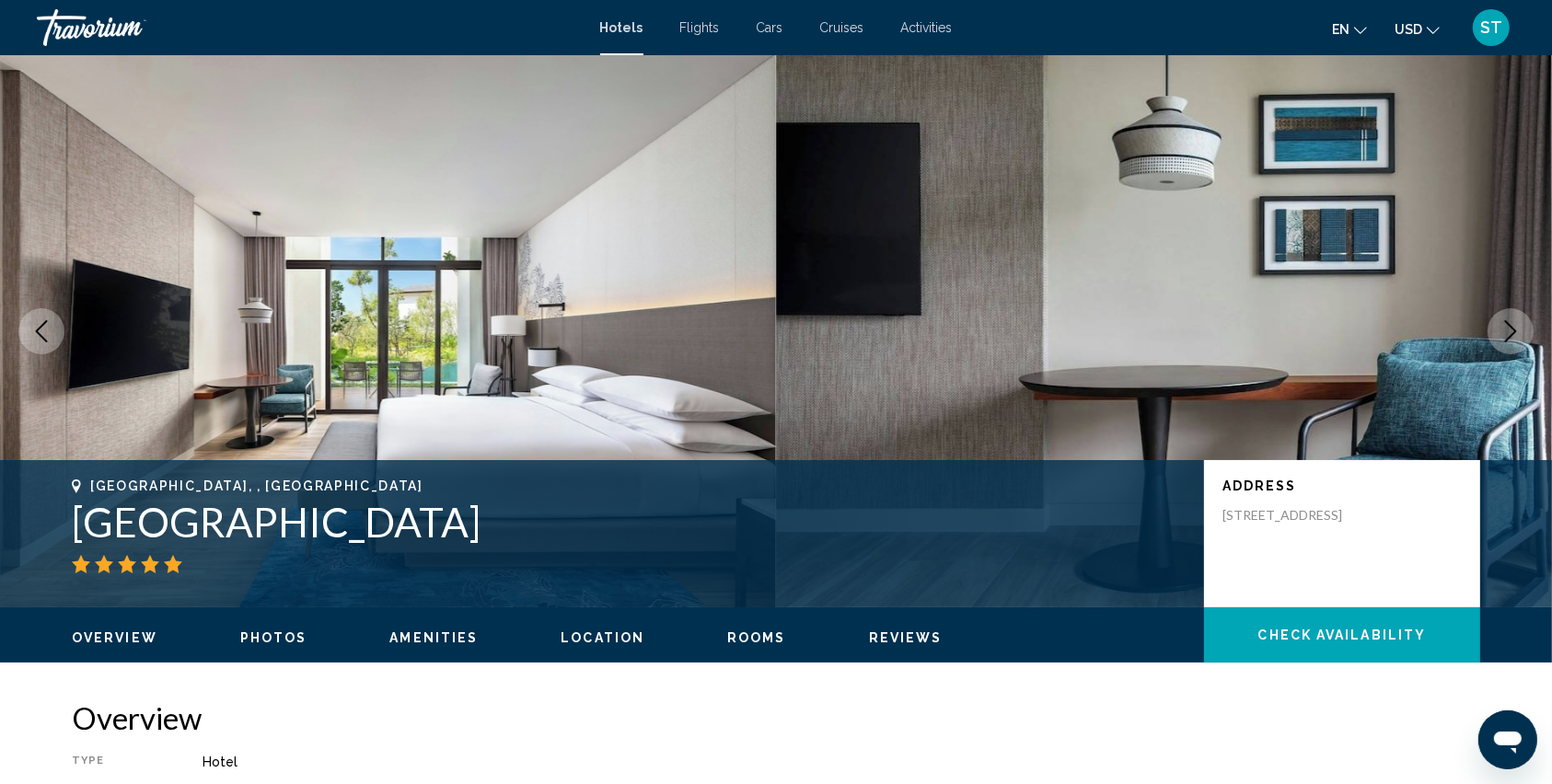
click at [1516, 340] on icon "Next image" at bounding box center [1510, 330] width 22 height 22
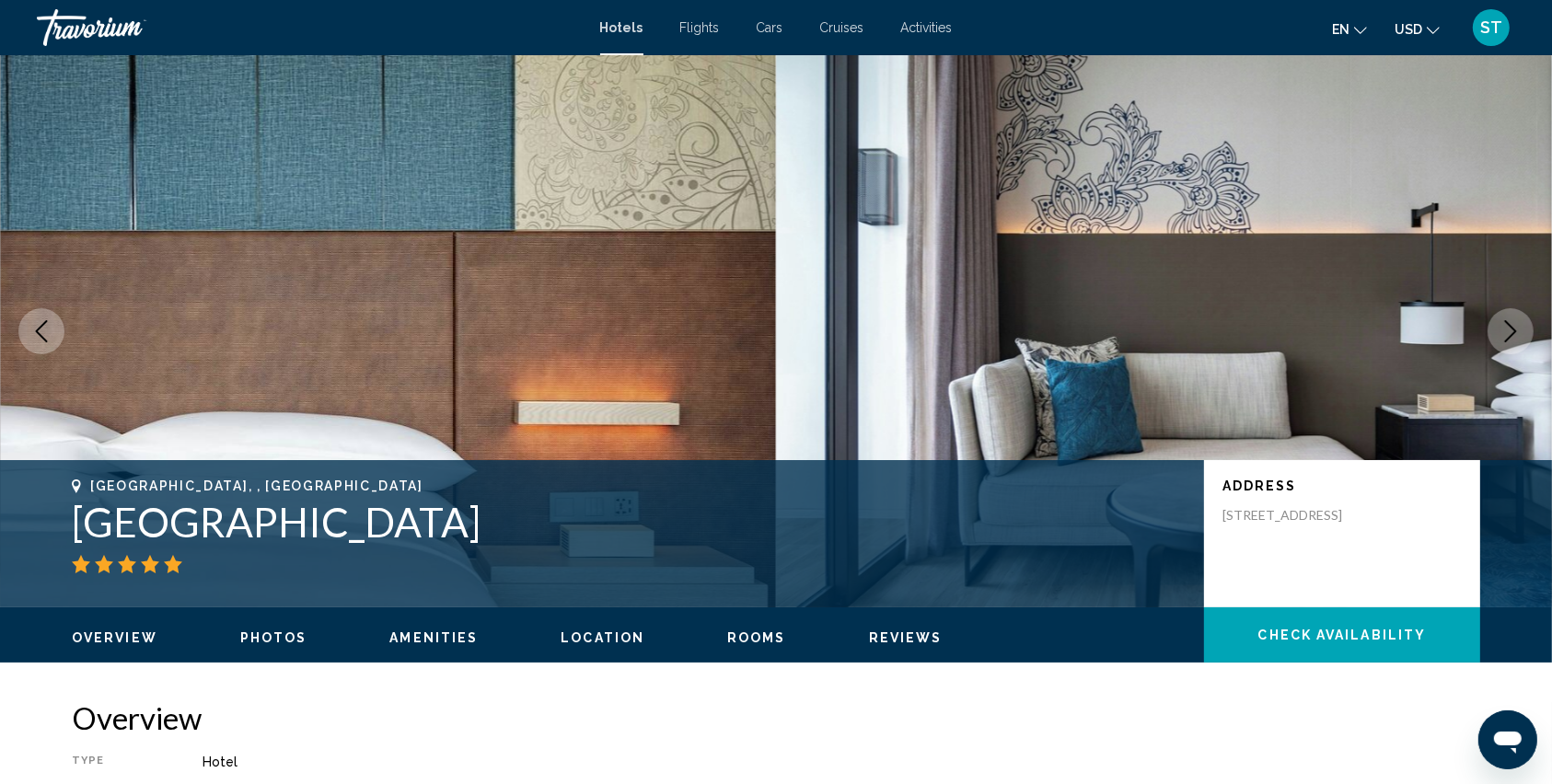
click at [1516, 340] on icon "Next image" at bounding box center [1510, 330] width 22 height 22
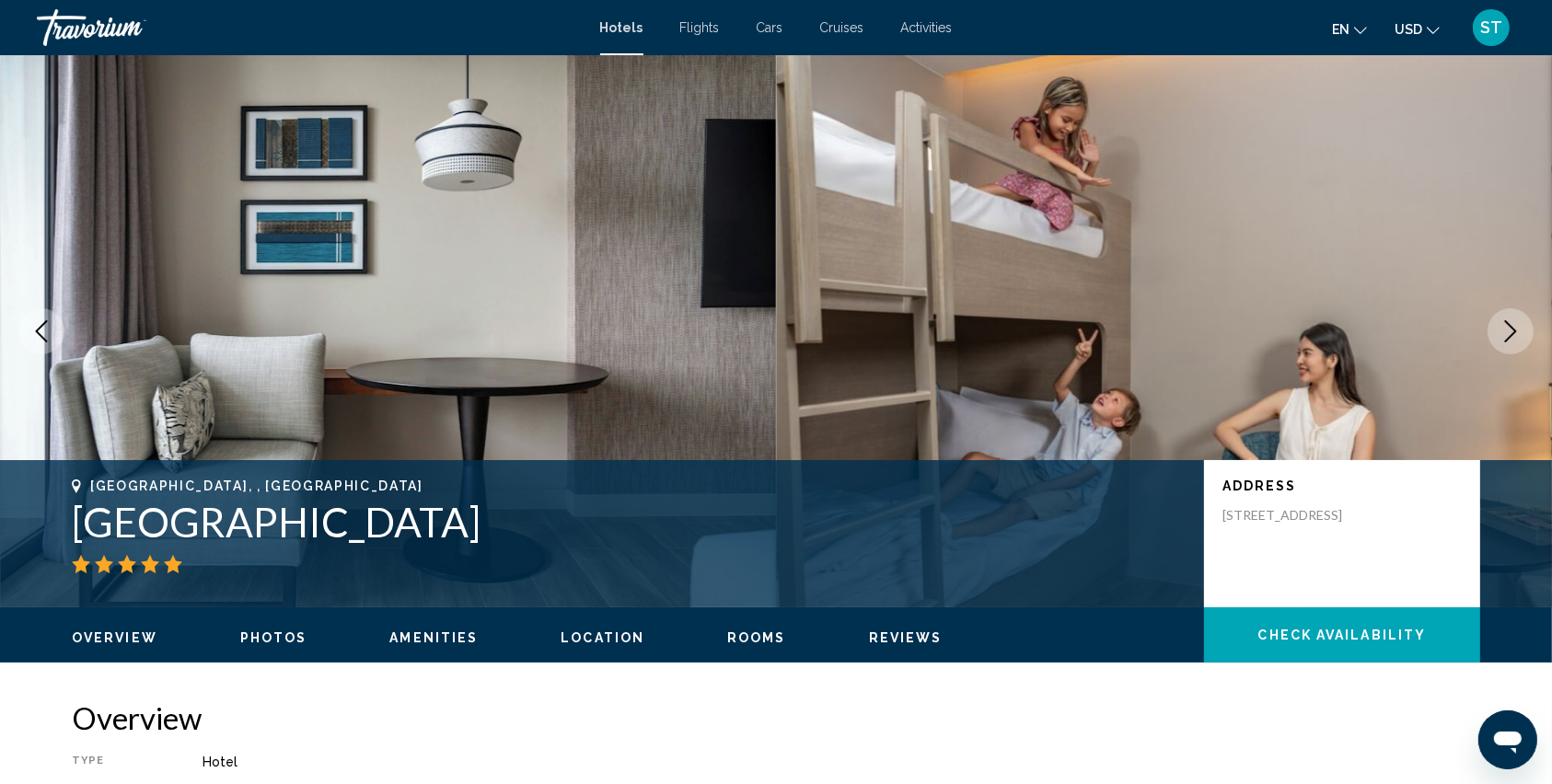
click at [1516, 340] on icon "Next image" at bounding box center [1510, 330] width 22 height 22
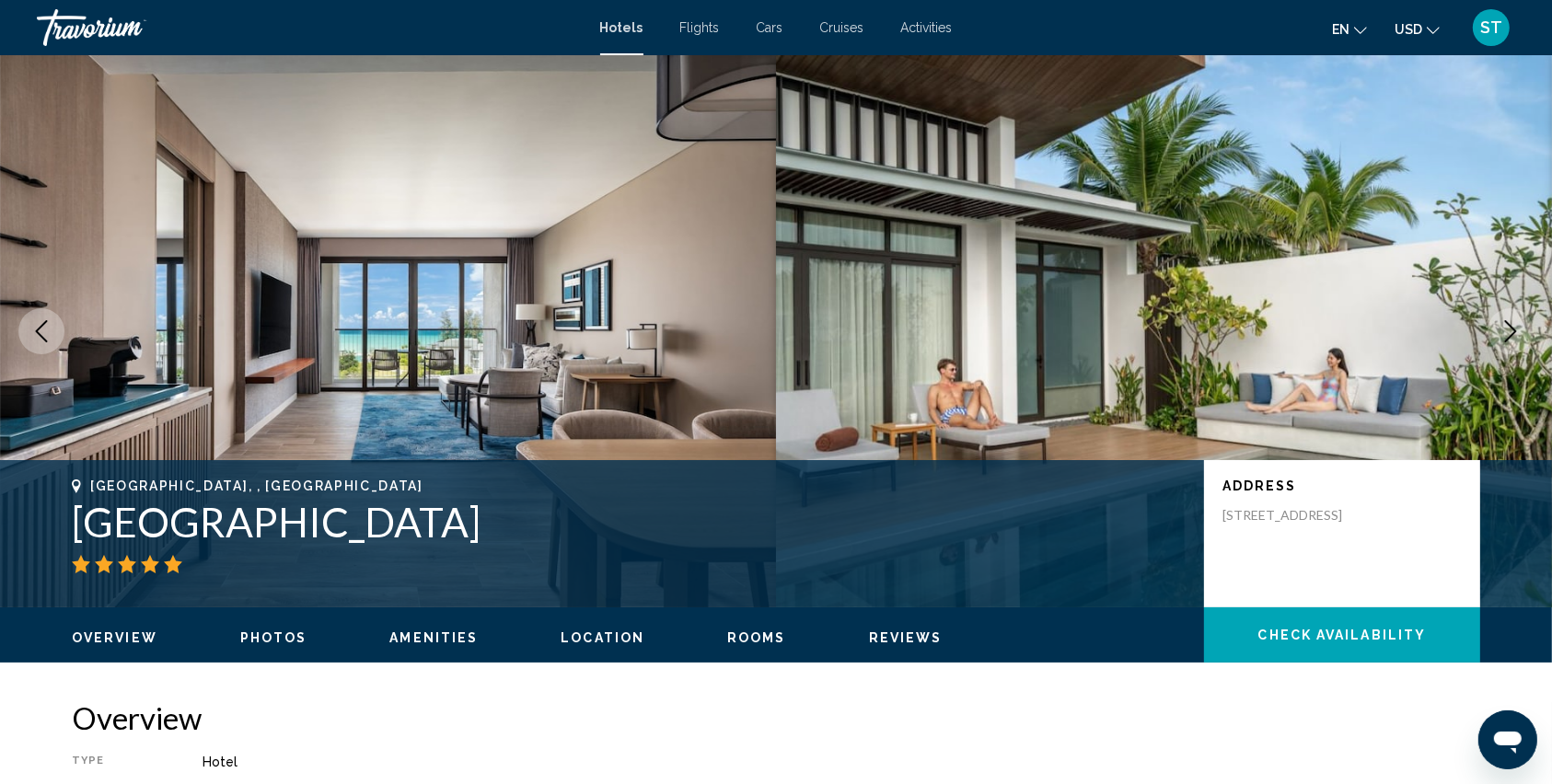
click at [1516, 340] on icon "Next image" at bounding box center [1510, 330] width 22 height 22
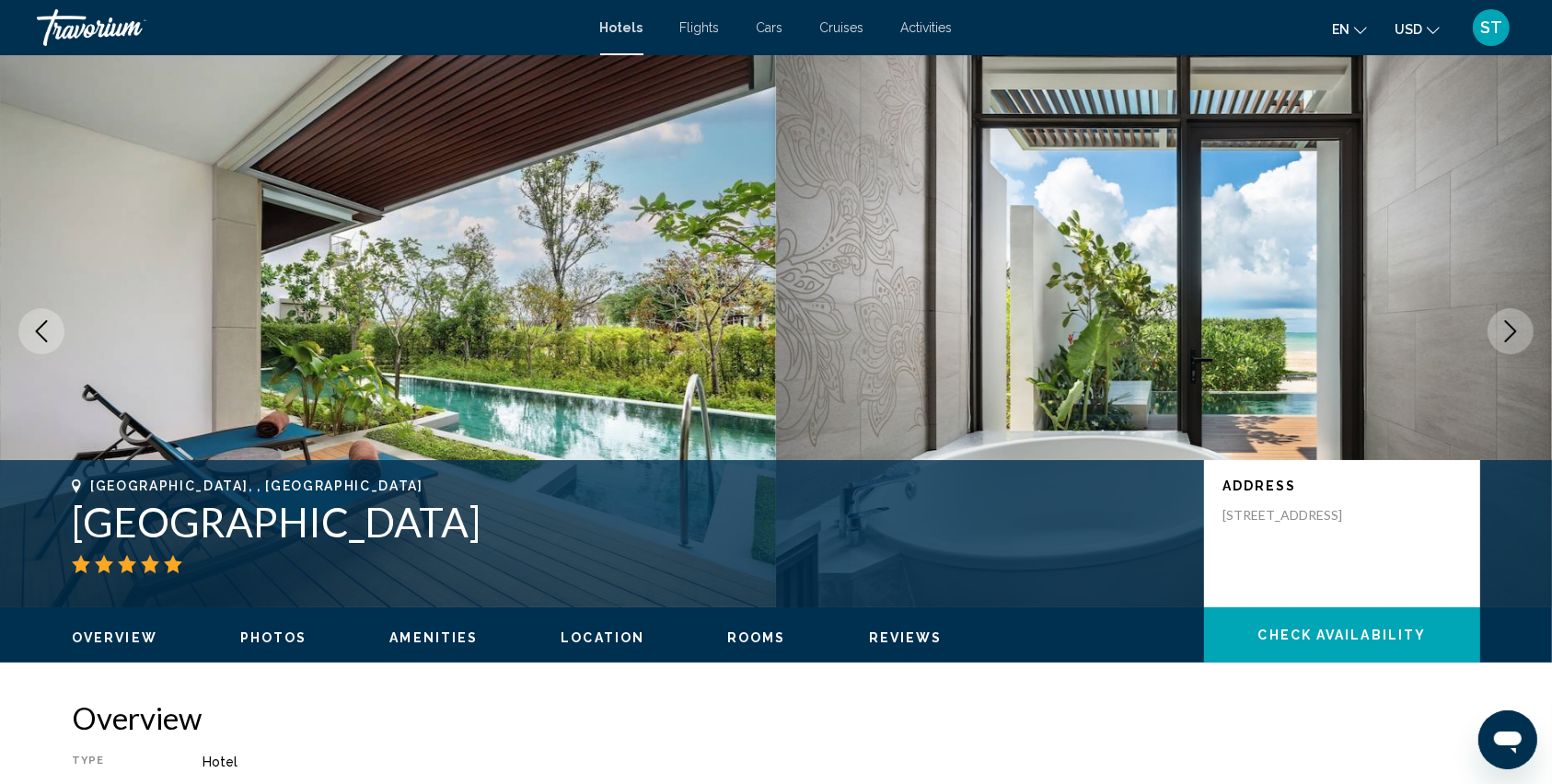
click at [1516, 340] on icon "Next image" at bounding box center [1510, 330] width 22 height 22
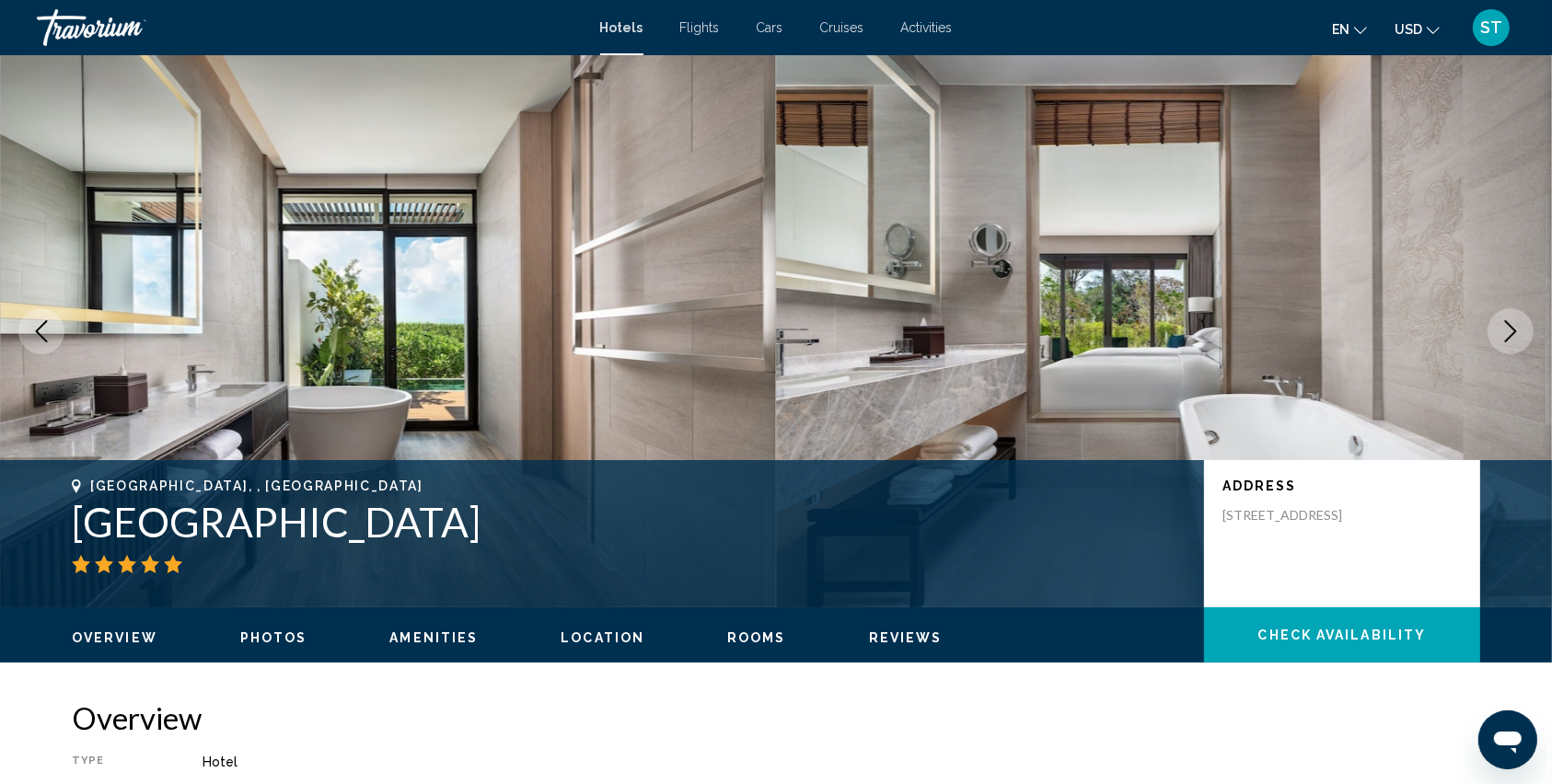
click at [1516, 340] on icon "Next image" at bounding box center [1510, 330] width 22 height 22
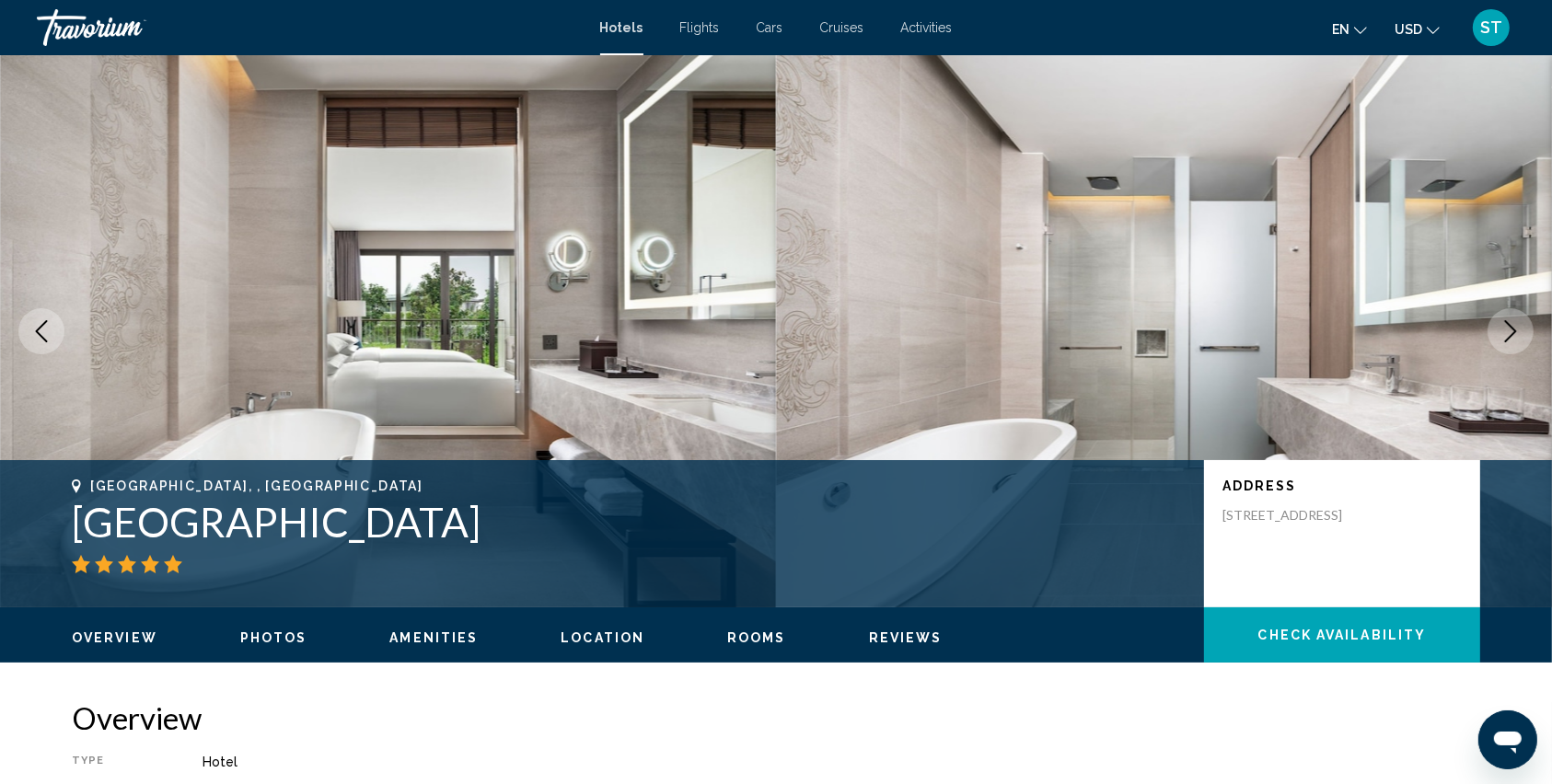
click at [1516, 340] on icon "Next image" at bounding box center [1510, 330] width 22 height 22
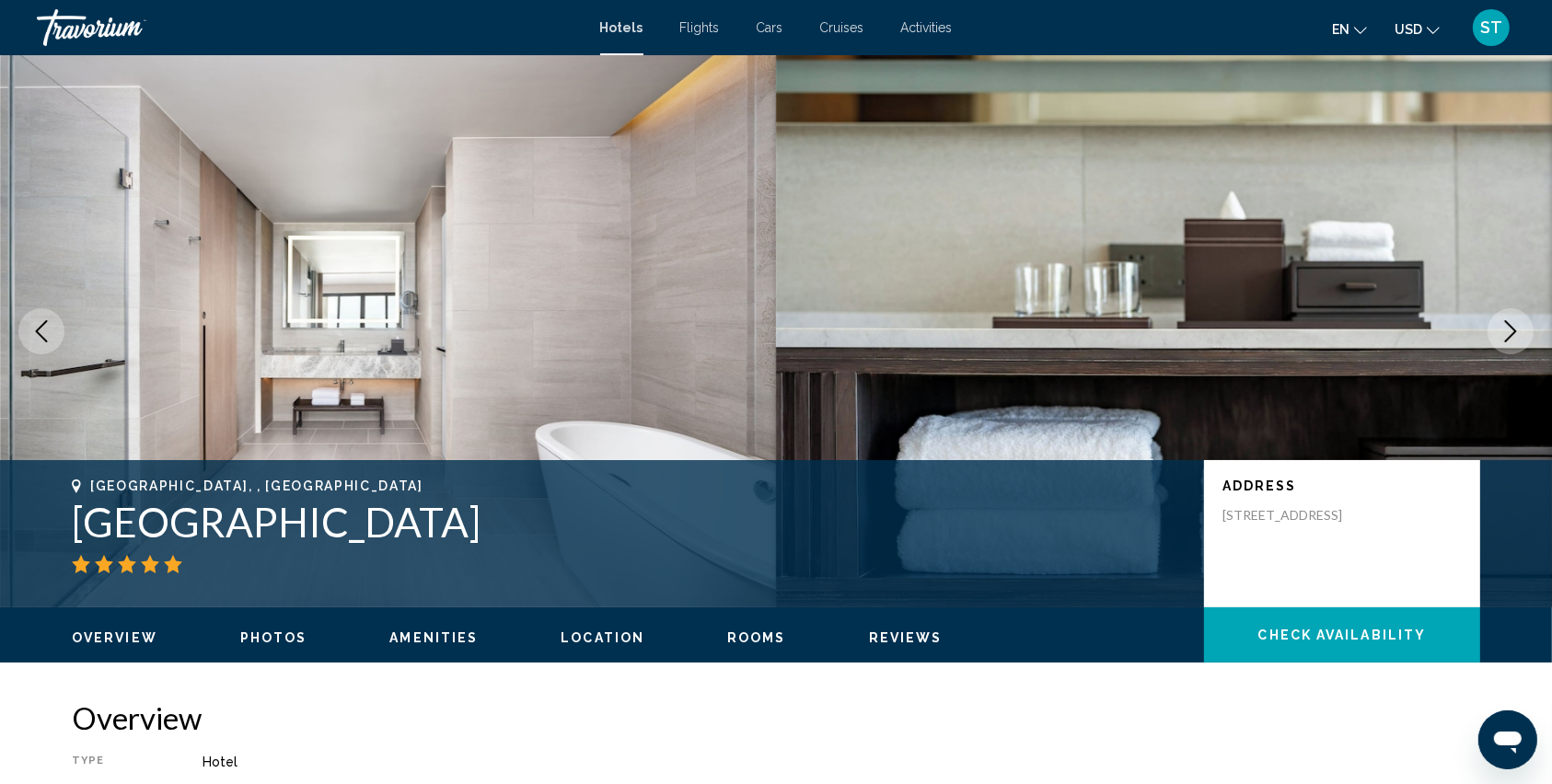
click at [1516, 340] on icon "Next image" at bounding box center [1510, 330] width 22 height 22
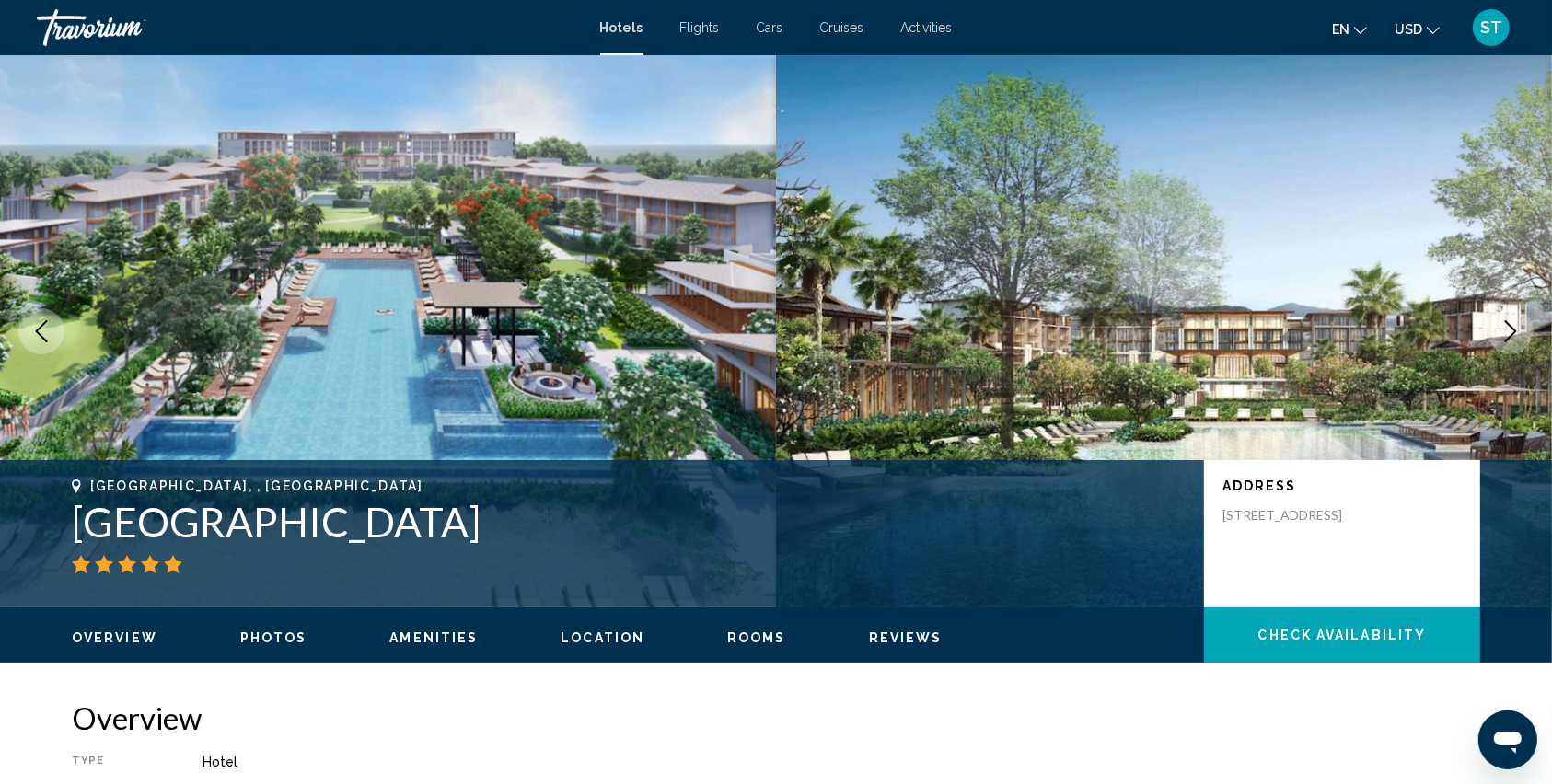
click at [1516, 340] on icon "Next image" at bounding box center [1510, 330] width 22 height 22
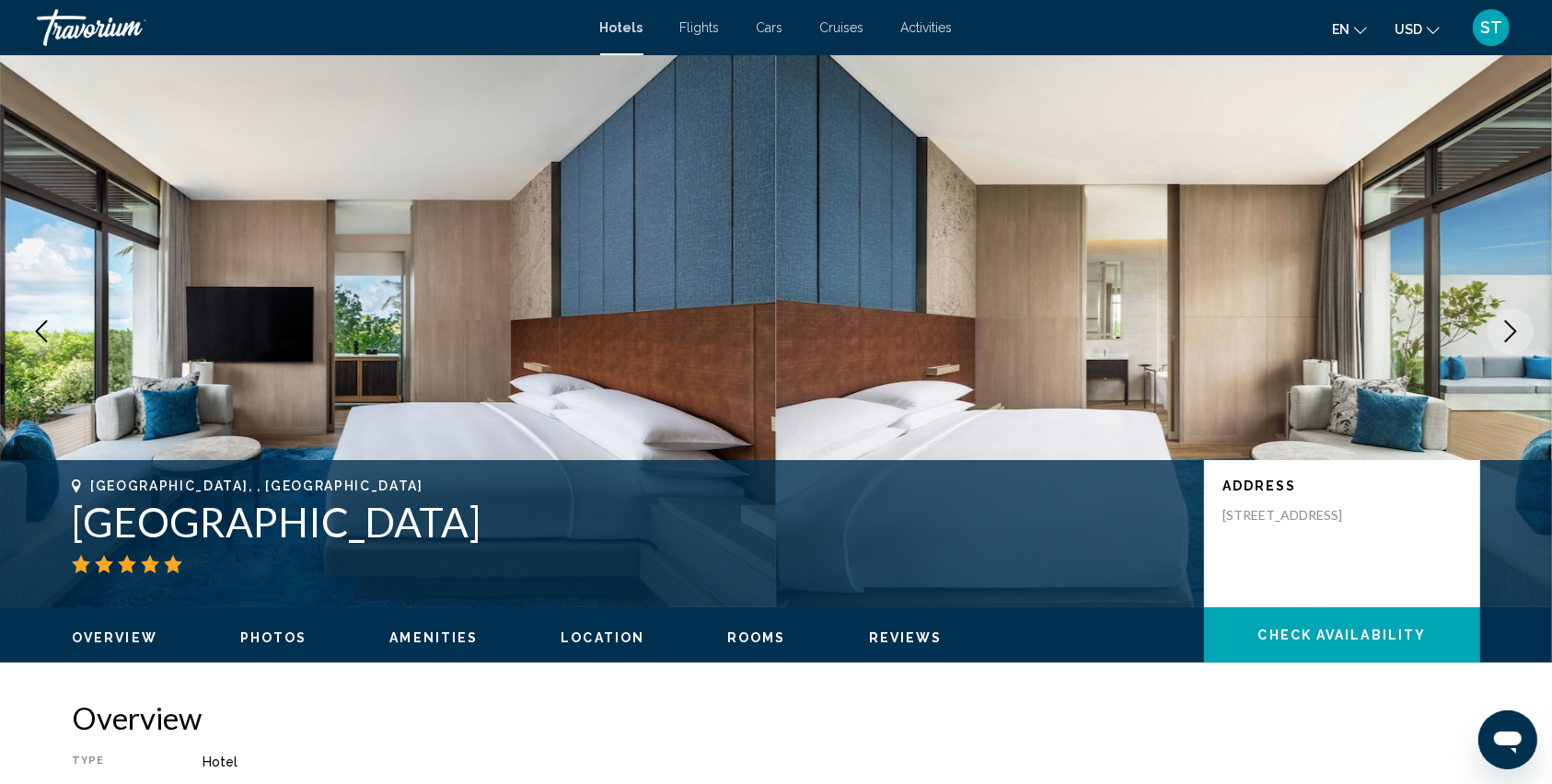
click at [36, 313] on button "Previous image" at bounding box center [42, 331] width 46 height 46
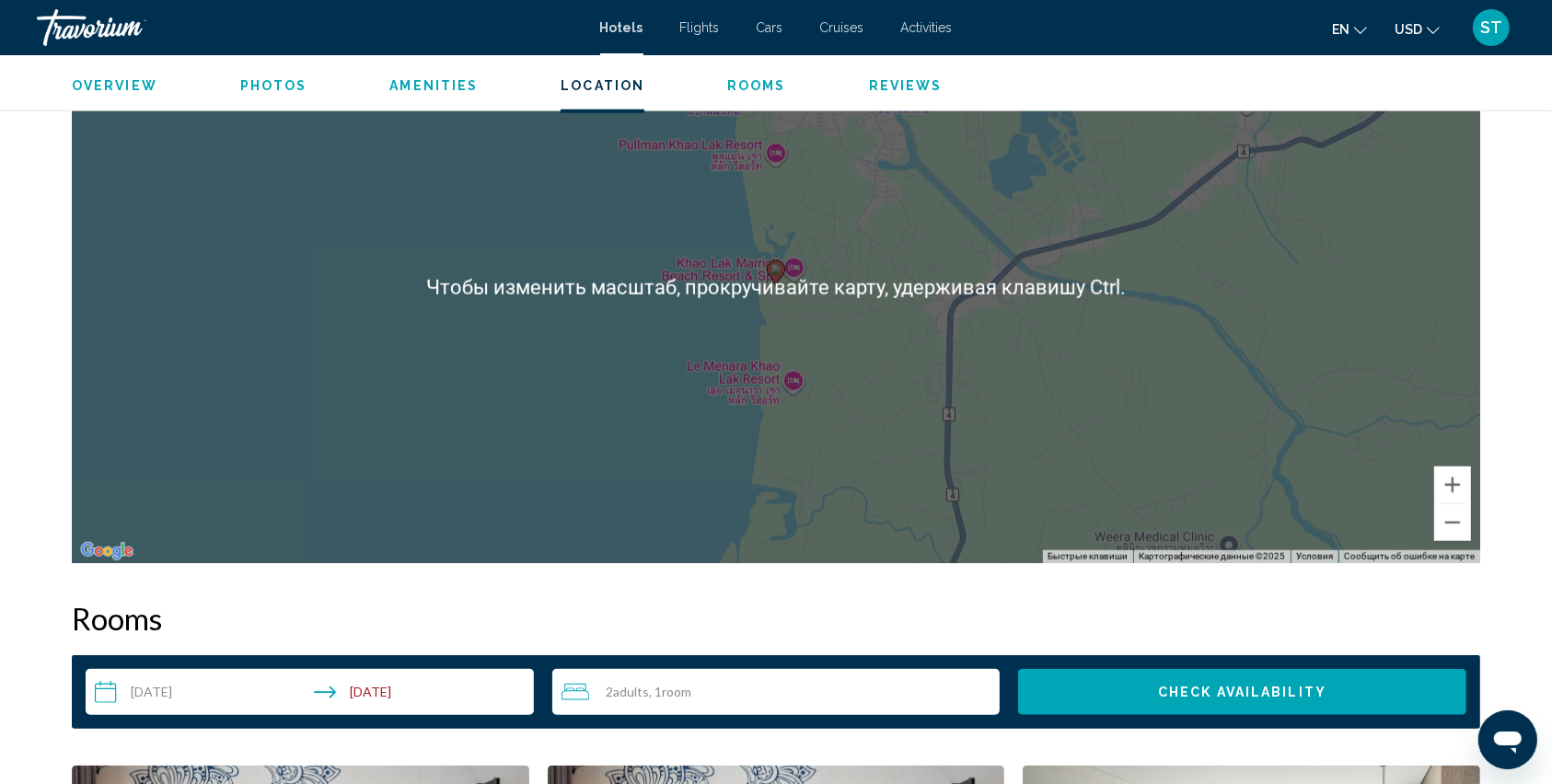
scroll to position [1716, 0]
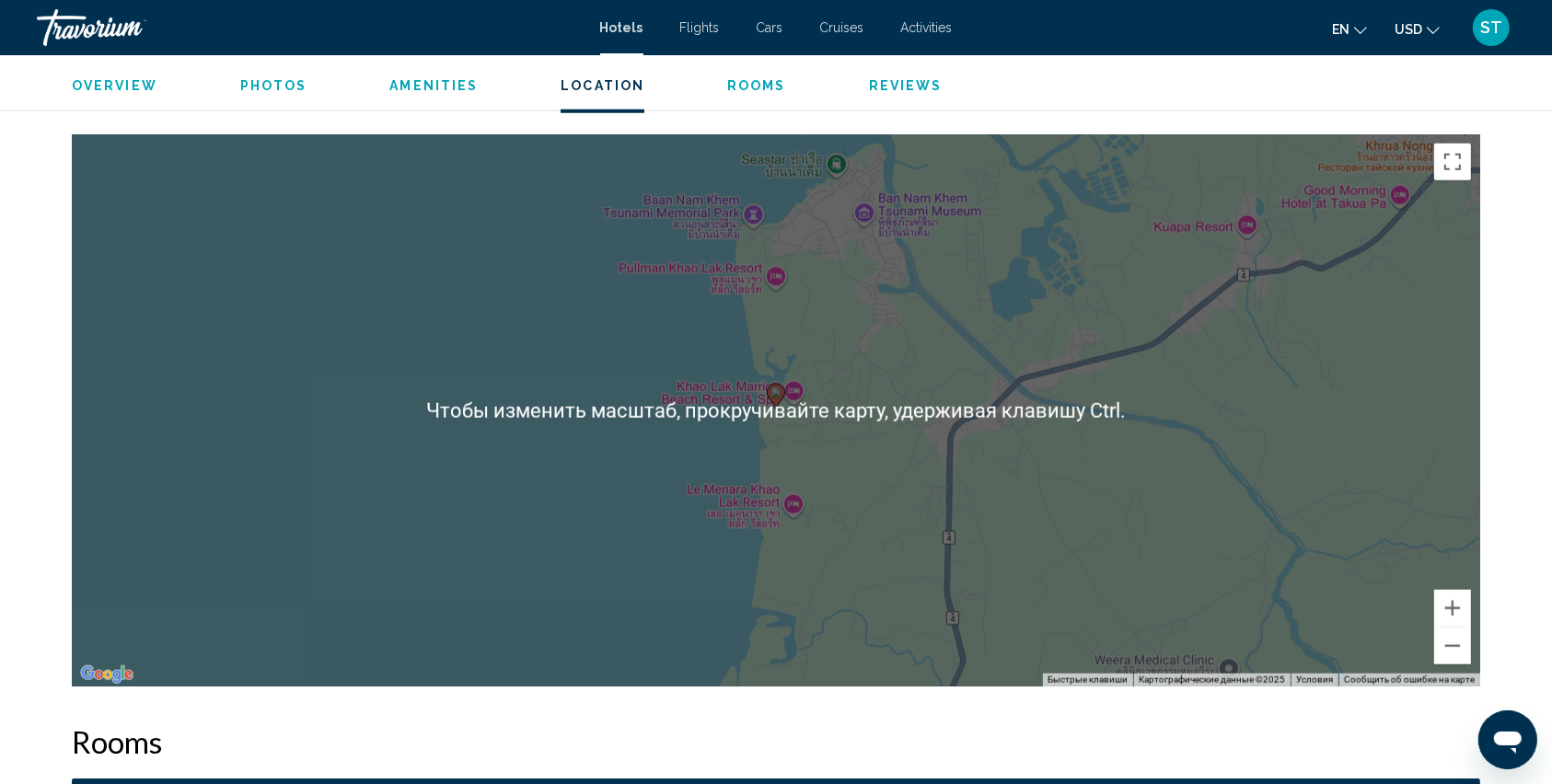
click at [800, 413] on div "Чтобы активировать перетаскивание с помощью клавиатуры, нажмите Alt + Ввод. Пос…" at bounding box center [776, 409] width 1409 height 552
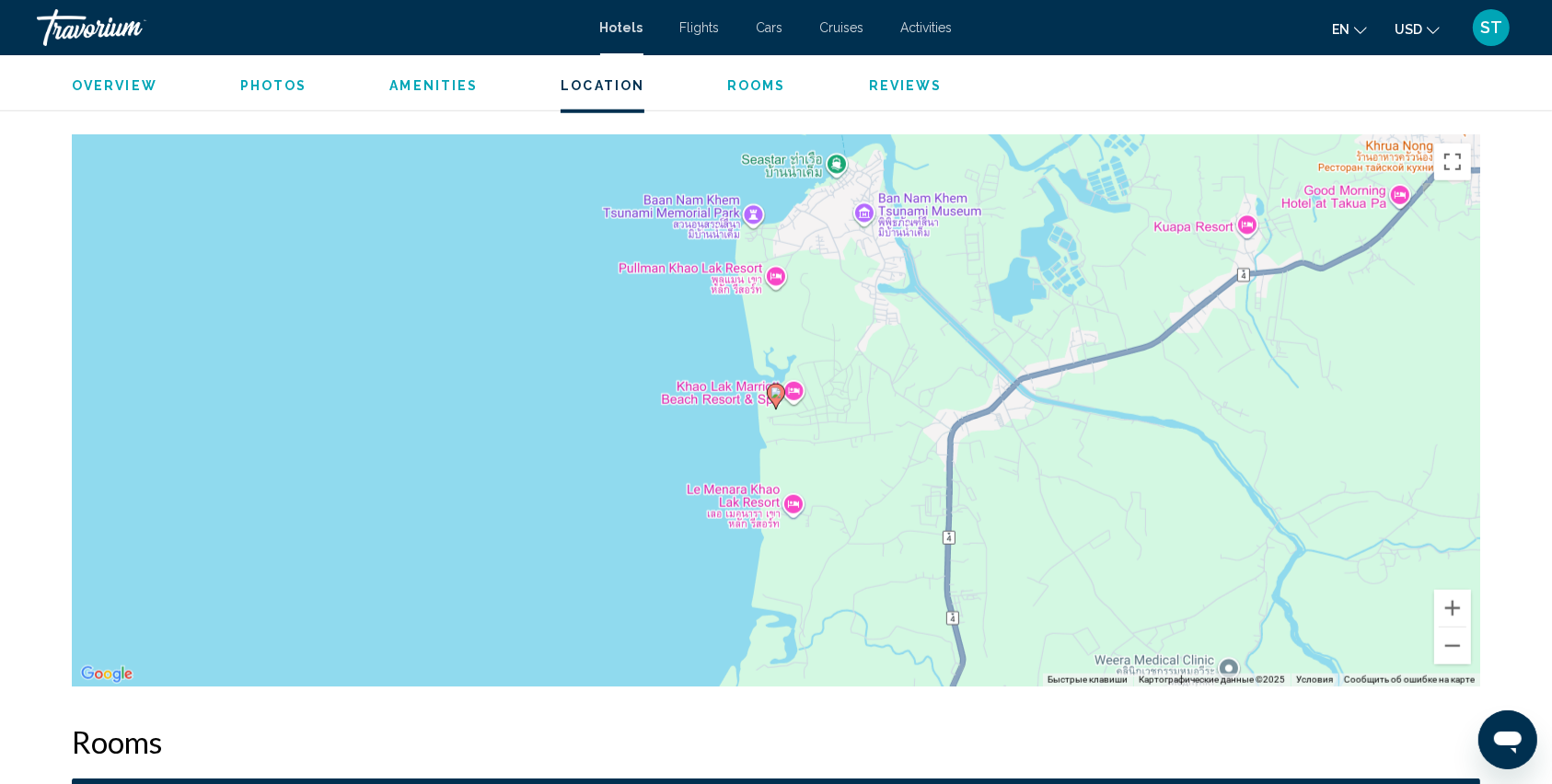
click at [589, 353] on div "Чтобы активировать перетаскивание с помощью клавиатуры, нажмите Alt + Ввод. Пос…" at bounding box center [776, 409] width 1409 height 552
click at [752, 429] on div "Чтобы активировать перетаскивание с помощью клавиатуры, нажмите Alt + Ввод. Пос…" at bounding box center [776, 409] width 1409 height 552
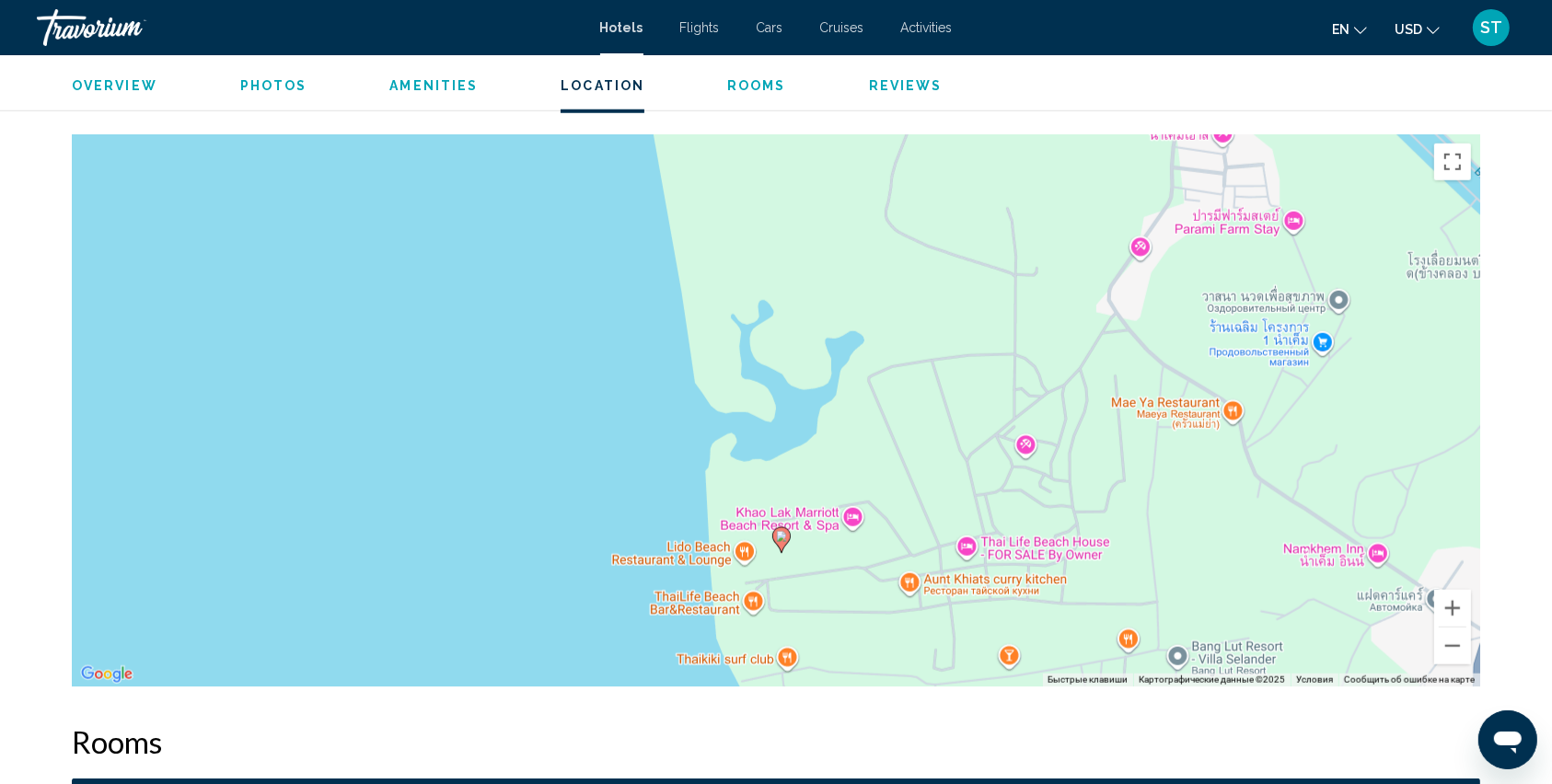
drag, startPoint x: 792, startPoint y: 405, endPoint x: 845, endPoint y: 538, distance: 143.2
click at [845, 538] on div "Чтобы активировать перетаскивание с помощью клавиатуры, нажмите Alt + Ввод. Пос…" at bounding box center [776, 409] width 1409 height 552
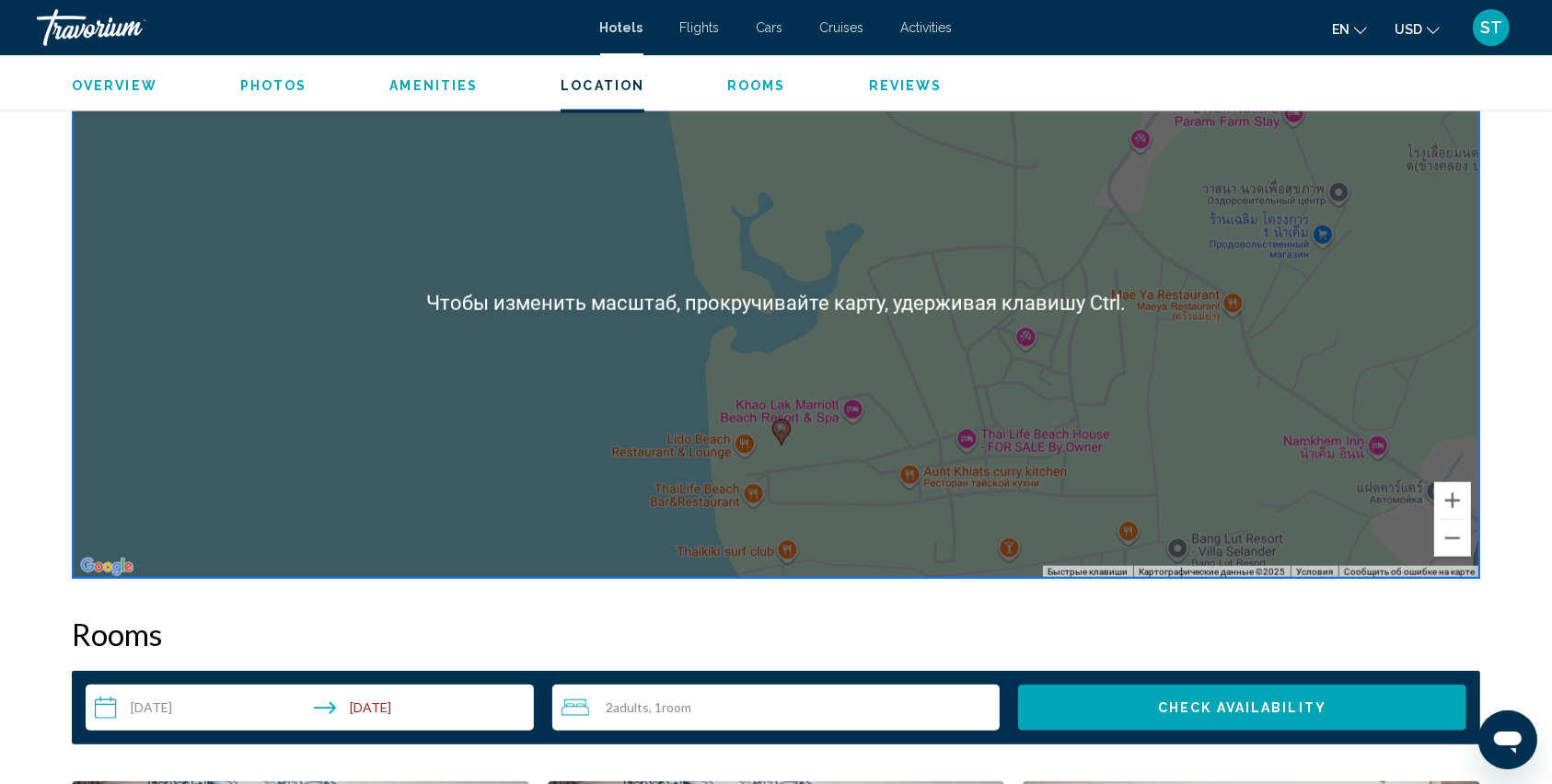
scroll to position [1840, 0]
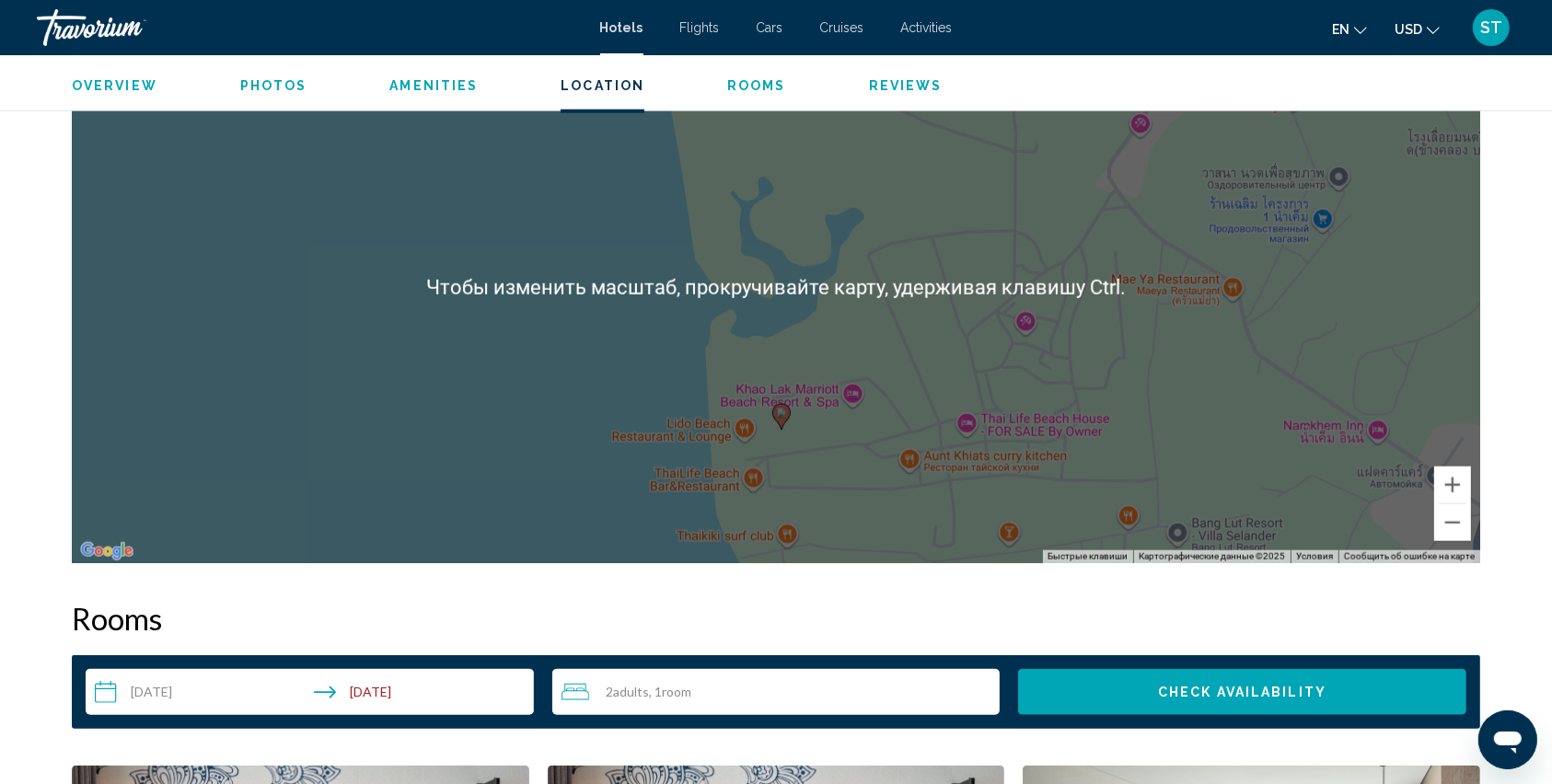
click at [739, 302] on div "Чтобы активировать перетаскивание с помощью клавиатуры, нажмите Alt + Ввод. Пос…" at bounding box center [776, 287] width 1409 height 552
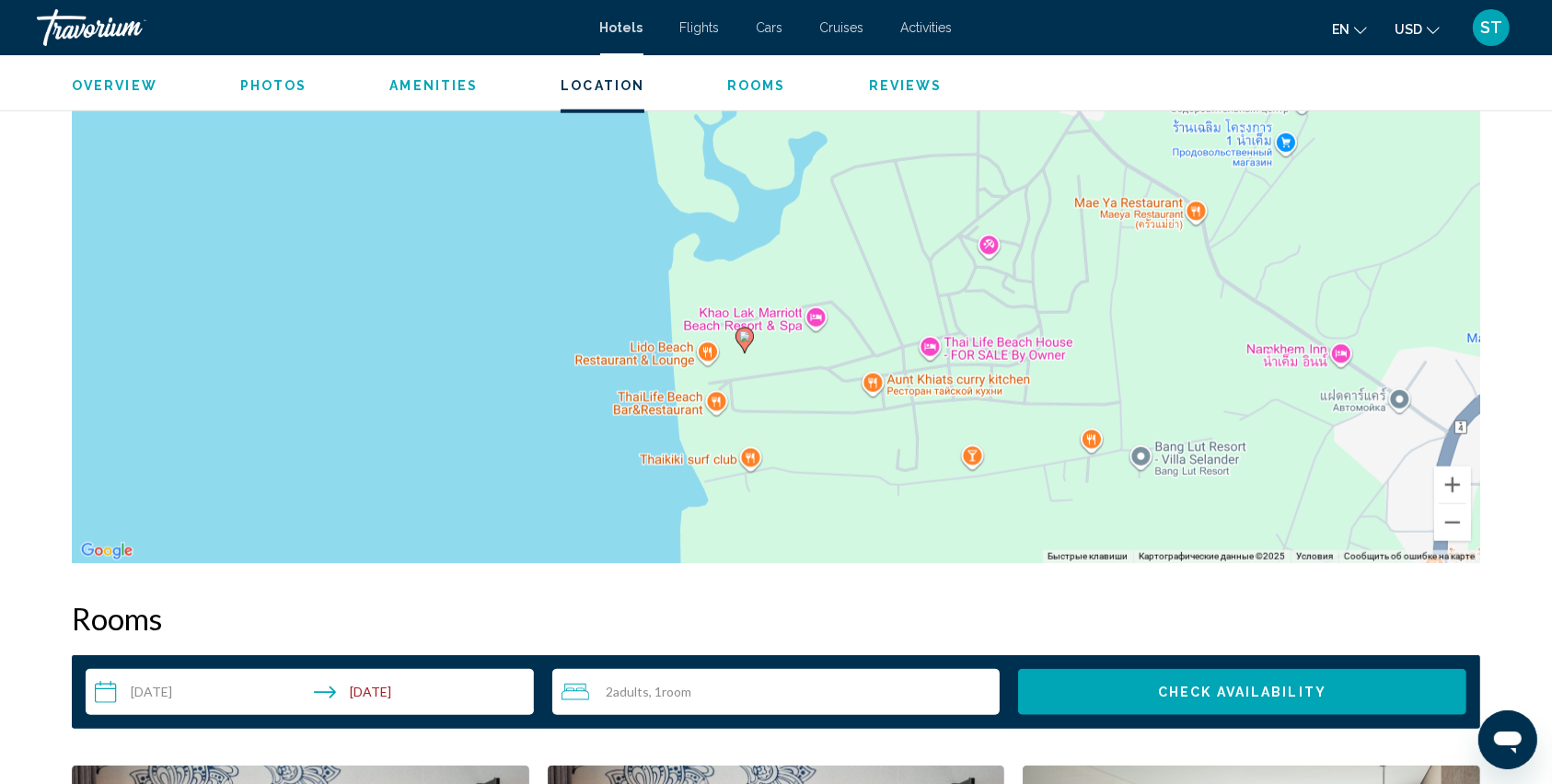
drag, startPoint x: 773, startPoint y: 360, endPoint x: 777, endPoint y: 261, distance: 99.1
click at [777, 261] on div "Чтобы активировать перетаскивание с помощью клавиатуры, нажмите Alt + Ввод. Пос…" at bounding box center [776, 287] width 1409 height 552
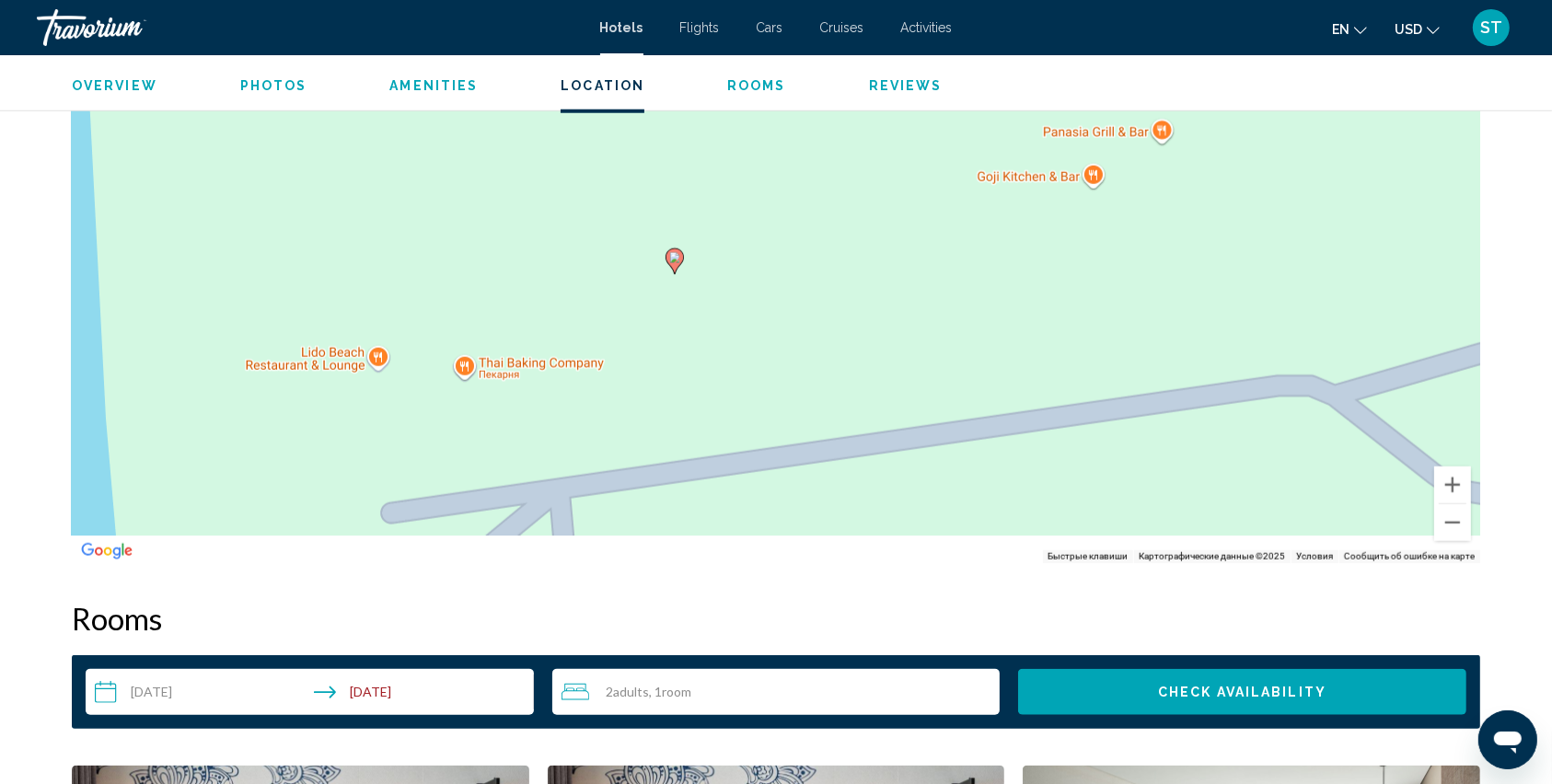
drag, startPoint x: 751, startPoint y: 519, endPoint x: 757, endPoint y: 204, distance: 315.1
click at [757, 204] on div "Чтобы активировать перетаскивание с помощью клавиатуры, нажмите Alt + Ввод. Пос…" at bounding box center [776, 287] width 1409 height 552
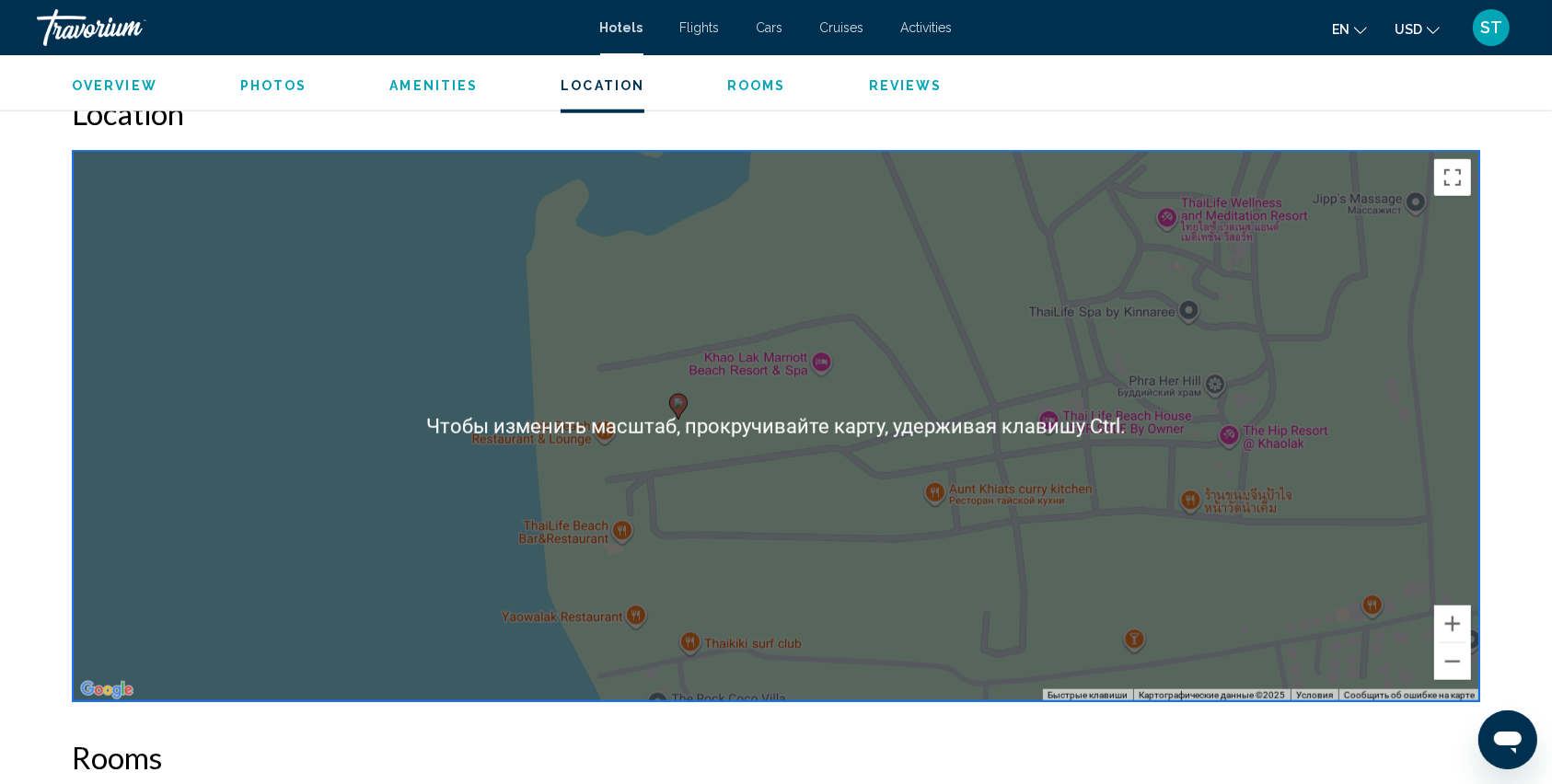
scroll to position [1716, 0]
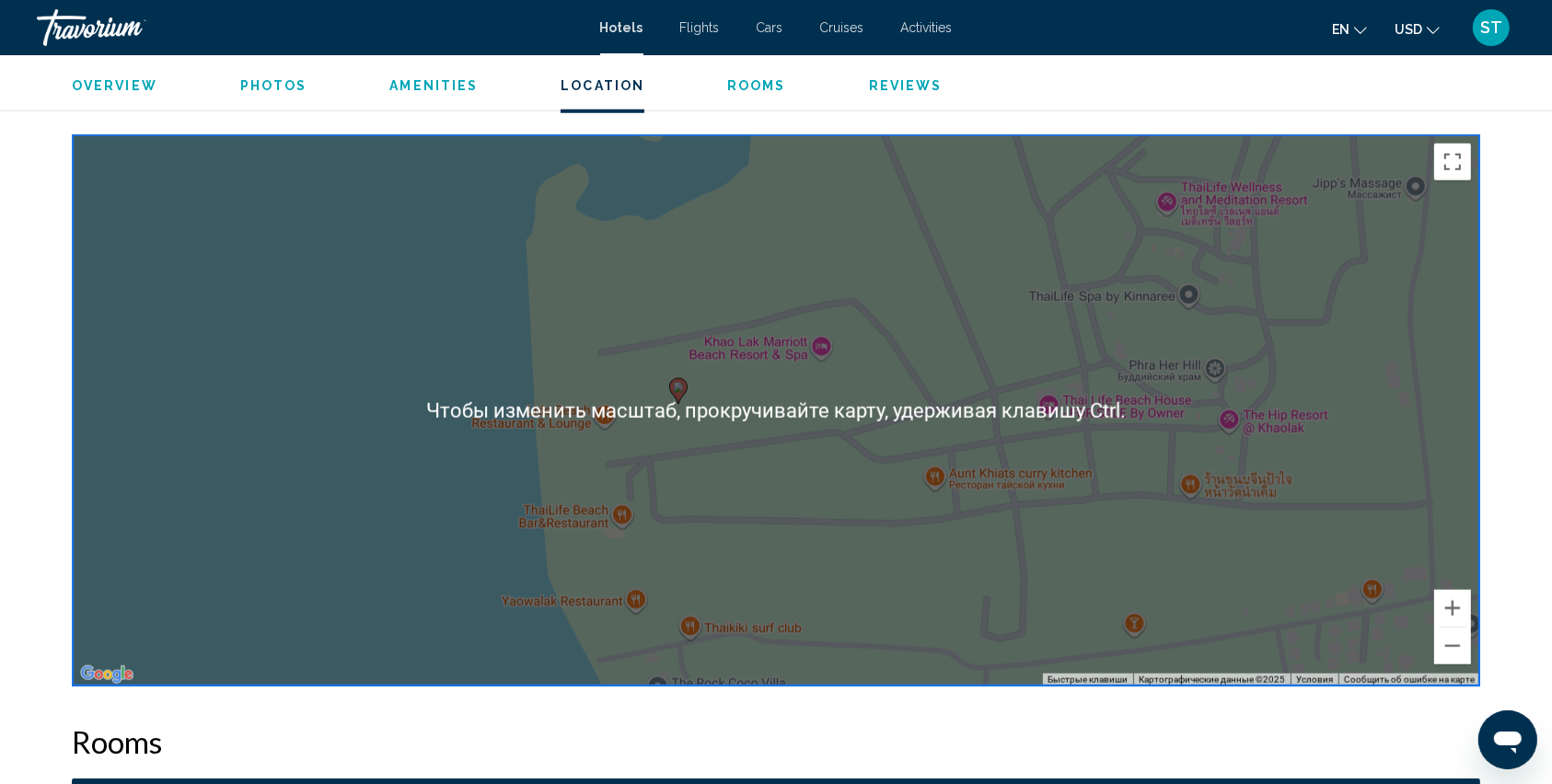
click at [852, 394] on div "Чтобы активировать перетаскивание с помощью клавиатуры, нажмите Alt + Ввод. Пос…" at bounding box center [776, 409] width 1409 height 552
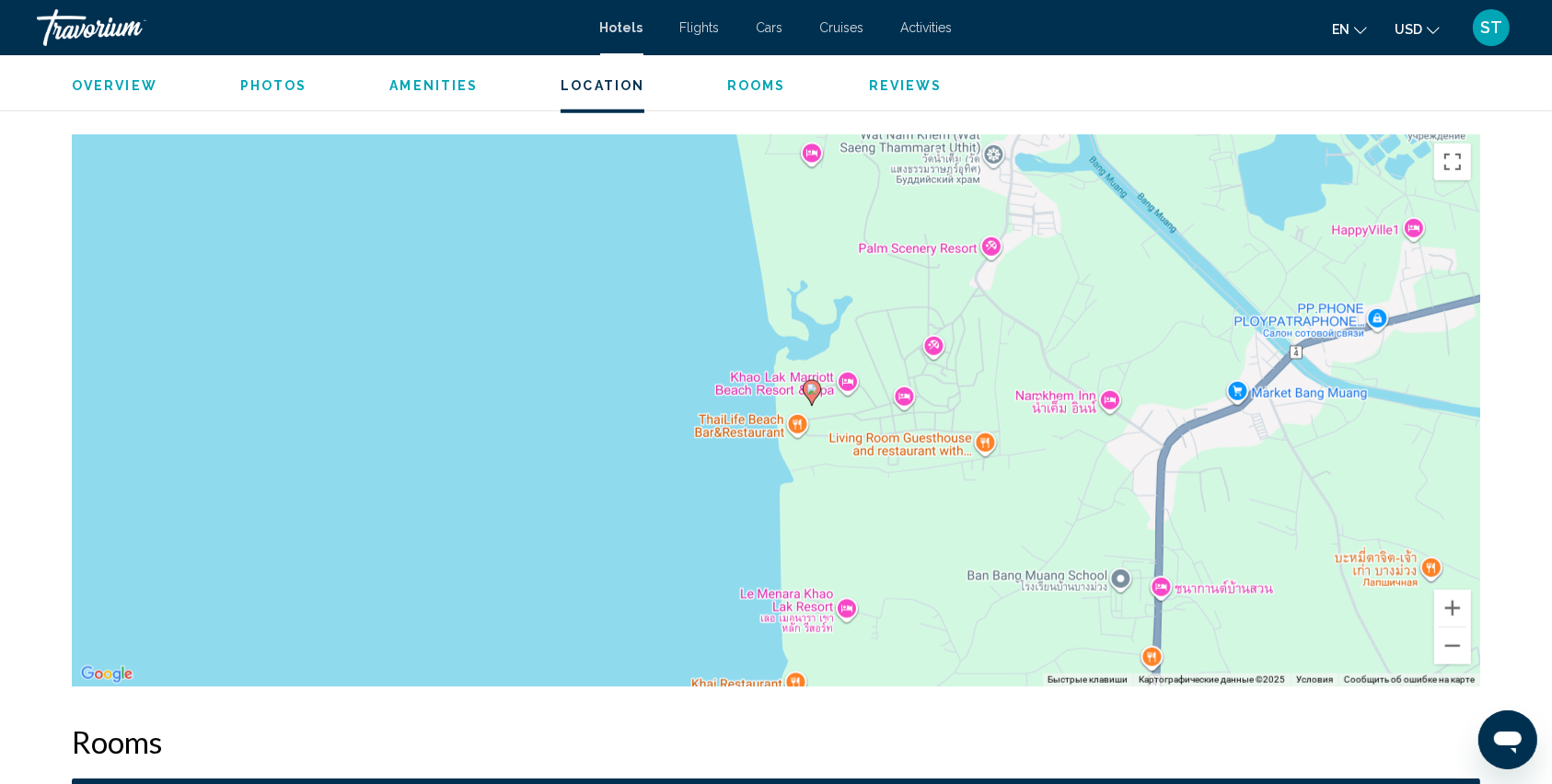
drag, startPoint x: 915, startPoint y: 335, endPoint x: 920, endPoint y: 346, distance: 12.1
click at [920, 346] on div "Чтобы активировать перетаскивание с помощью клавиатуры, нажмите Alt + Ввод. Пос…" at bounding box center [776, 409] width 1409 height 552
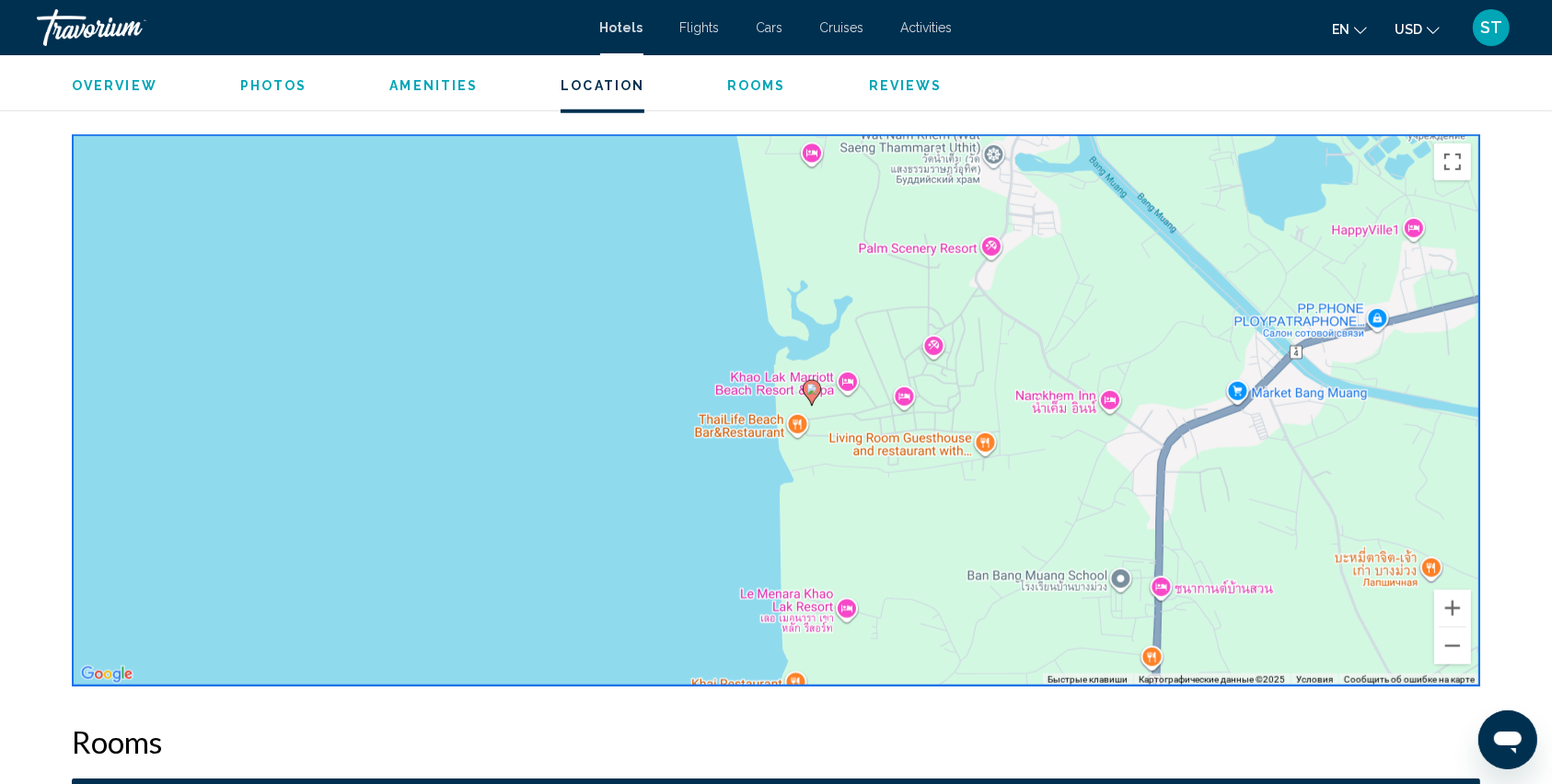
click at [808, 485] on div "Чтобы активировать перетаскивание с помощью клавиатуры, нажмите Alt + Ввод. Пос…" at bounding box center [776, 409] width 1409 height 552
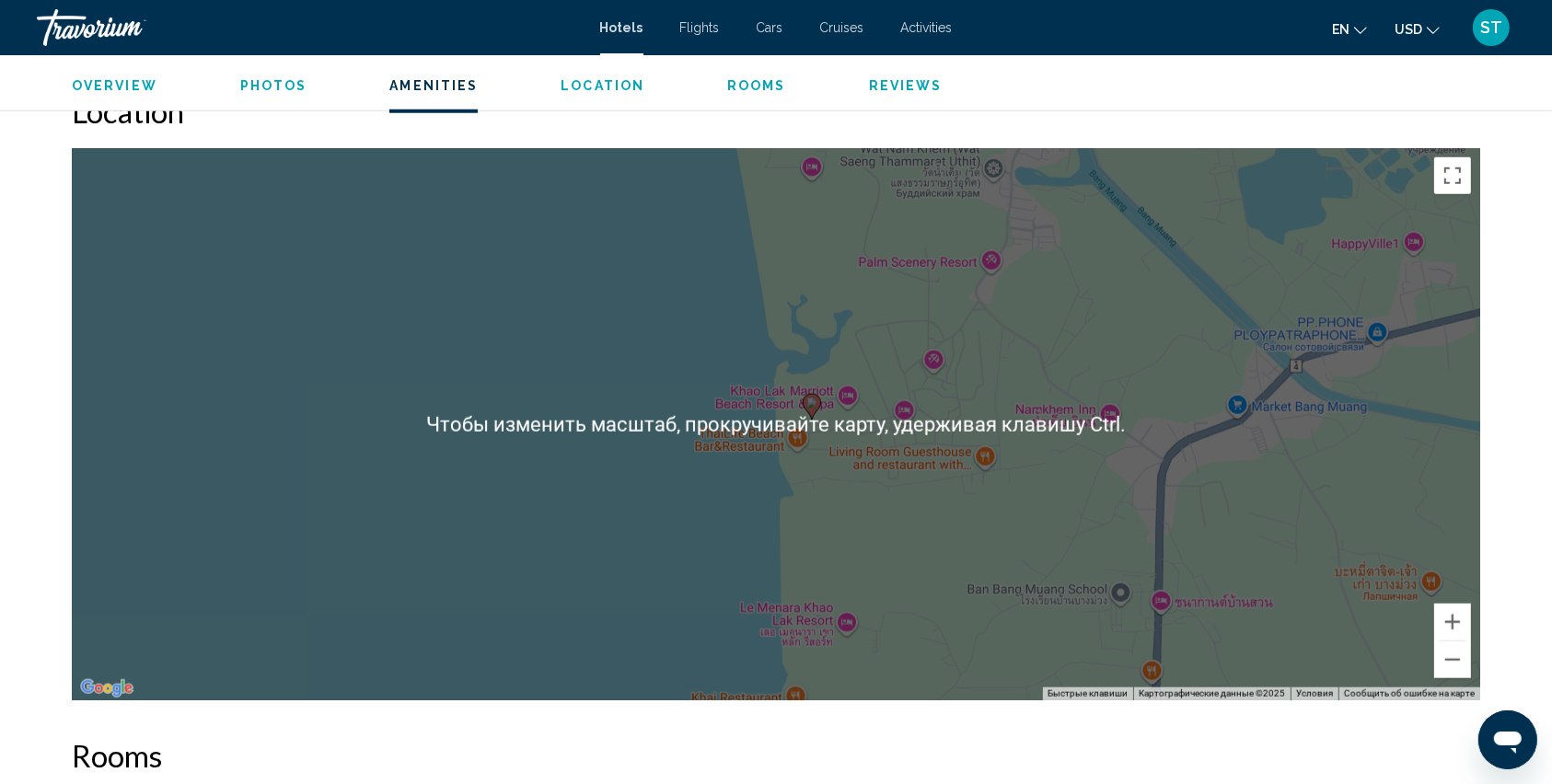
scroll to position [1840, 0]
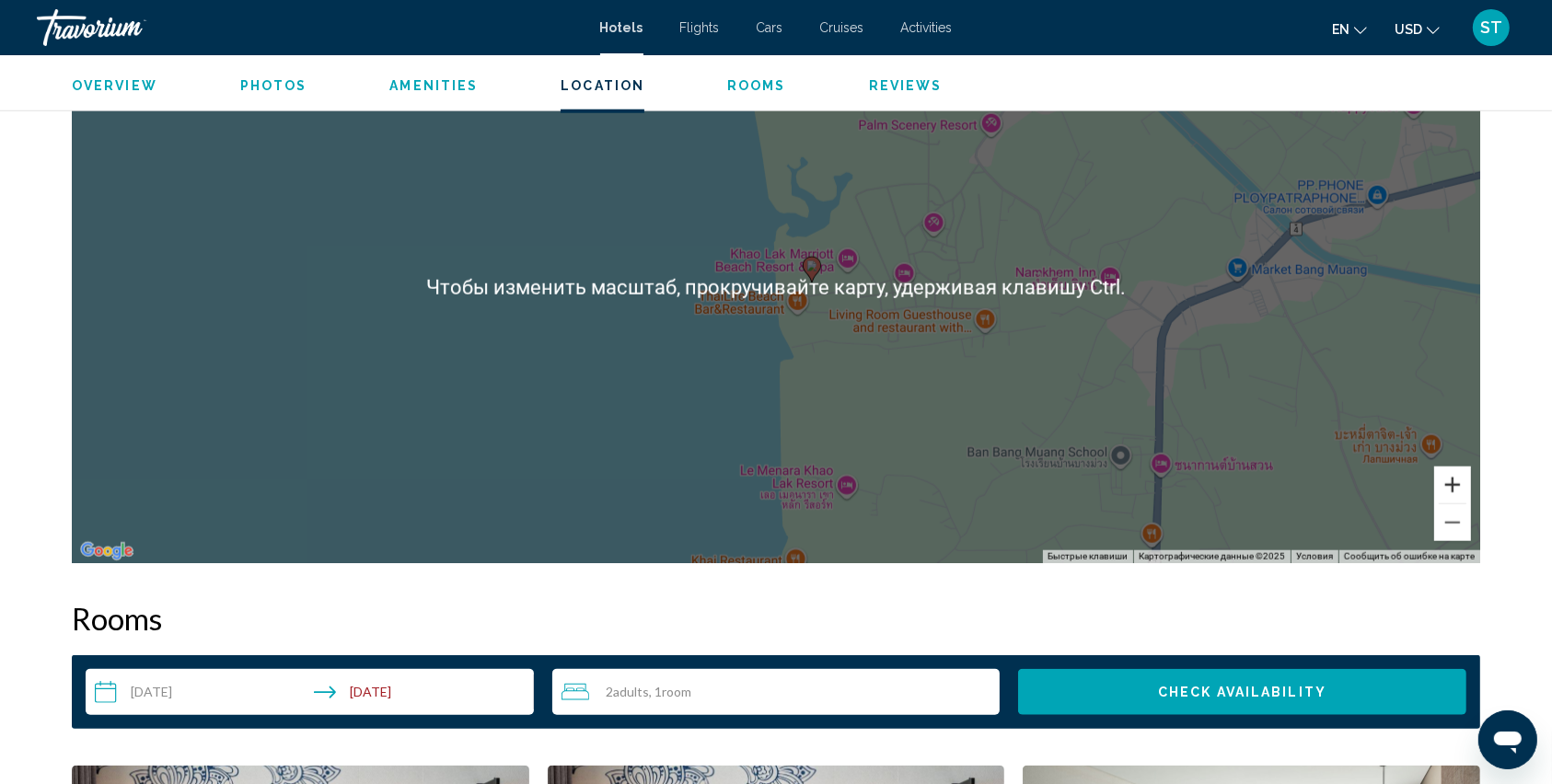
click at [1458, 482] on button "Увеличить" at bounding box center [1452, 484] width 37 height 37
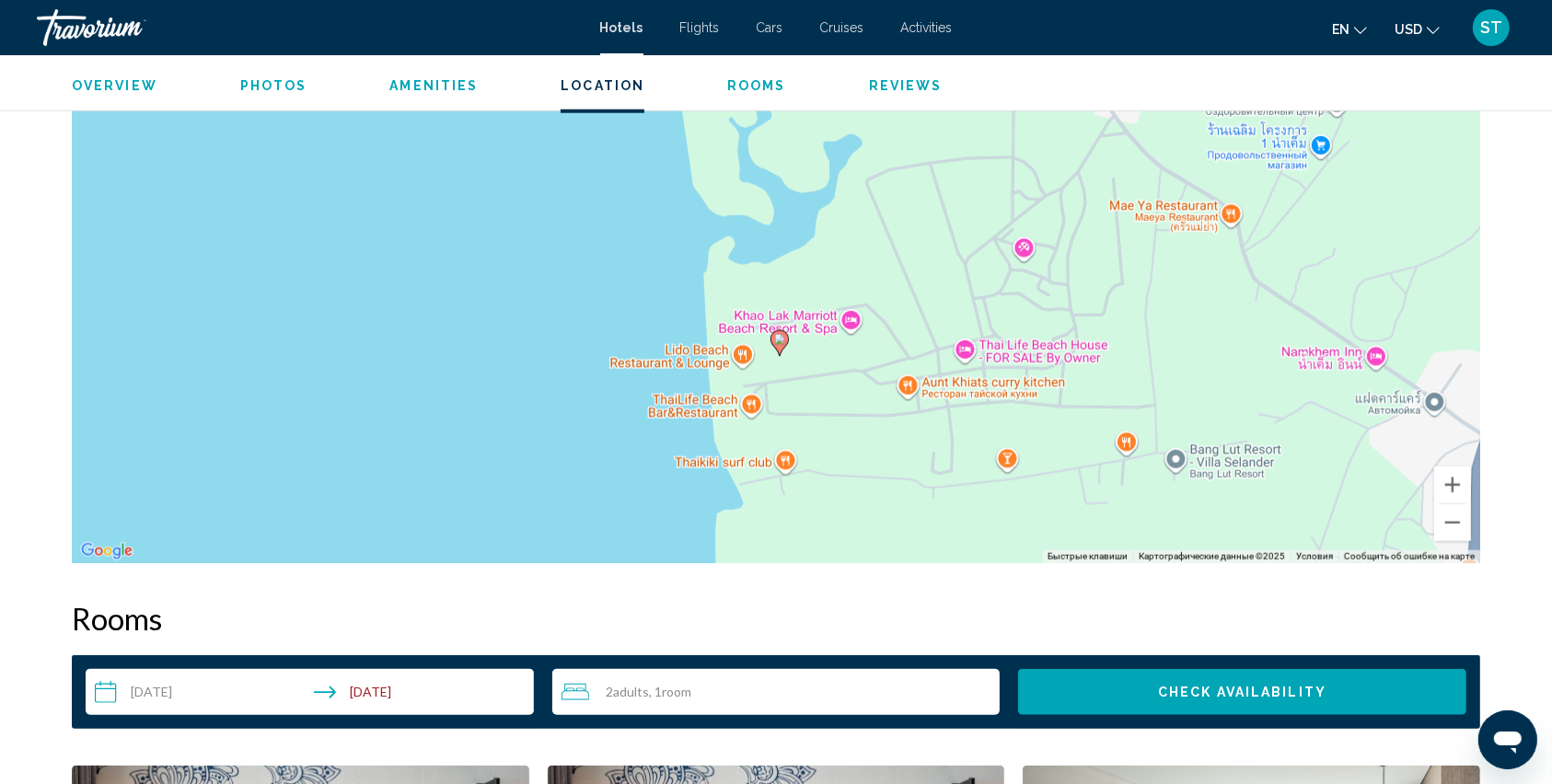
drag, startPoint x: 1030, startPoint y: 330, endPoint x: 960, endPoint y: 415, distance: 110.1
click at [960, 415] on div "Чтобы активировать перетаскивание с помощью клавиатуры, нажмите Alt + Ввод. Пос…" at bounding box center [776, 287] width 1409 height 552
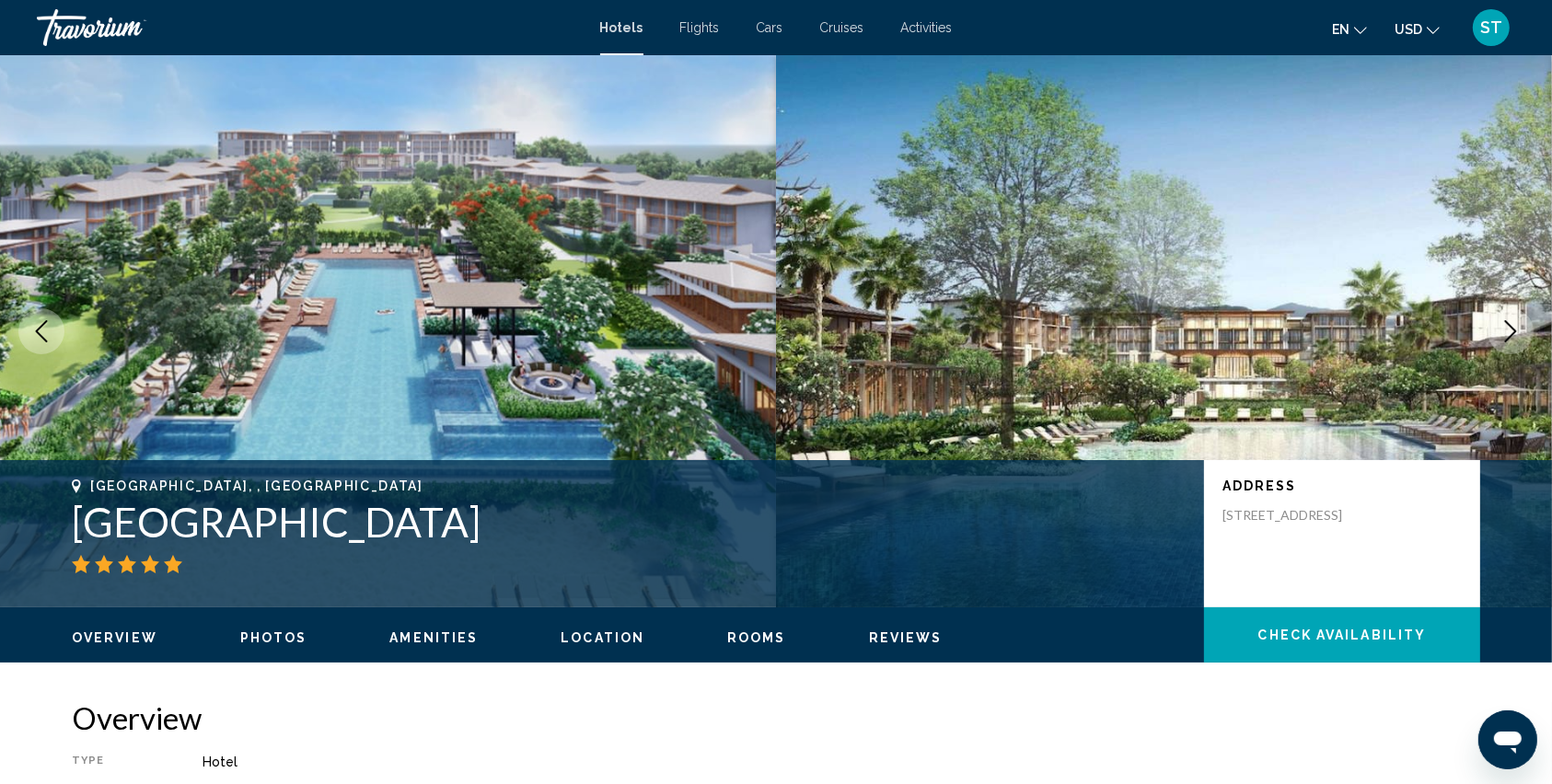
scroll to position [123, 0]
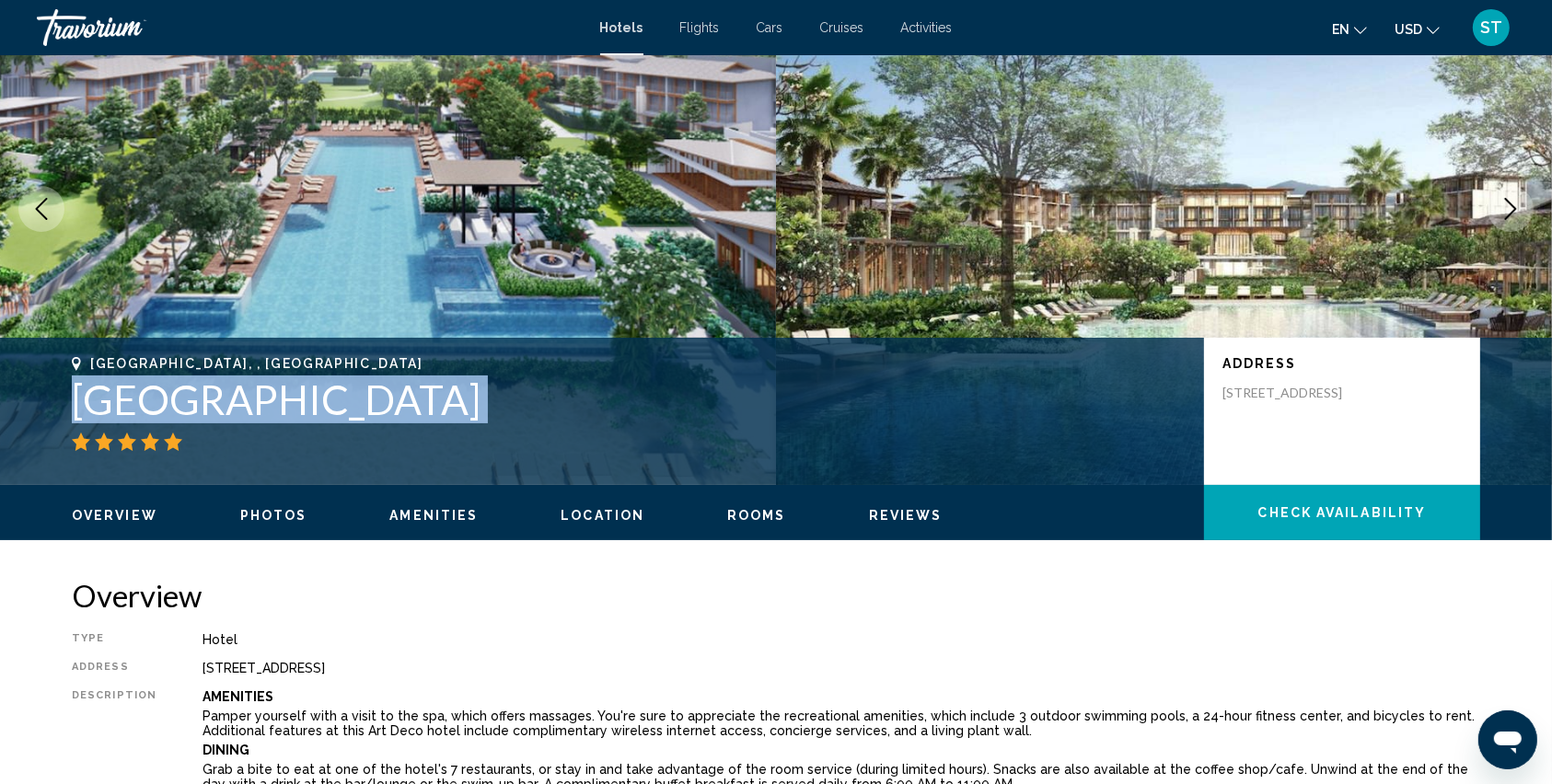
drag, startPoint x: 74, startPoint y: 395, endPoint x: 736, endPoint y: 425, distance: 662.7
click at [736, 425] on div "[GEOGRAPHIC_DATA], , [GEOGRAPHIC_DATA] [GEOGRAPHIC_DATA]" at bounding box center [629, 403] width 1114 height 94
copy div "[GEOGRAPHIC_DATA]"
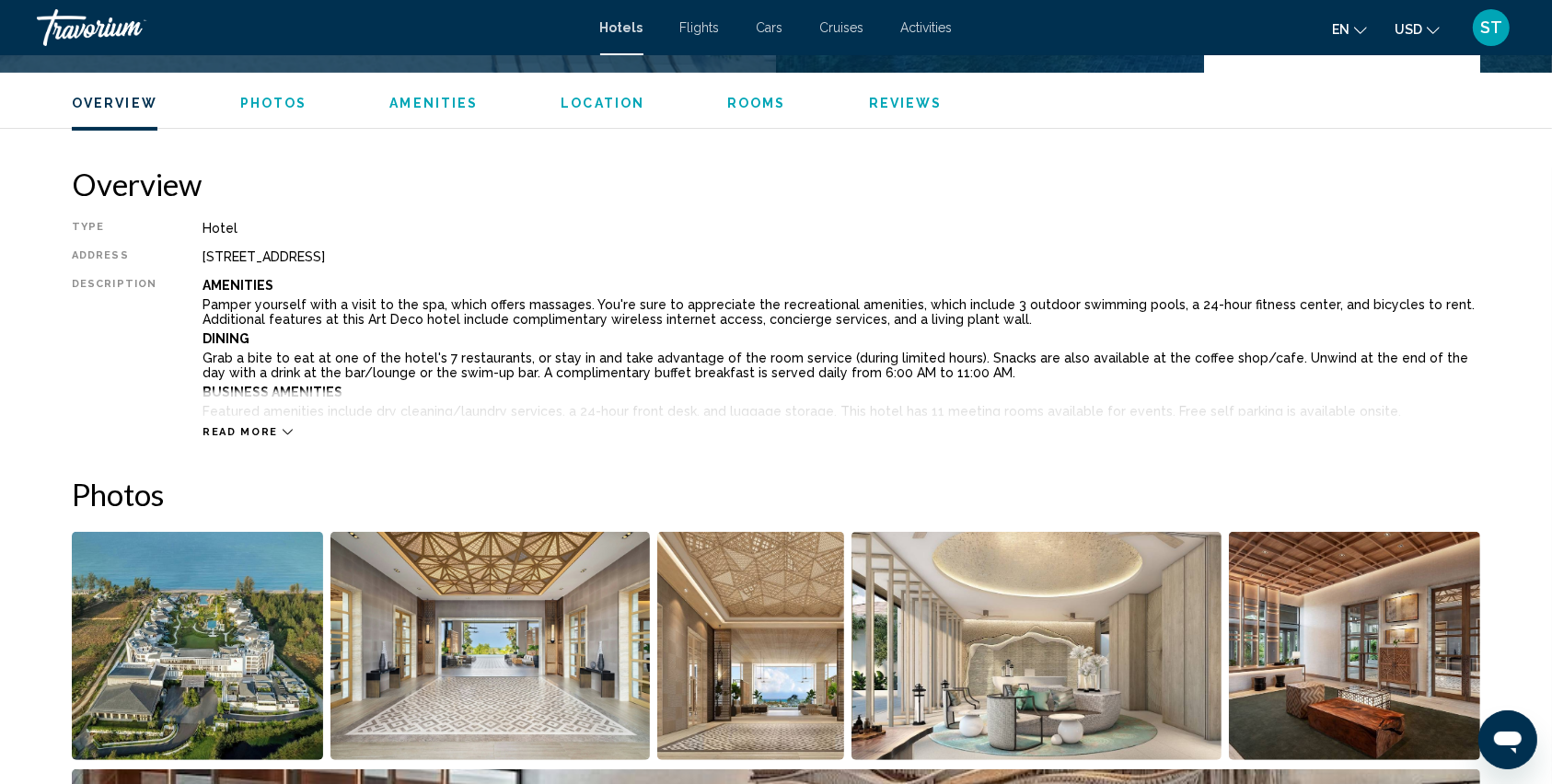
scroll to position [245, 0]
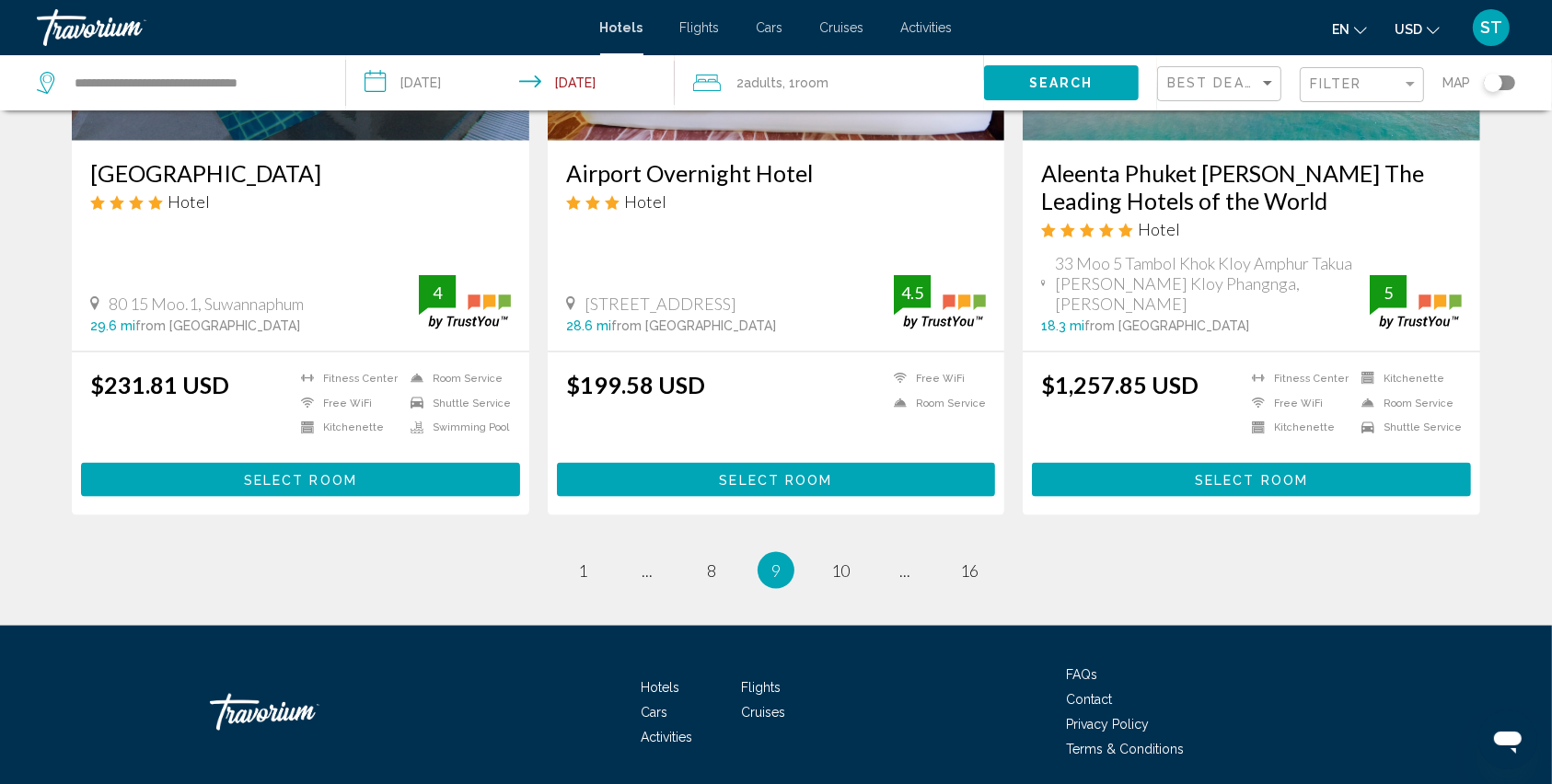
scroll to position [2374, 0]
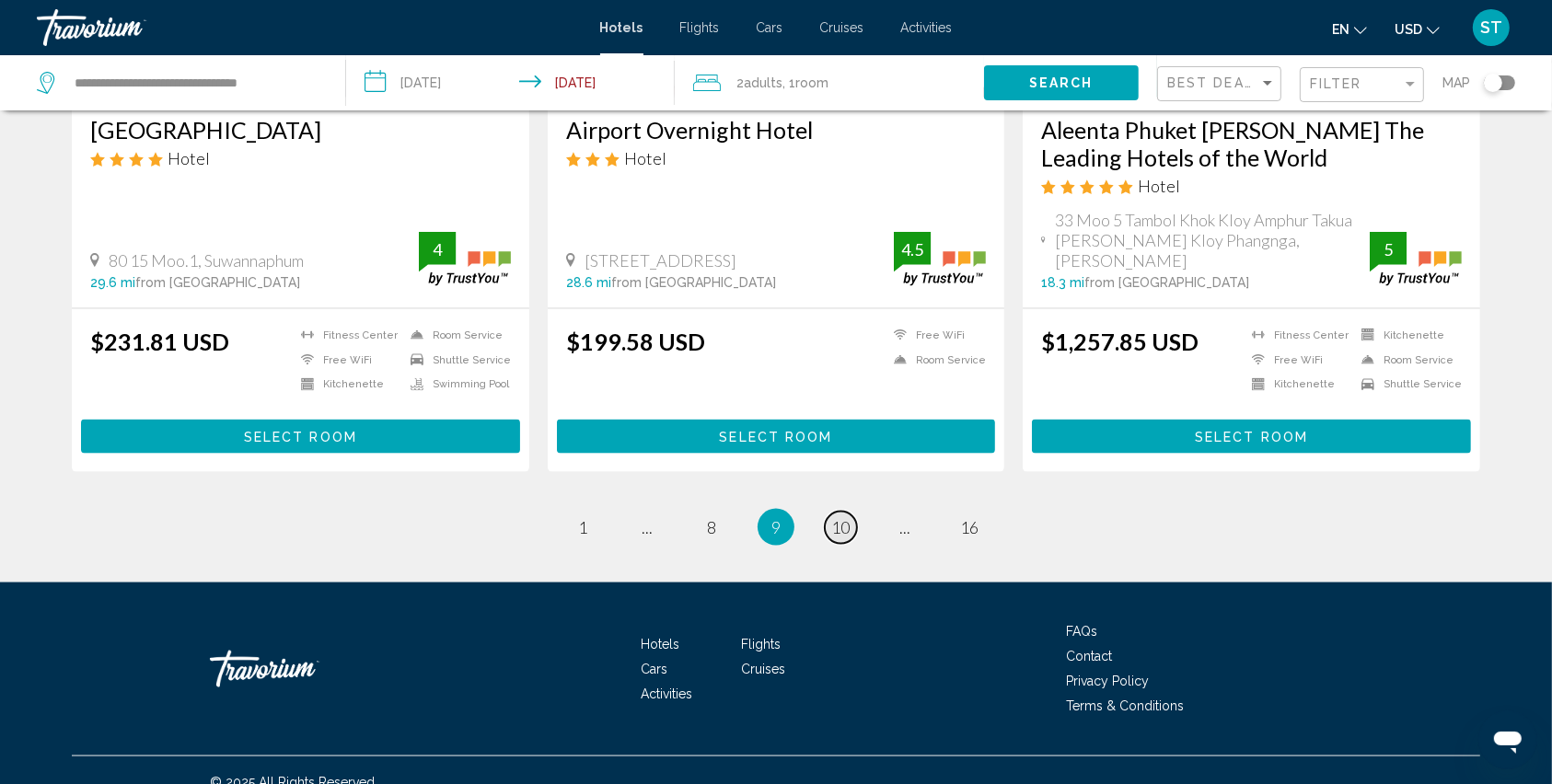
click at [827, 511] on link "page 10" at bounding box center [841, 527] width 32 height 32
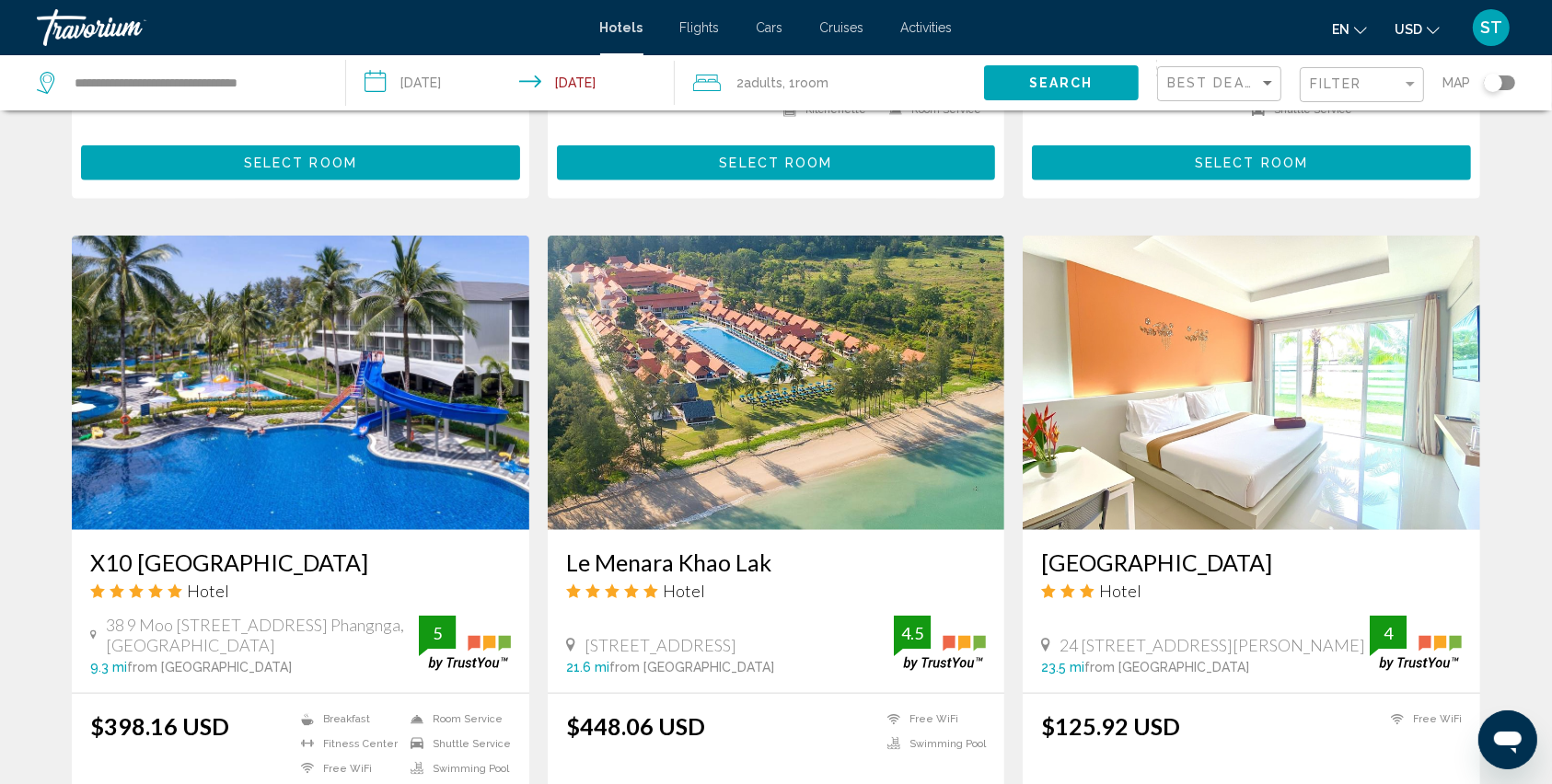
scroll to position [1962, 0]
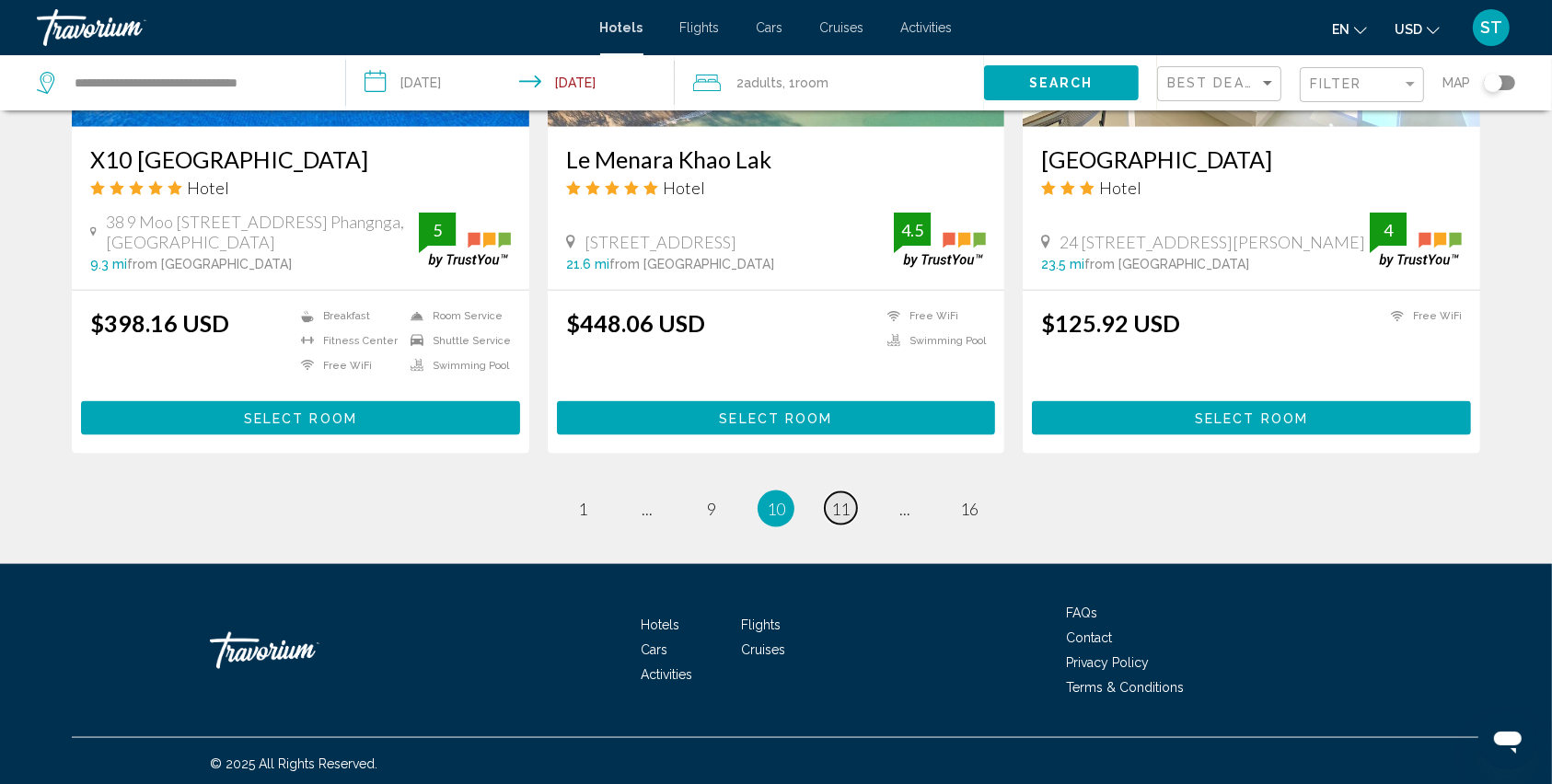
click at [840, 502] on span "11" at bounding box center [840, 508] width 19 height 20
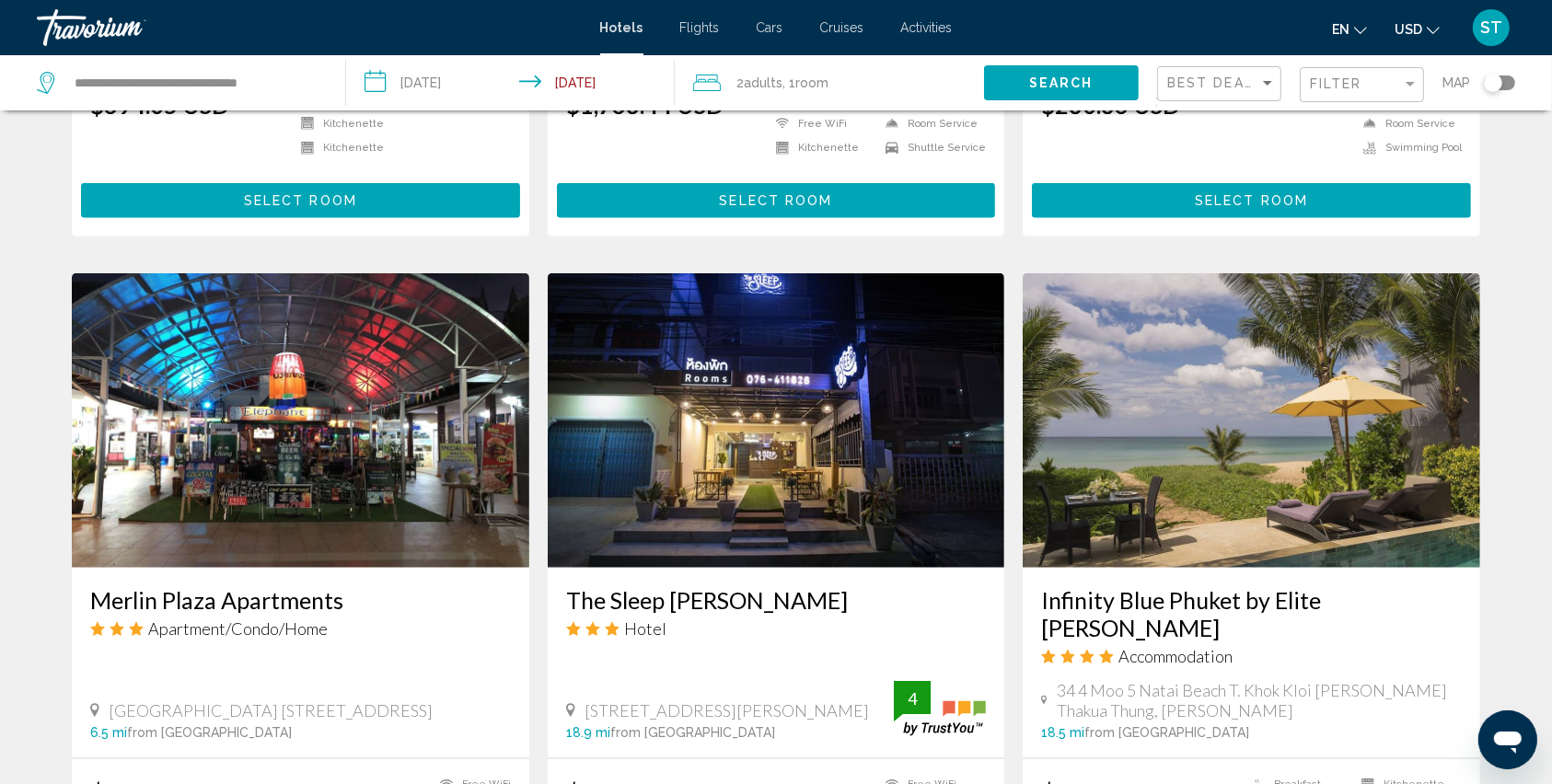
scroll to position [1962, 0]
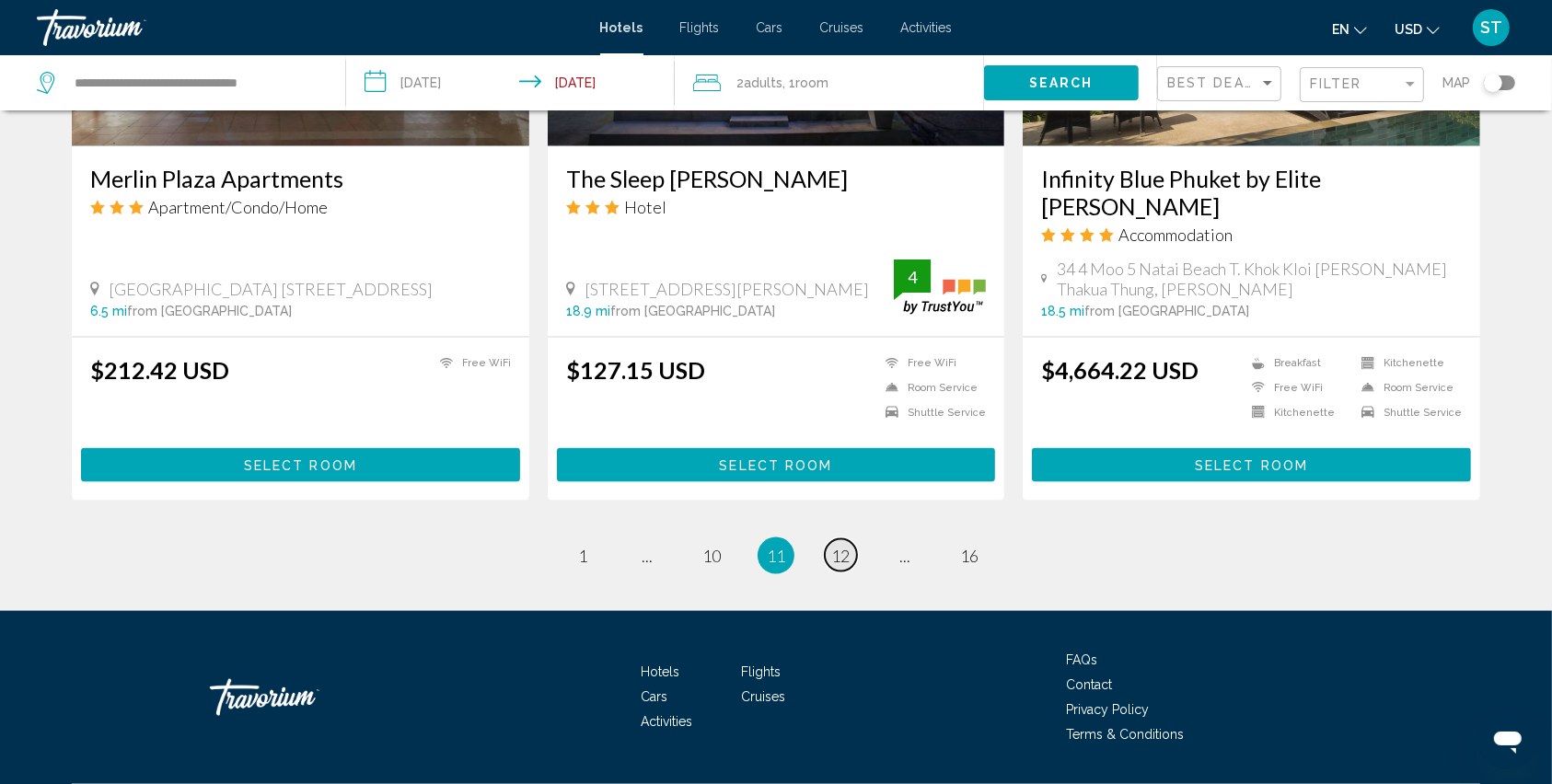
click at [835, 545] on span "12" at bounding box center [840, 555] width 19 height 20
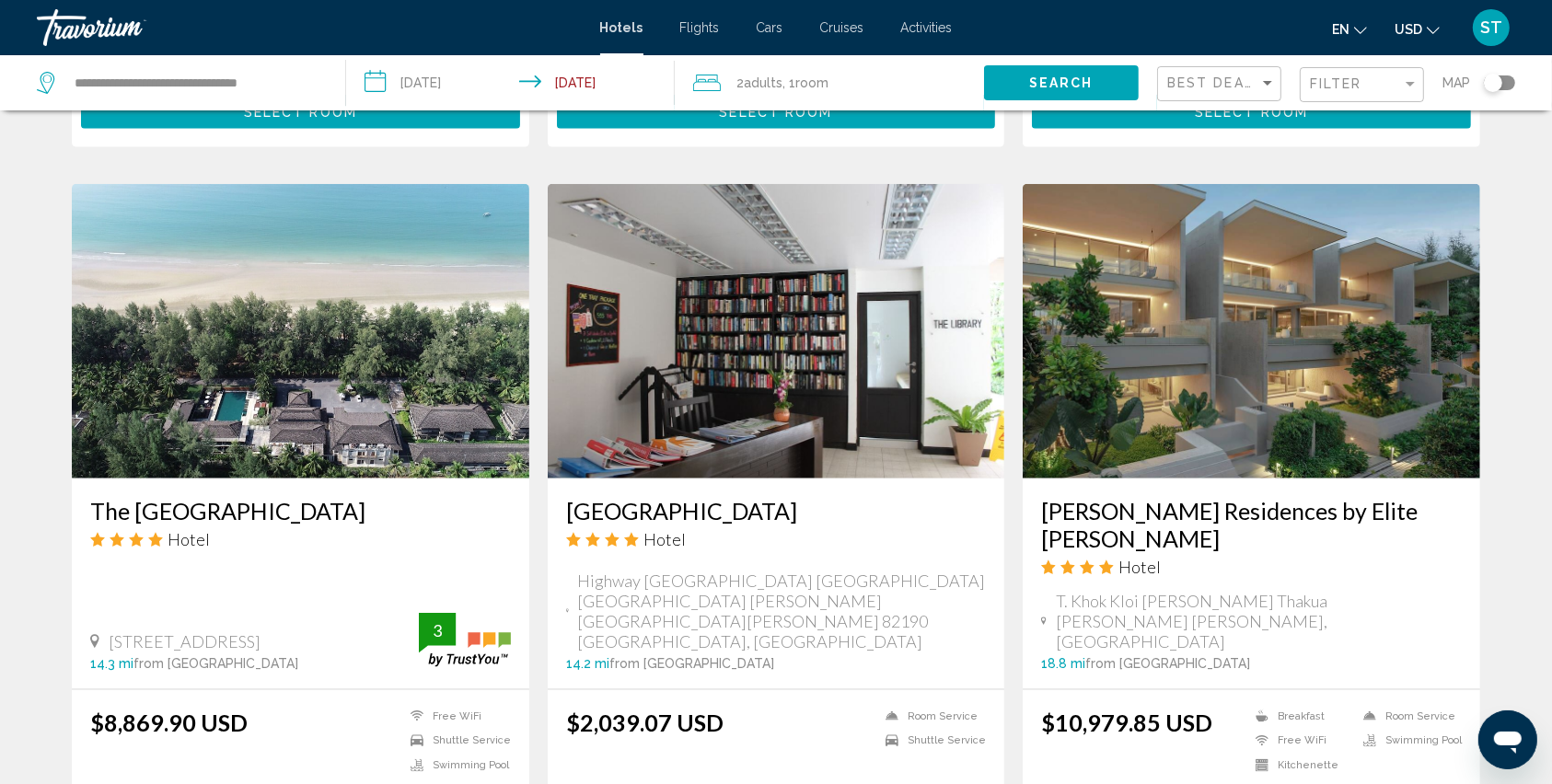
scroll to position [2322, 0]
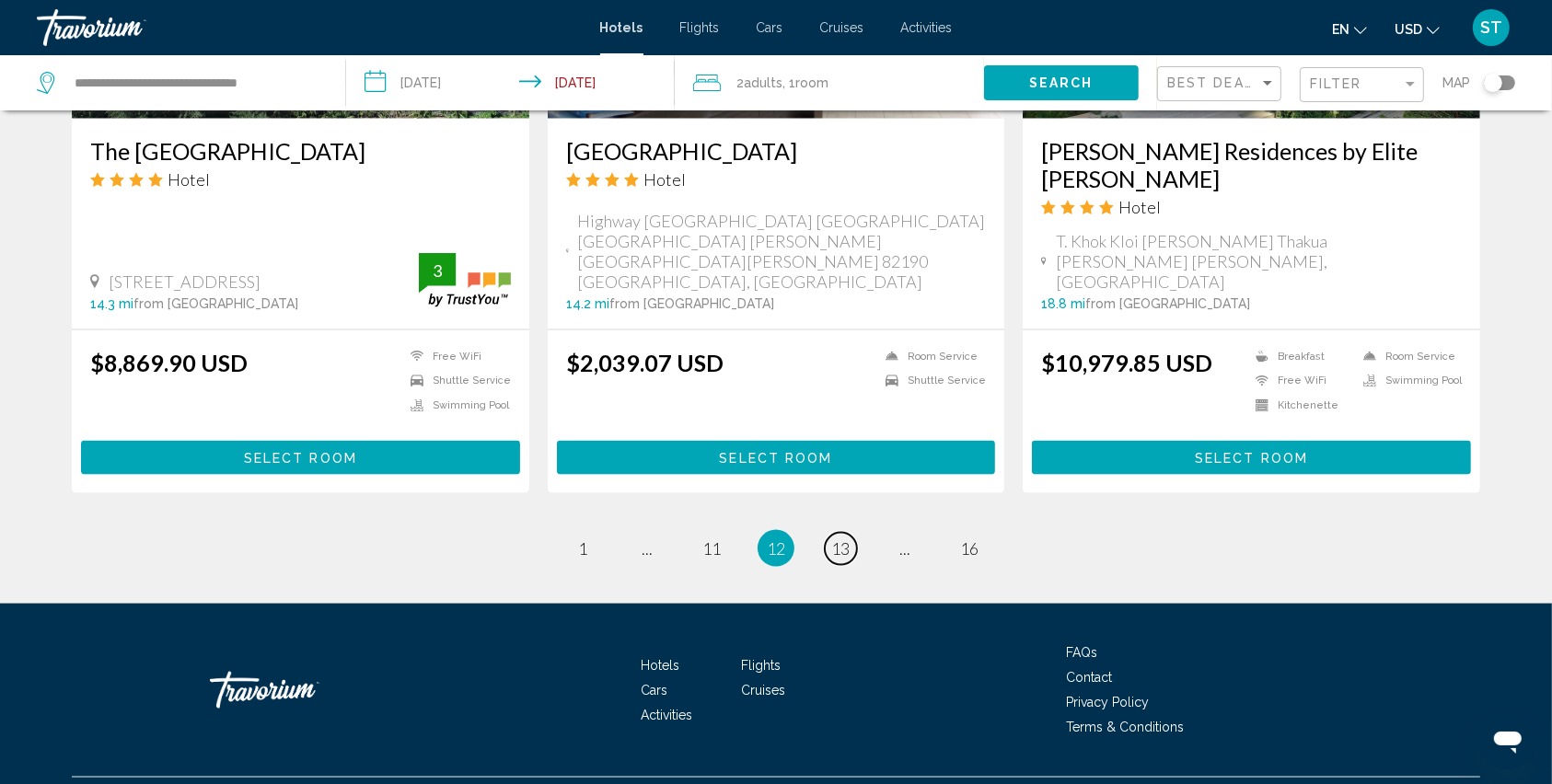
click at [836, 538] on span "13" at bounding box center [840, 547] width 19 height 20
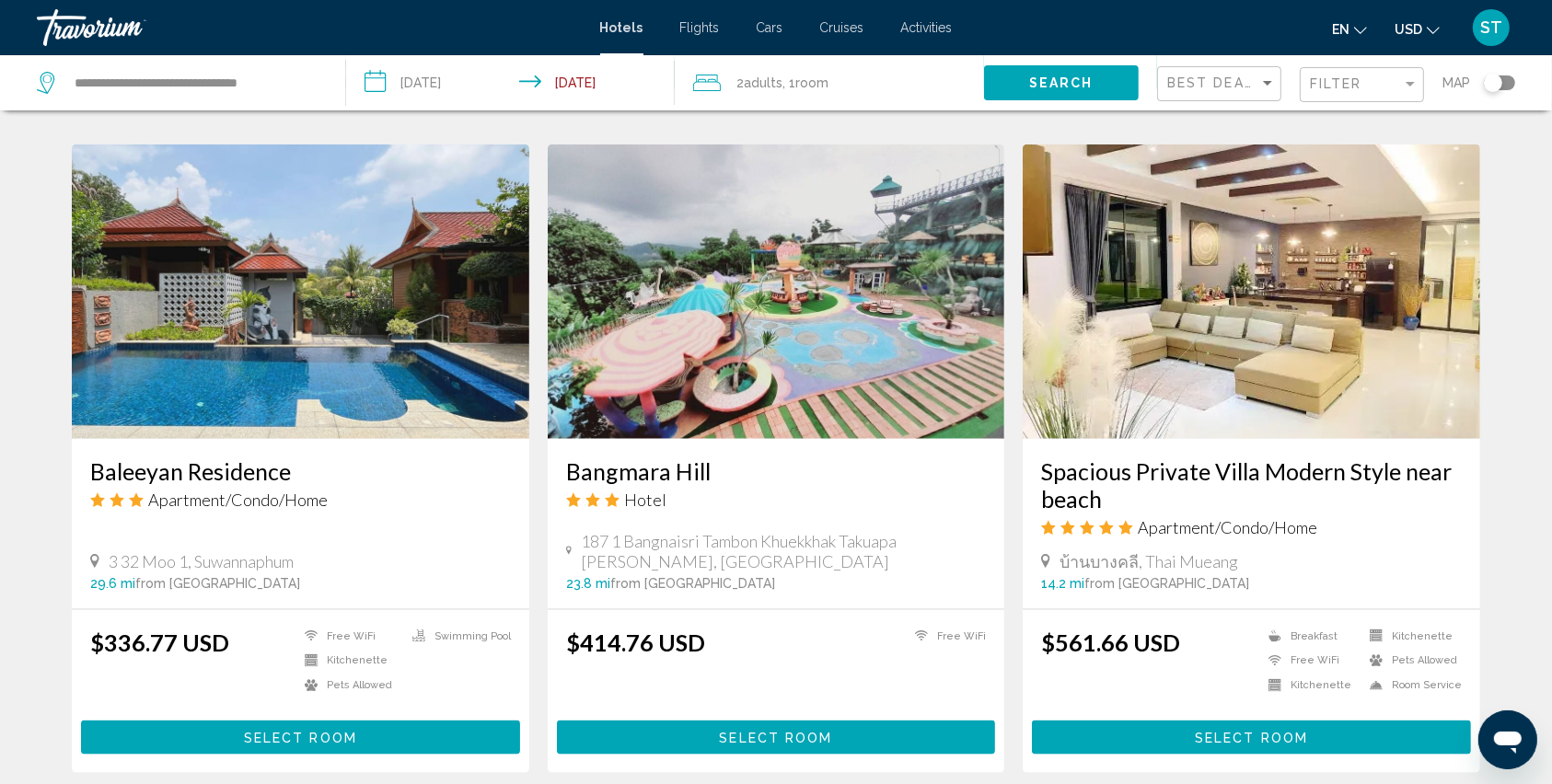
scroll to position [2208, 0]
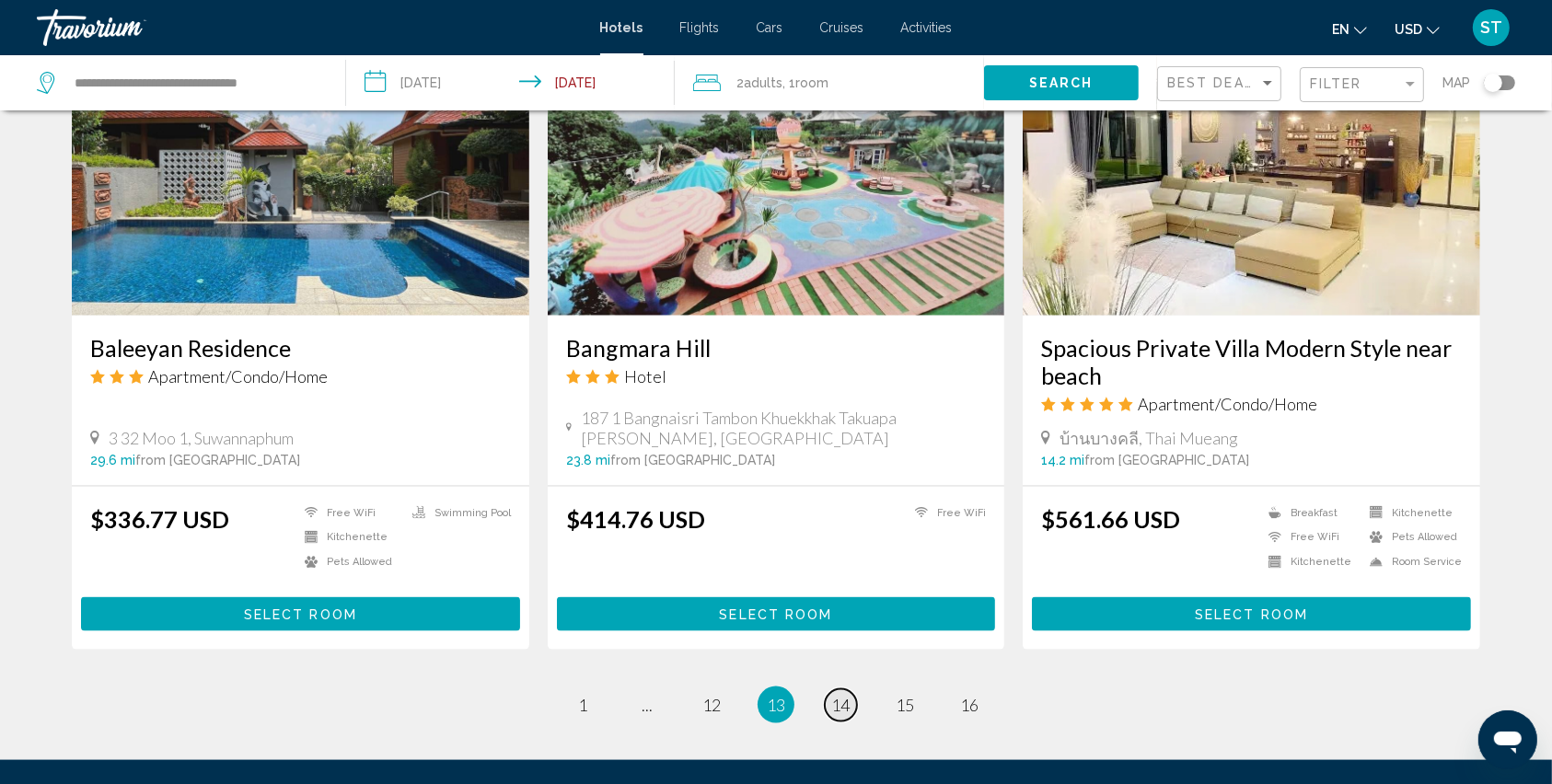
click at [836, 694] on span "14" at bounding box center [840, 704] width 19 height 20
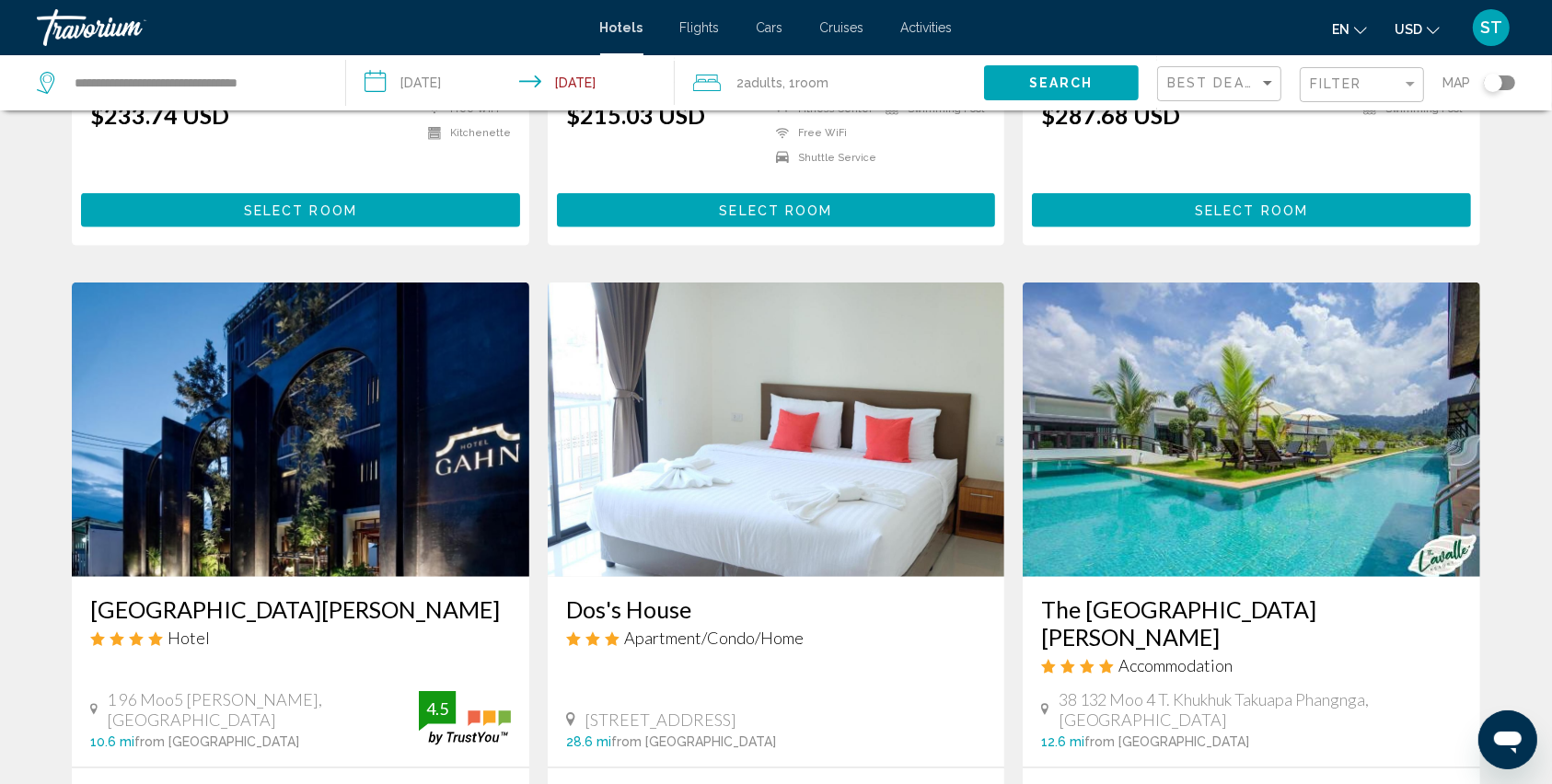
scroll to position [2208, 0]
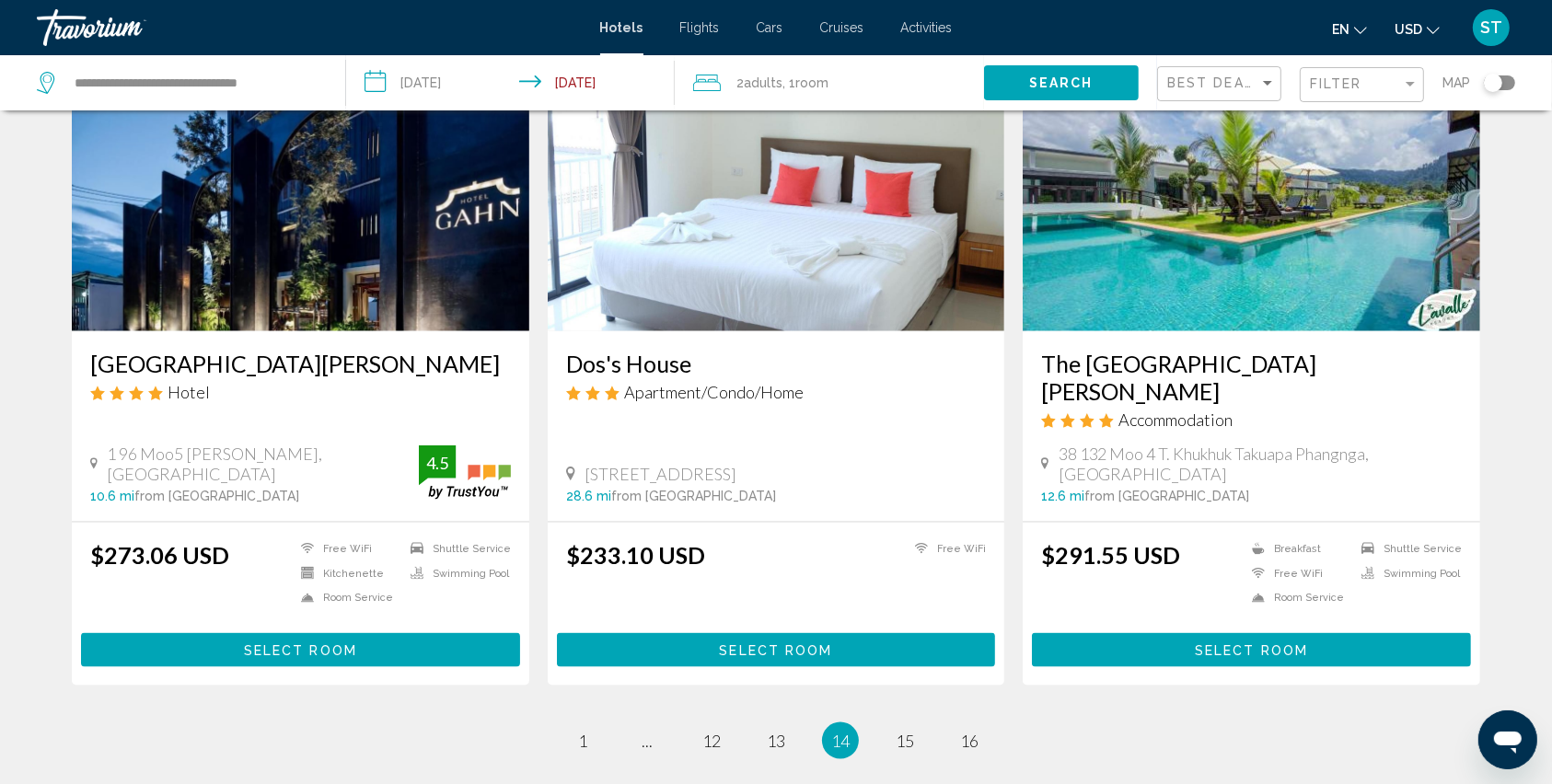
click at [887, 722] on li "page 15" at bounding box center [904, 740] width 37 height 37
click at [902, 730] on span "15" at bounding box center [905, 740] width 19 height 20
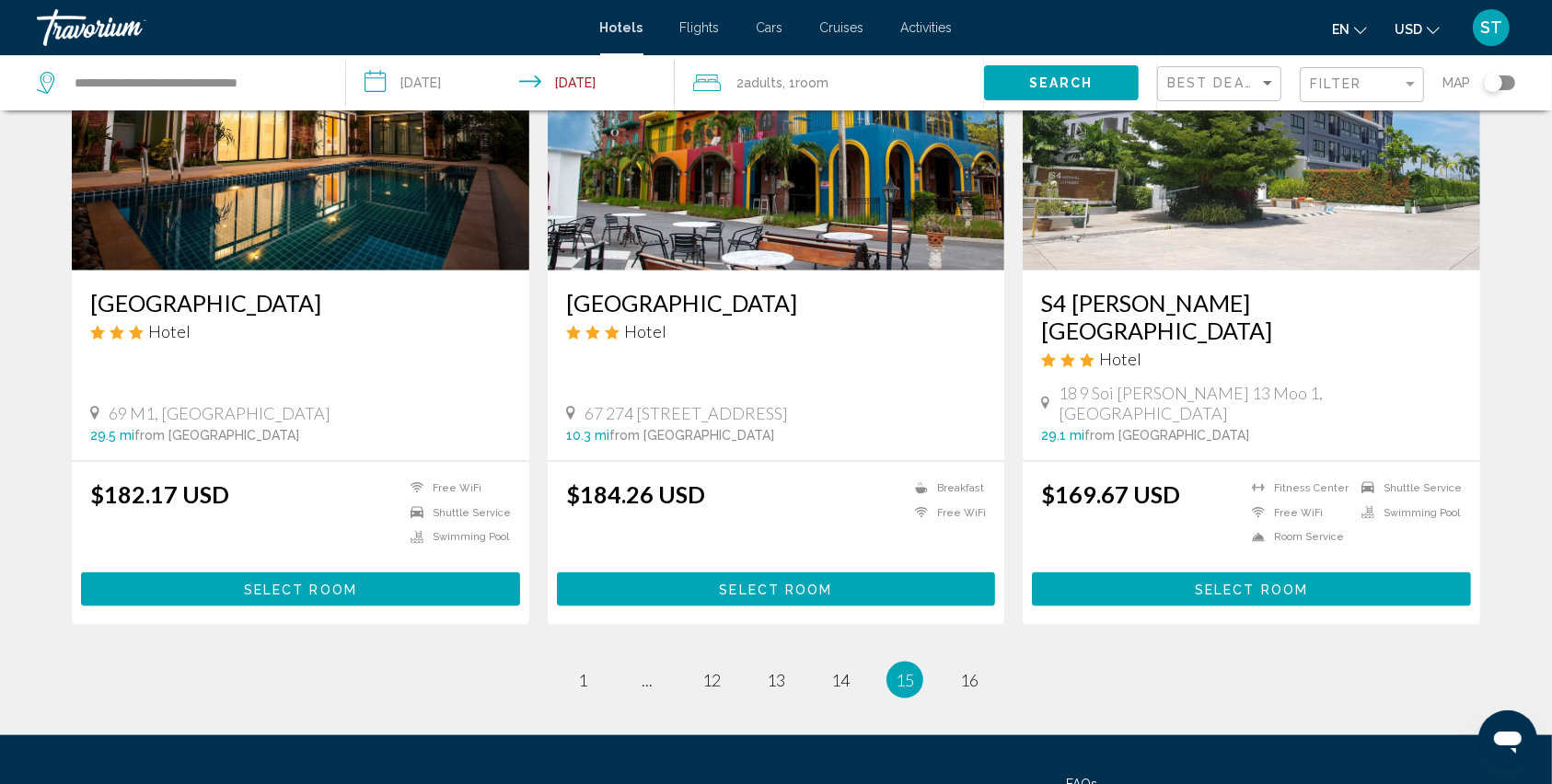
scroll to position [2296, 0]
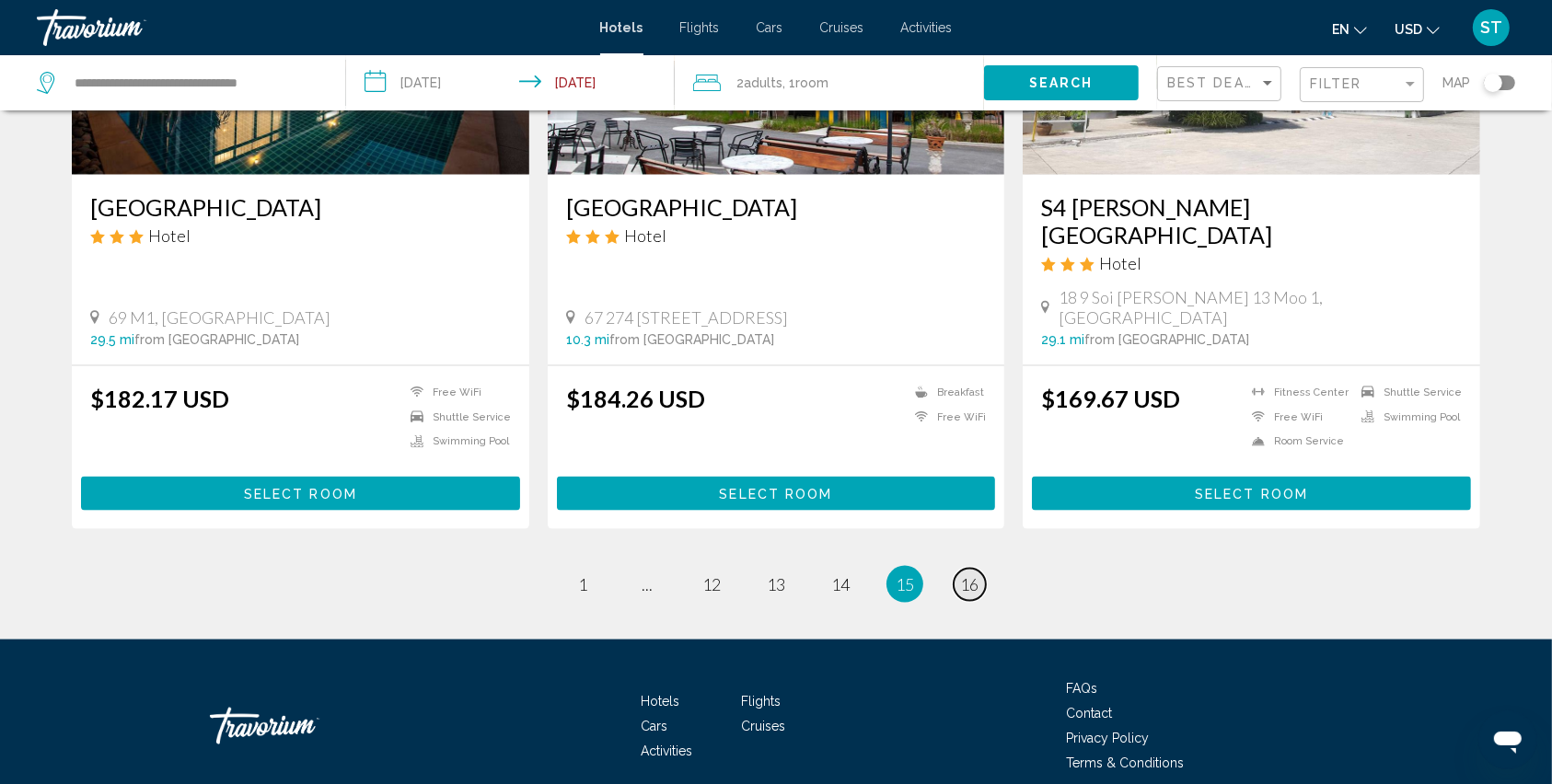
click at [976, 574] on span "16" at bounding box center [970, 583] width 19 height 20
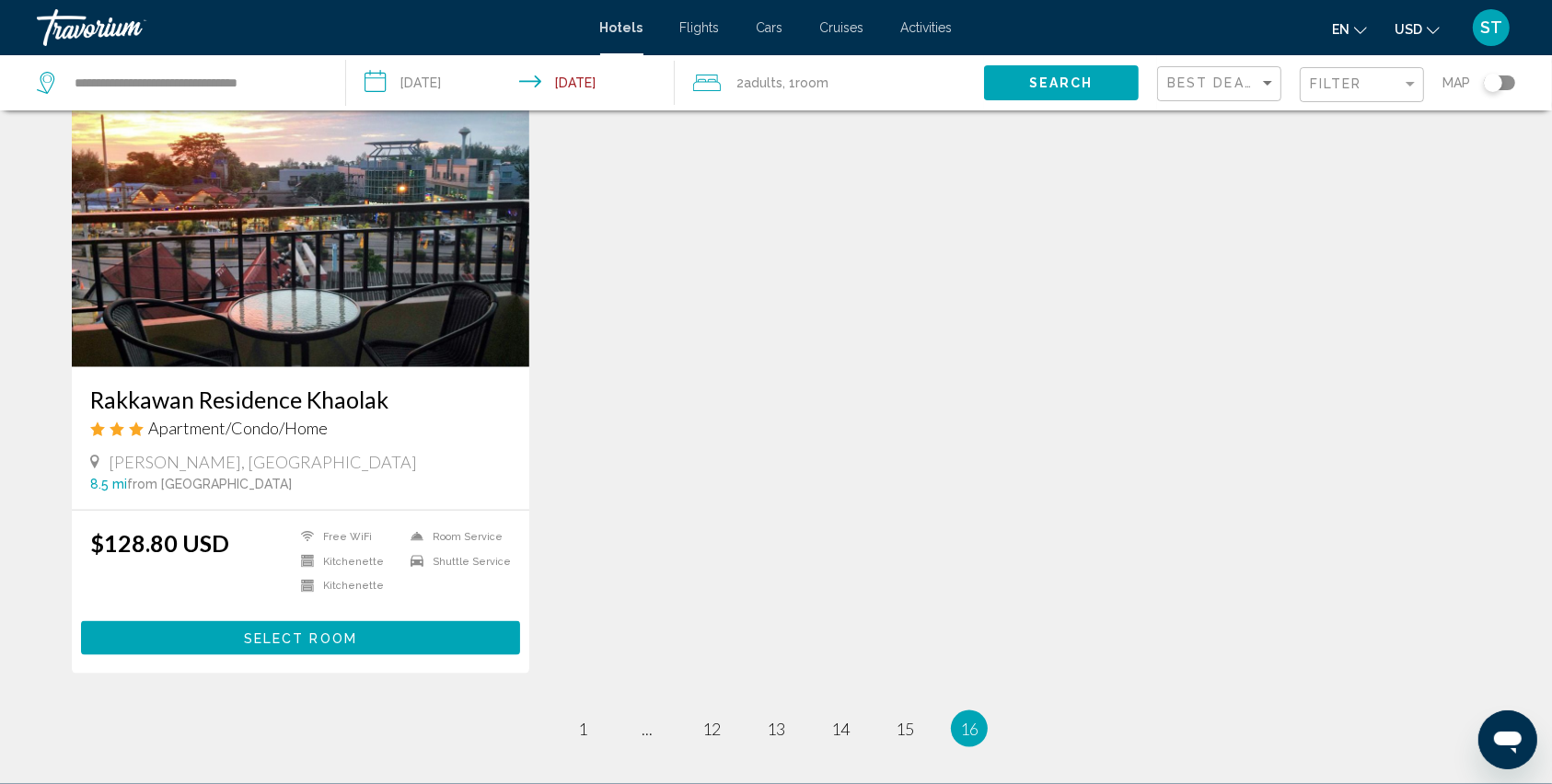
scroll to position [2084, 0]
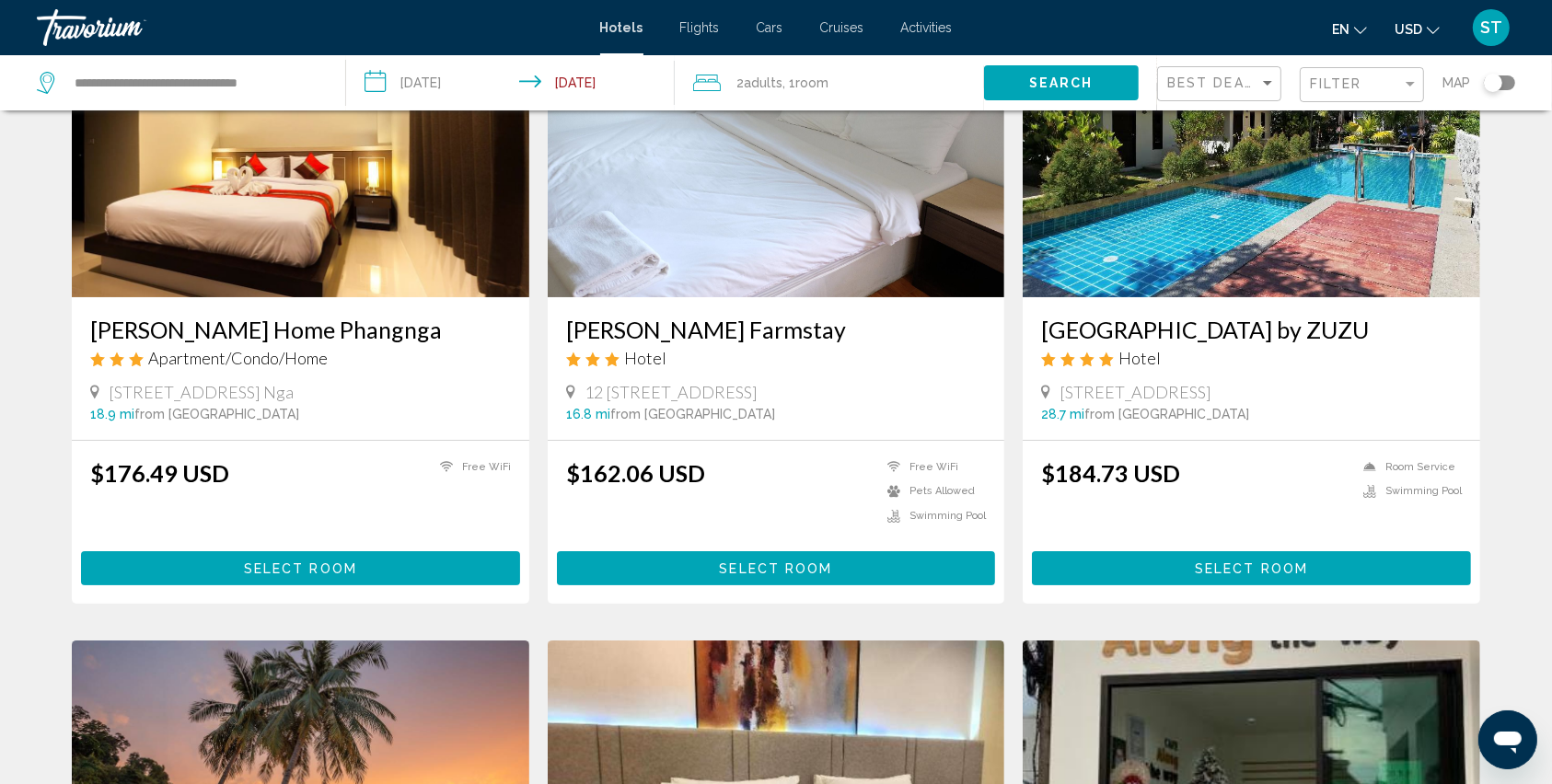
scroll to position [0, 0]
